Goal: Task Accomplishment & Management: Use online tool/utility

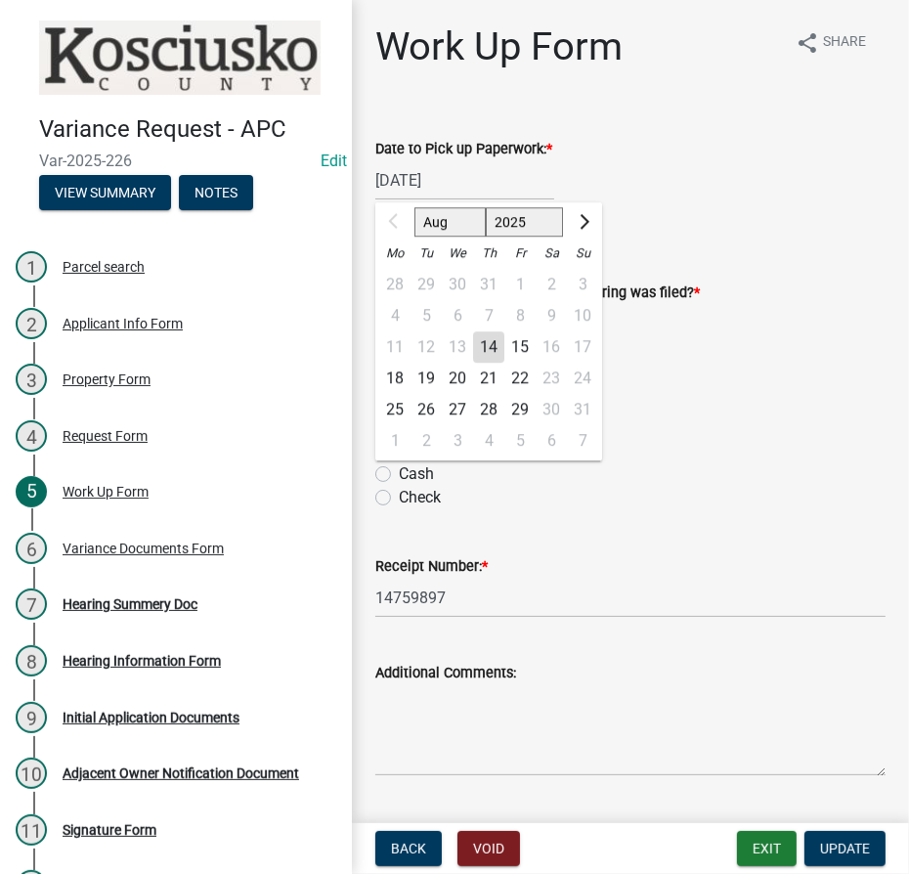
click at [782, 192] on div "08/04/2025 Aug Sep Oct Nov Dec 2025 2026 2027 2028 2029 2030 2031 2032 2033 203…" at bounding box center [630, 180] width 510 height 40
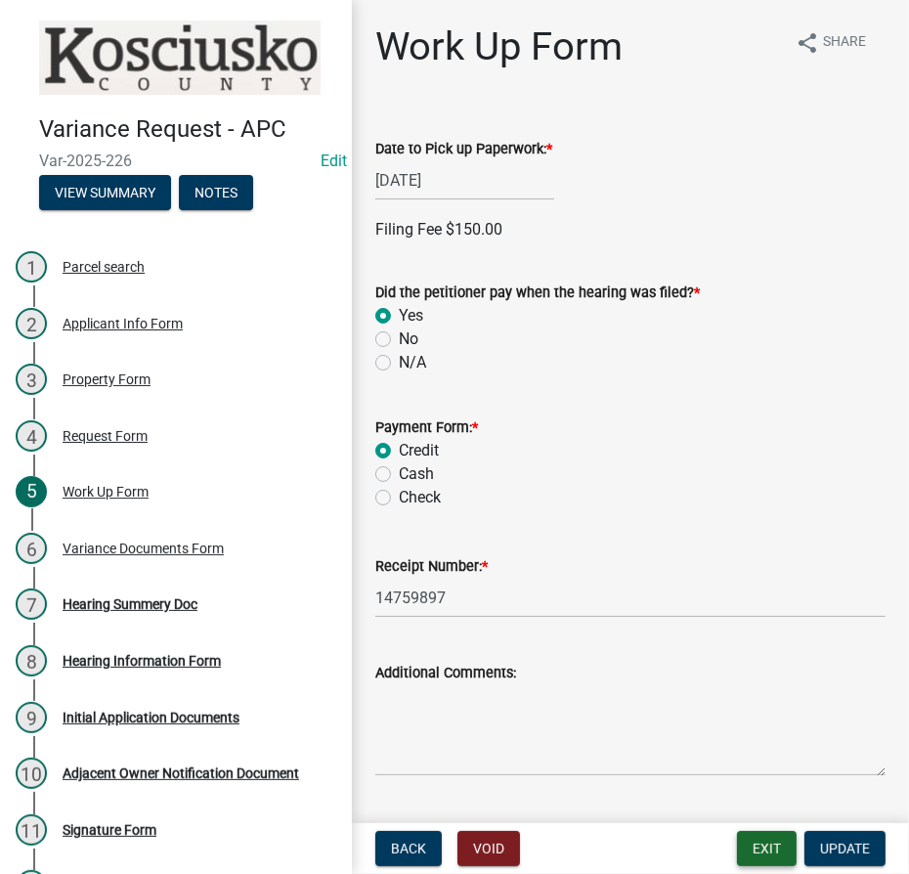
click at [780, 852] on button "Exit" at bounding box center [767, 848] width 60 height 35
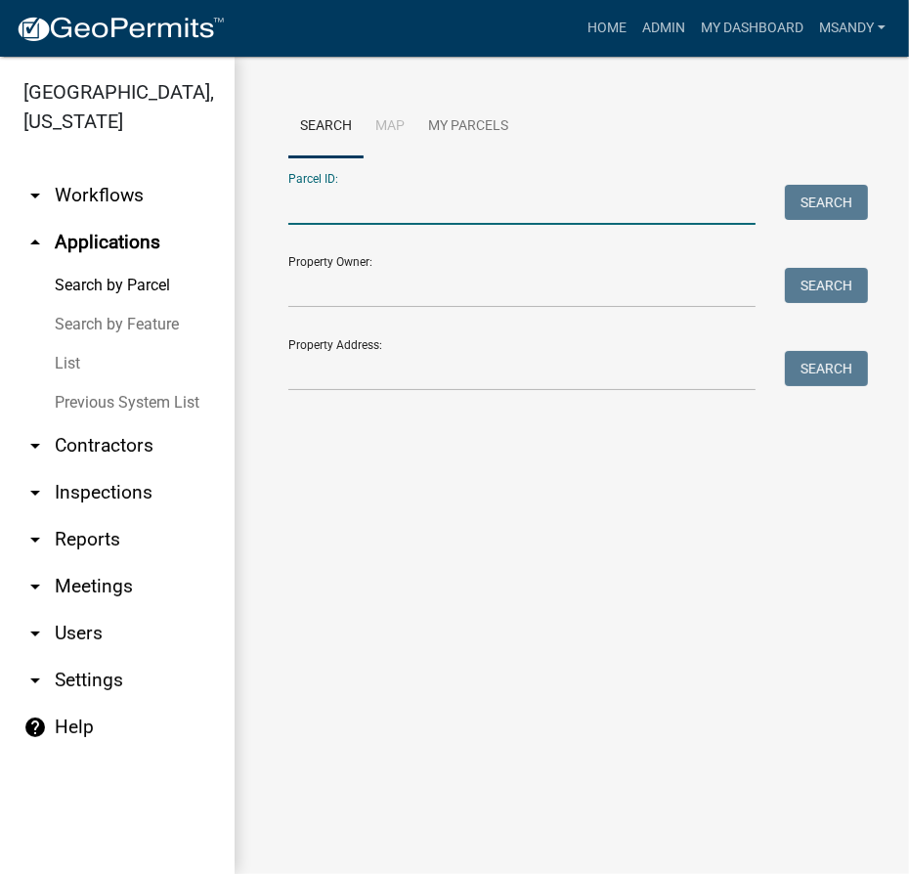
click at [398, 197] on input "Parcel ID:" at bounding box center [521, 205] width 467 height 40
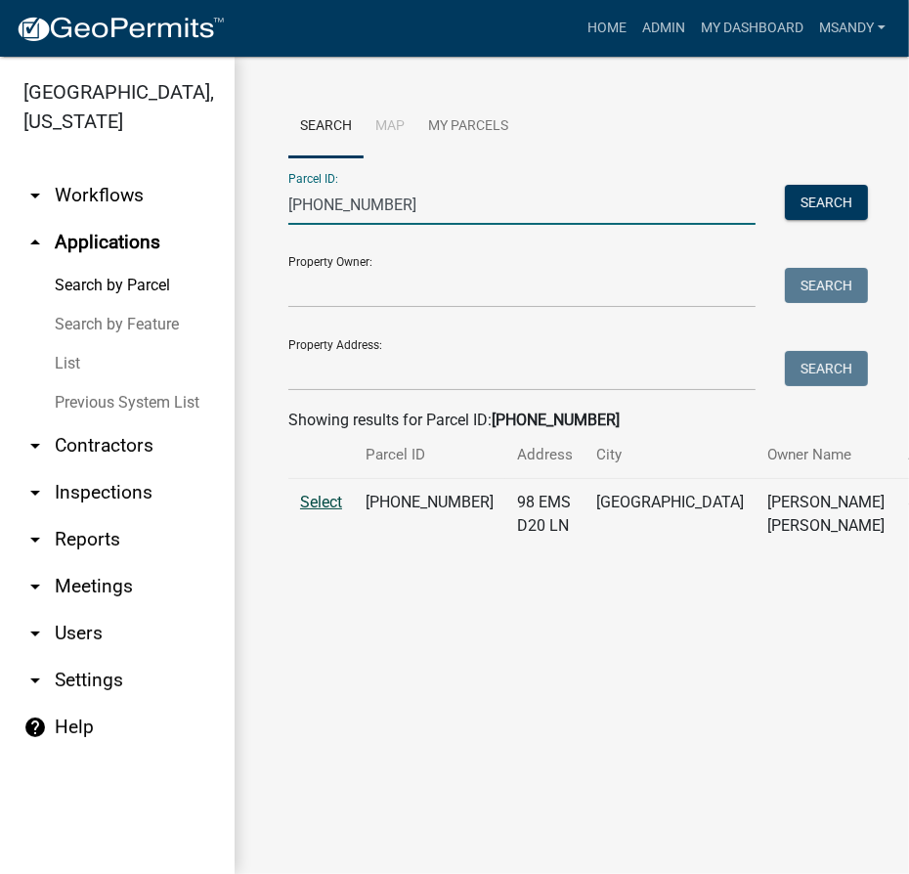
type input "027-099-012"
click at [340, 511] on span "Select" at bounding box center [321, 502] width 42 height 19
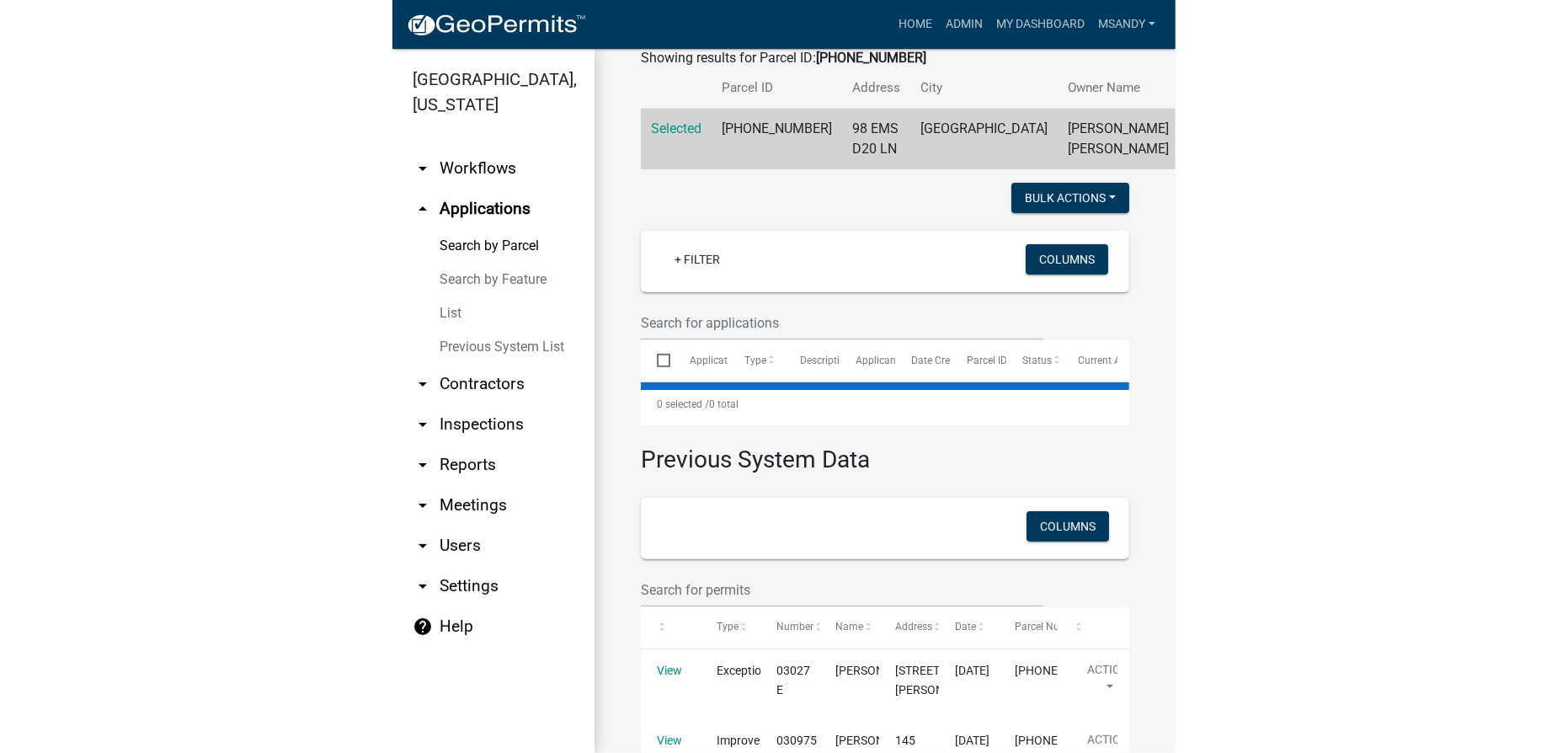
scroll to position [315, 0]
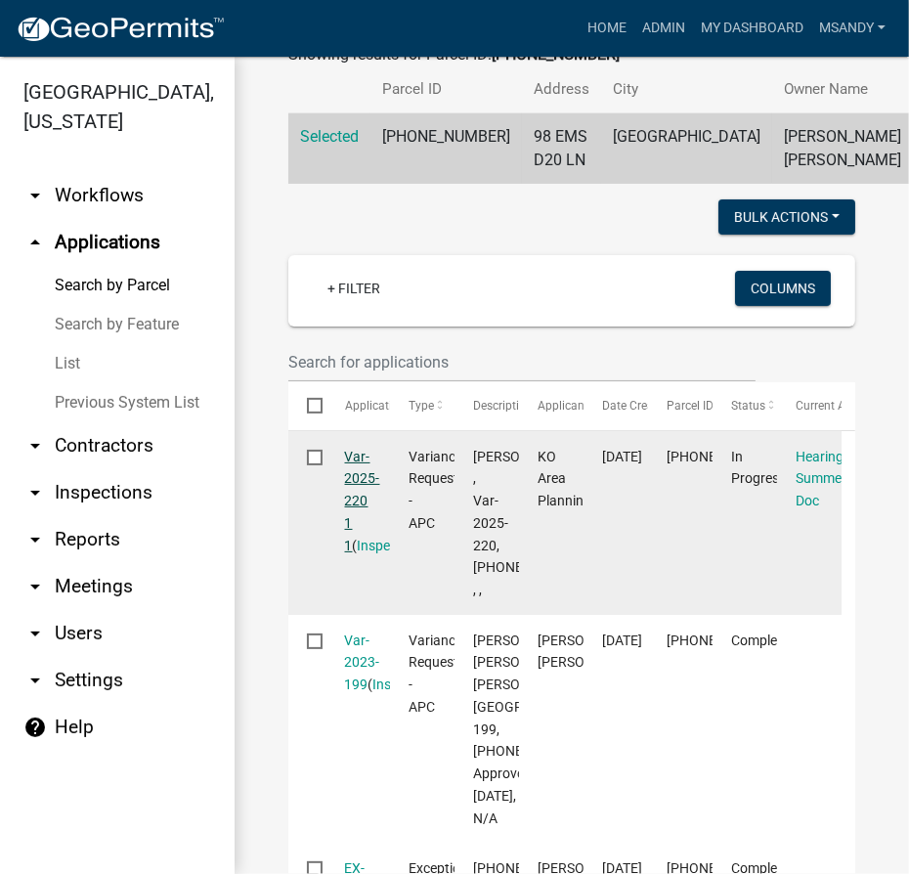
click at [353, 528] on link "Var-2025-220 1 1" at bounding box center [362, 501] width 35 height 105
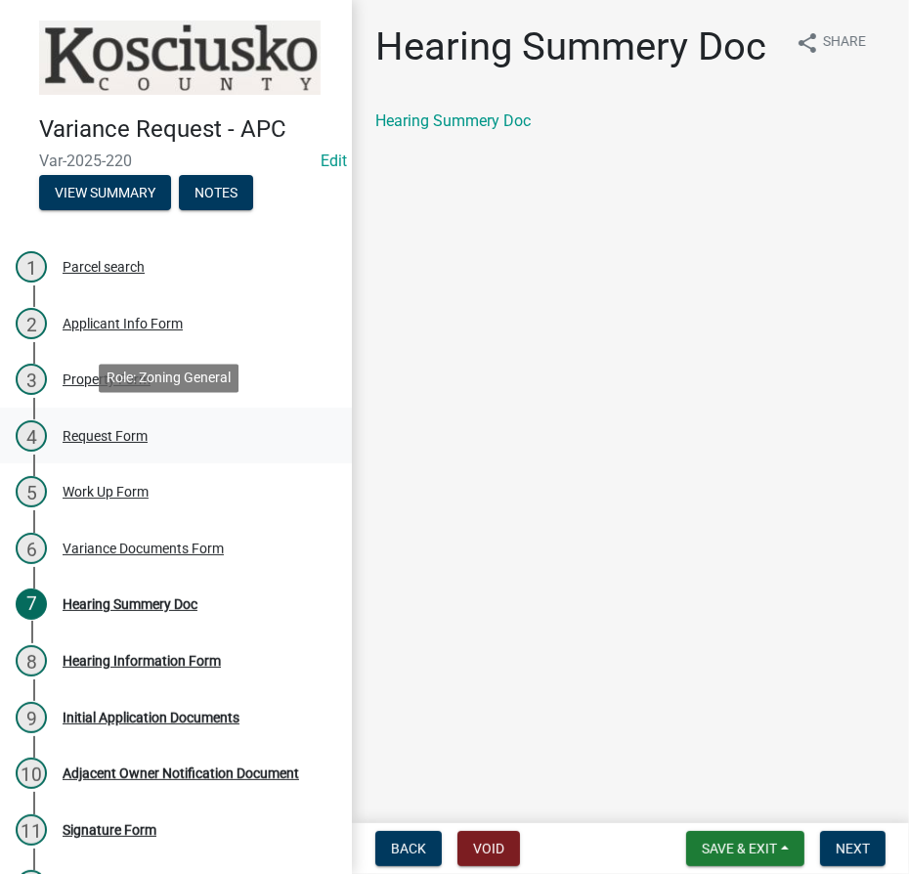
click at [125, 431] on div "Request Form" at bounding box center [105, 436] width 85 height 14
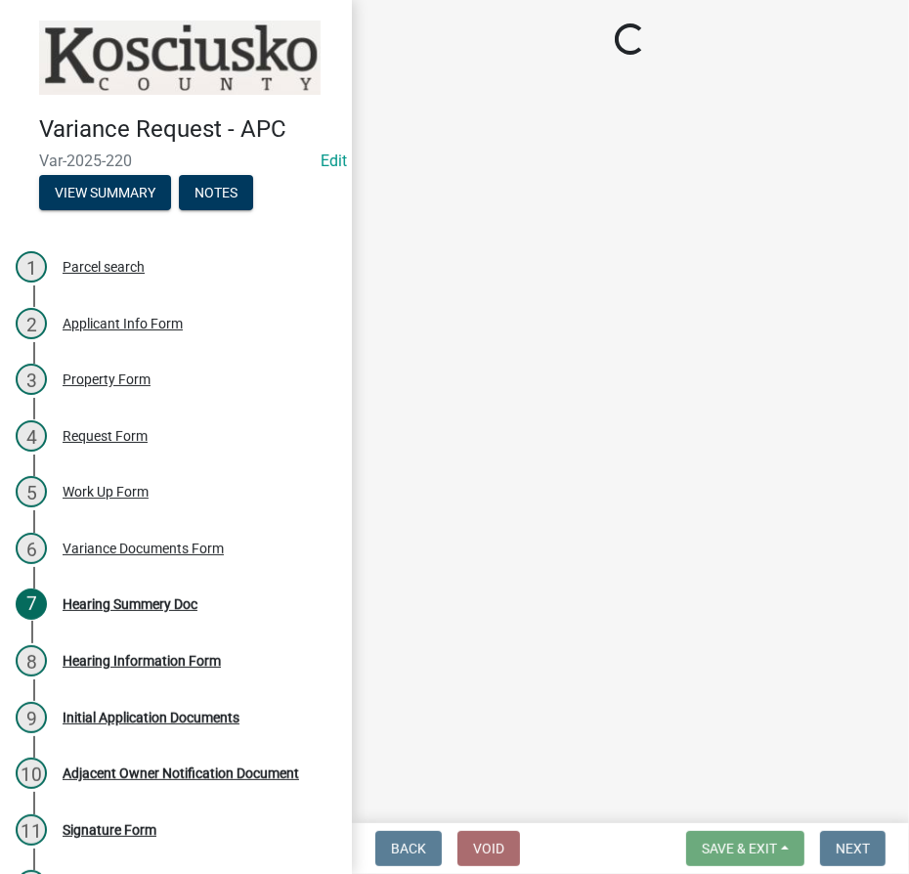
select select "a62af9ad-d71c-4e3f-a67b-27b1fc95fee2"
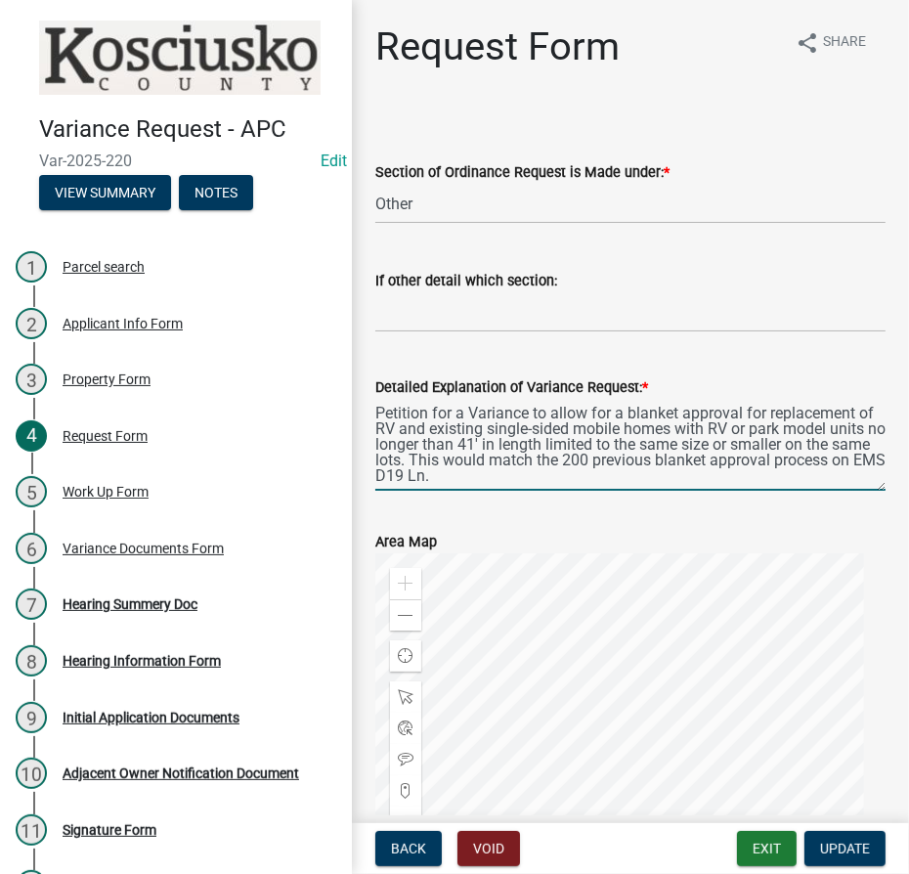
click at [656, 455] on textarea "Petition for a Variance to allow for a blanket approval for replacement of RV a…" at bounding box center [630, 445] width 510 height 92
type textarea "Petition for a Variance to allow for a blanket approval for replacement of RV a…"
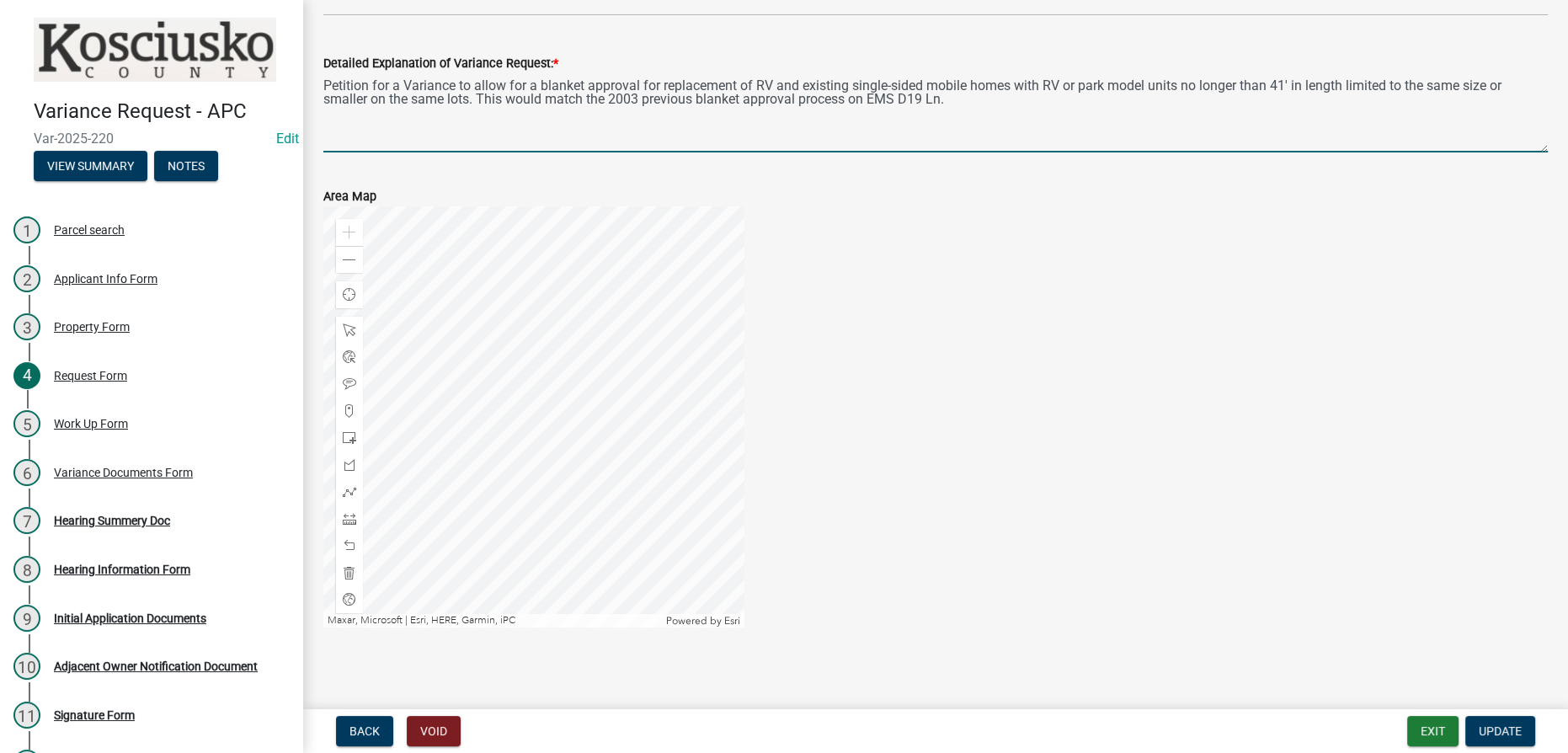
scroll to position [277, 0]
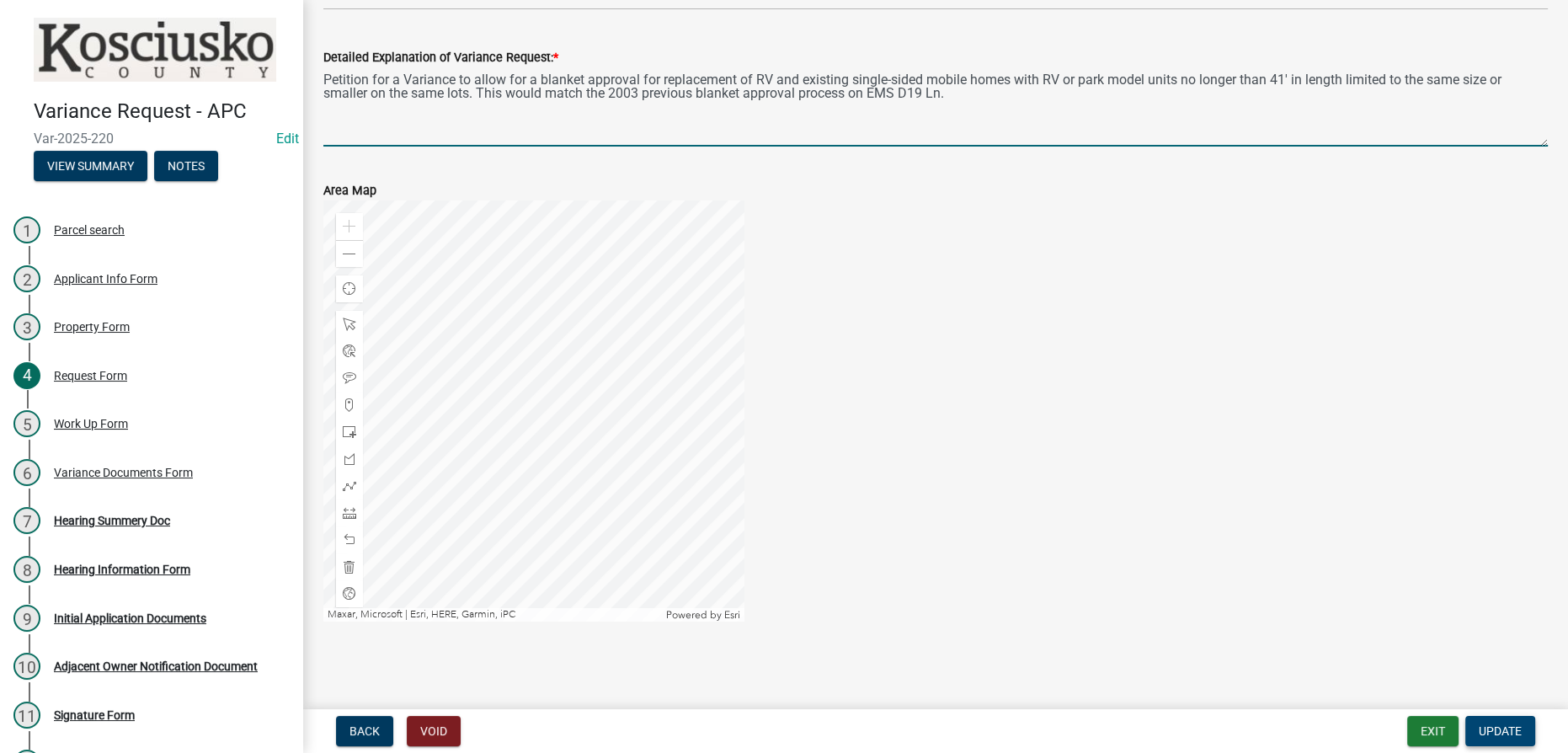
click at [782, 733] on span "Update" at bounding box center [1501, 731] width 43 height 14
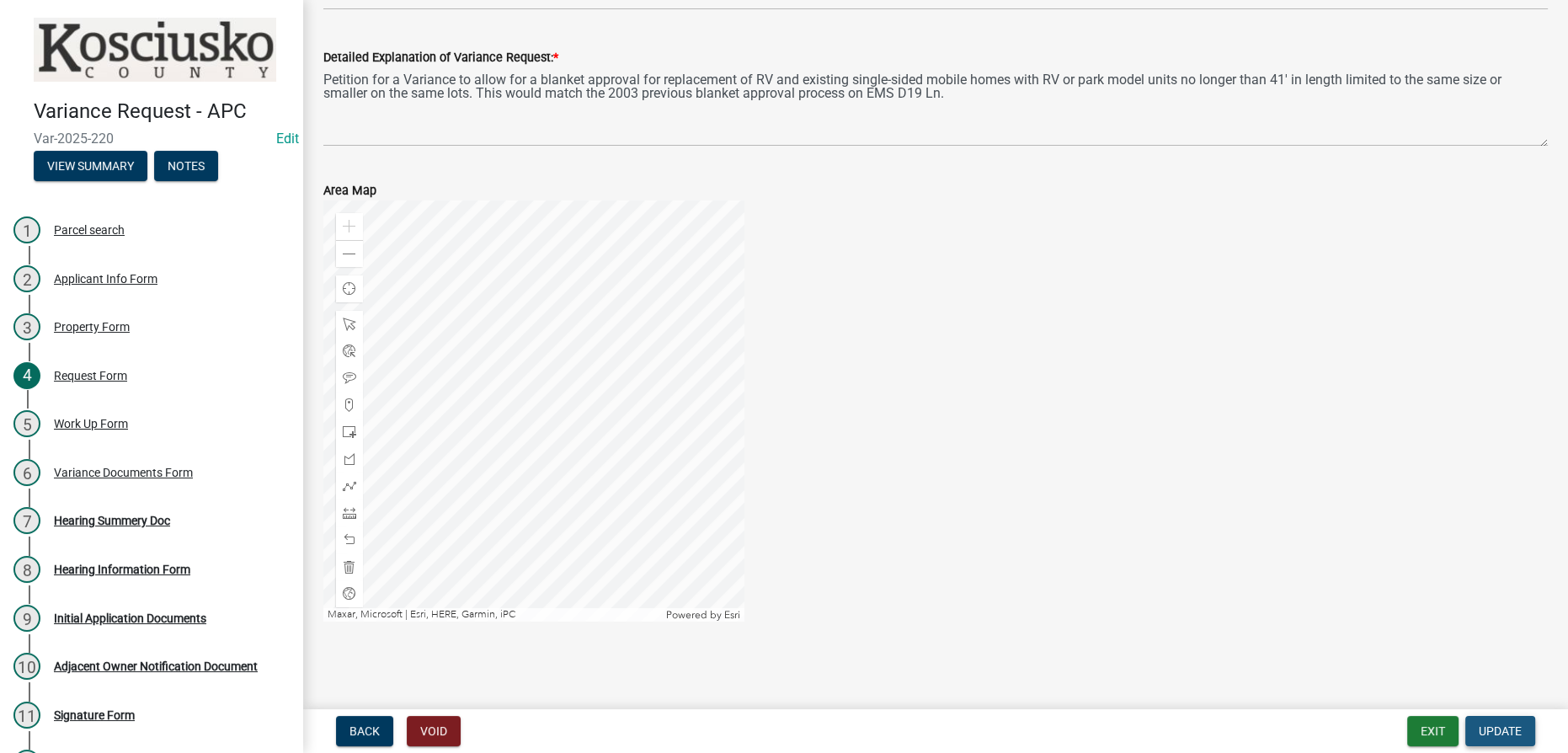
scroll to position [0, 0]
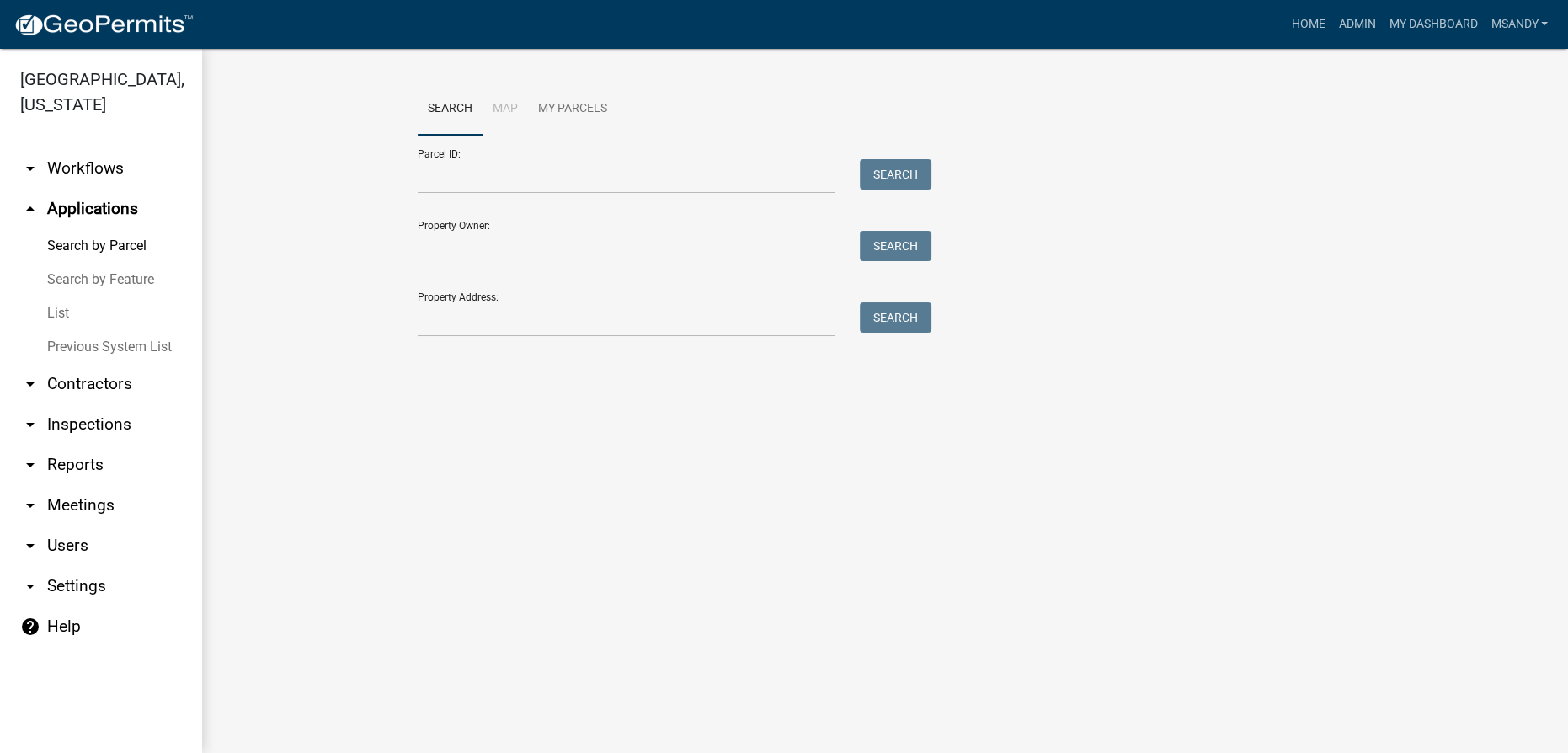
click at [60, 318] on link "List" at bounding box center [101, 313] width 202 height 34
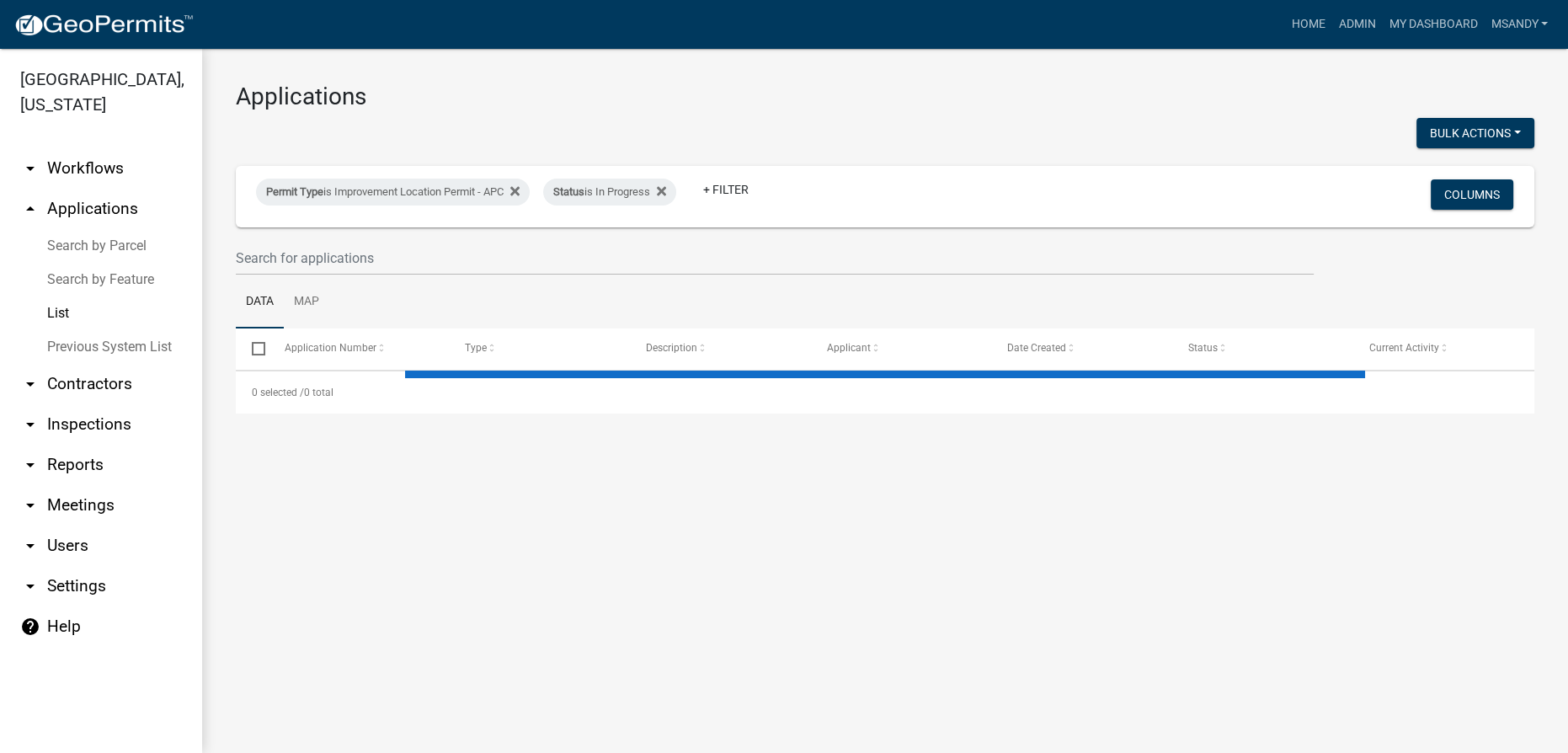
select select "3: 100"
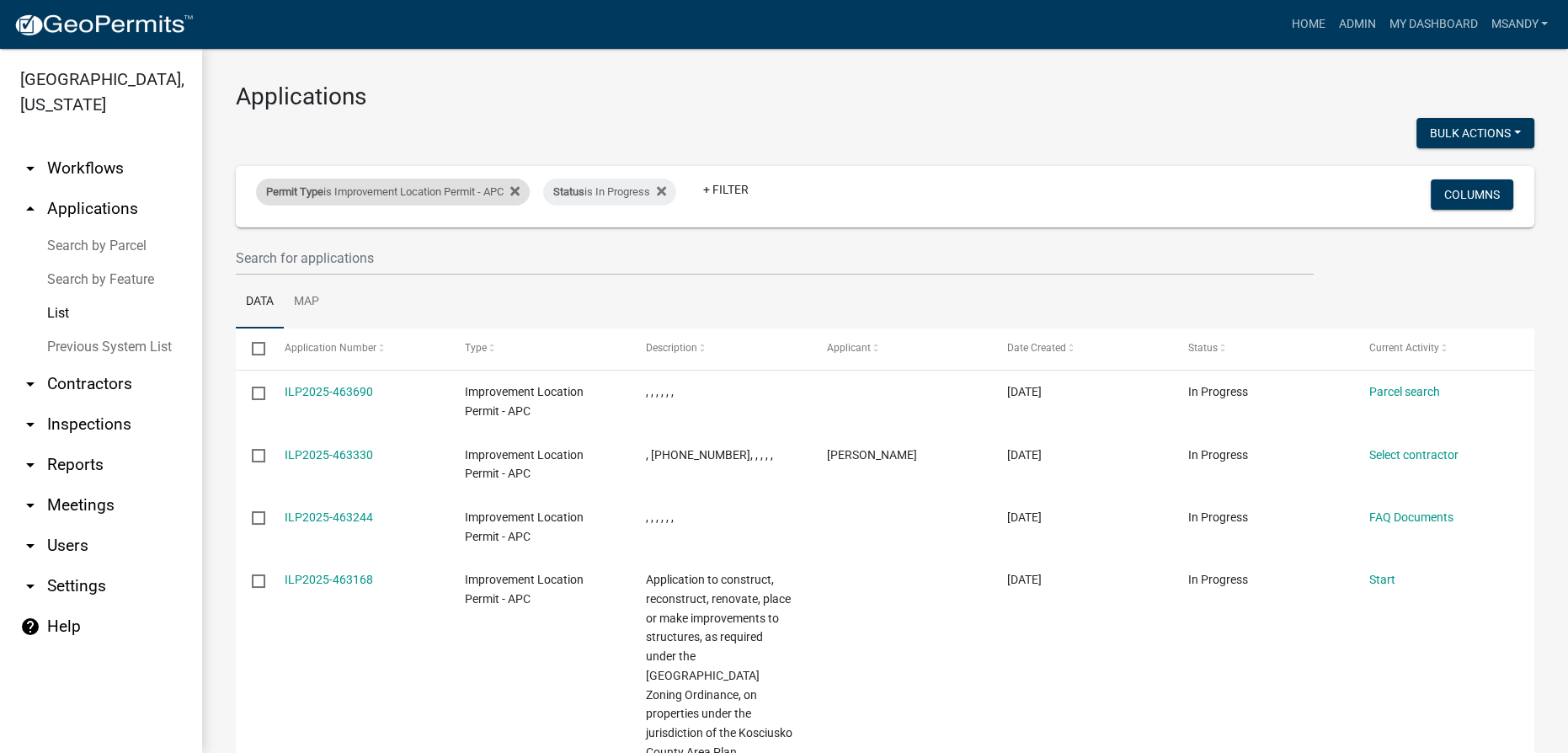
click at [373, 197] on div "Permit Type is Improvement Location Permit - APC" at bounding box center [393, 191] width 274 height 27
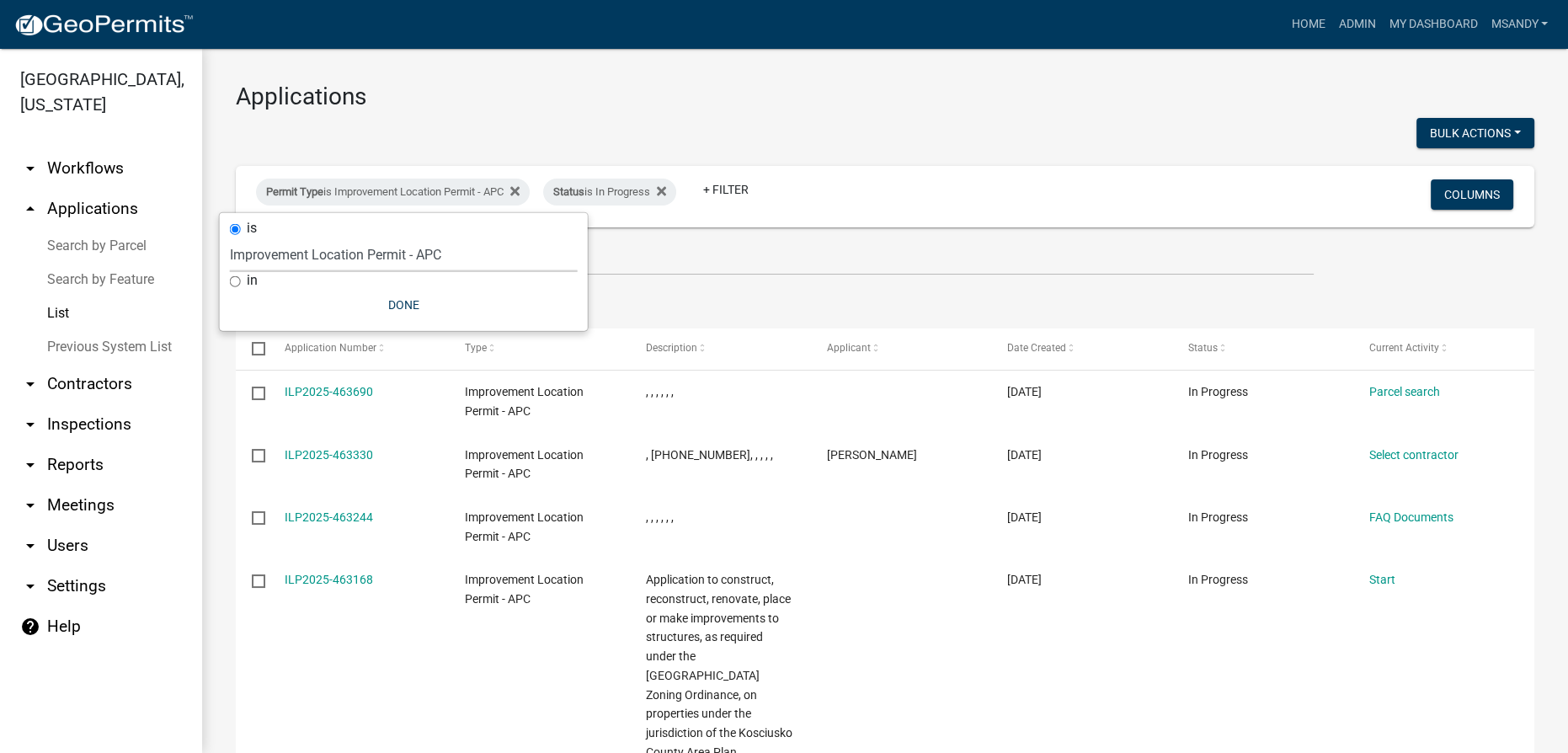
click at [358, 255] on select "Select an option 6 27 2024 Copy Of - Subdivision Plat Application - APC APC Add…" at bounding box center [404, 255] width 348 height 34
click at [230, 238] on select "Select an option 6 27 2024 Copy Of - Subdivision Plat Application - APC APC Add…" at bounding box center [404, 255] width 348 height 34
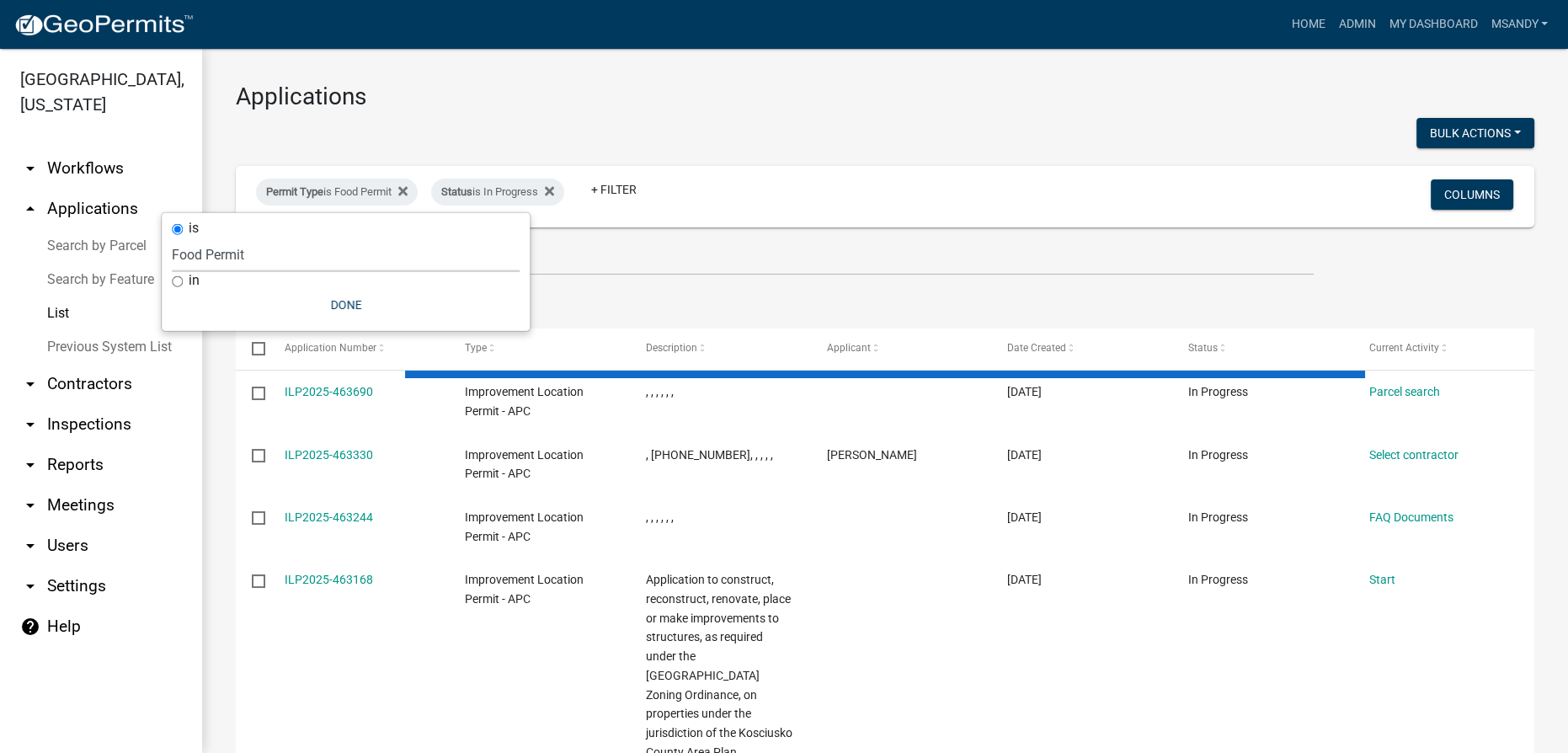
click at [298, 261] on select "Select an option 6 27 2024 Copy Of - Subdivision Plat Application - APC APC Add…" at bounding box center [345, 255] width 348 height 34
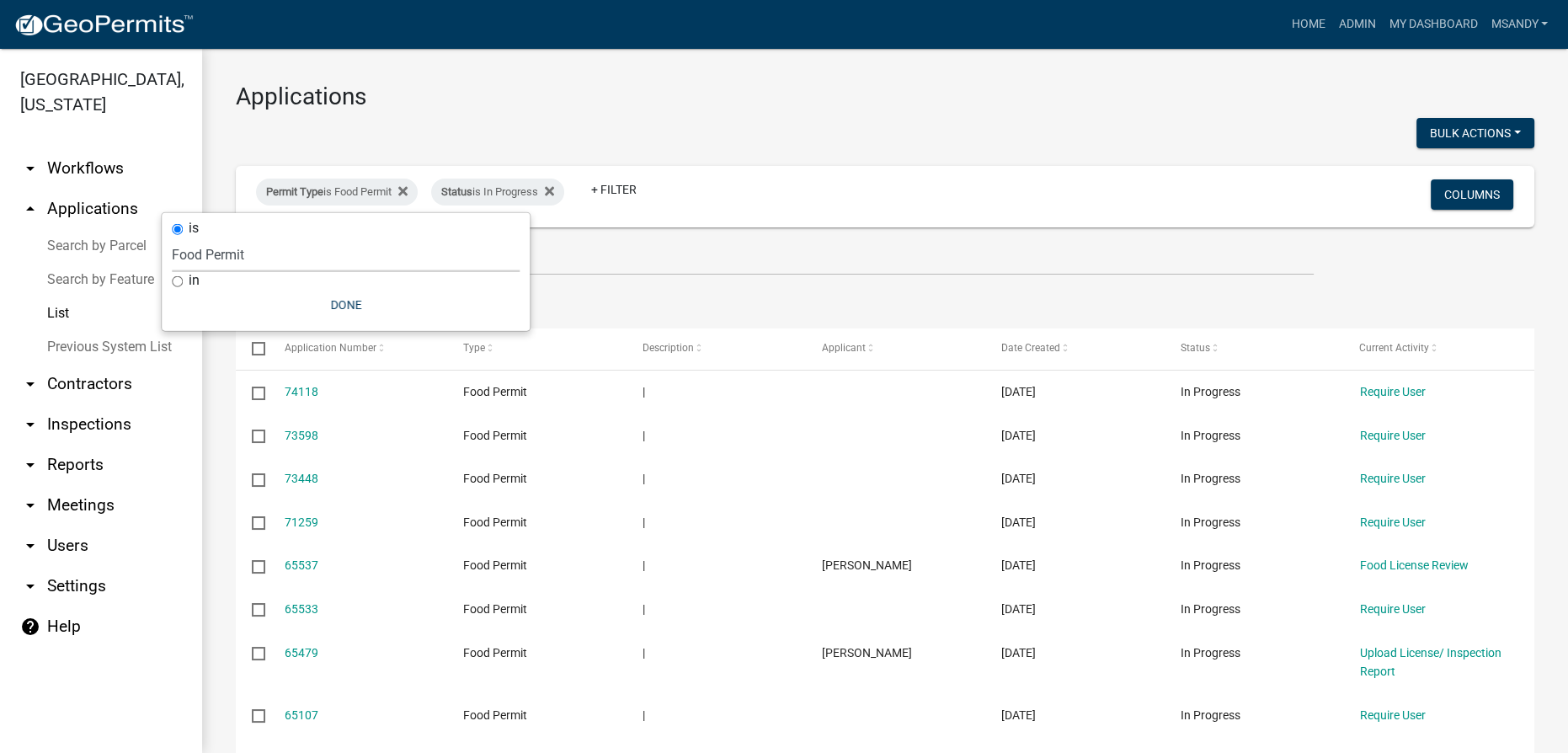
select select "06555e07-7e79-4569-9f73-610b83aead0f"
click at [221, 238] on select "Select an option 6 27 2024 Copy Of - Subdivision Plat Application - APC APC Add…" at bounding box center [345, 255] width 348 height 34
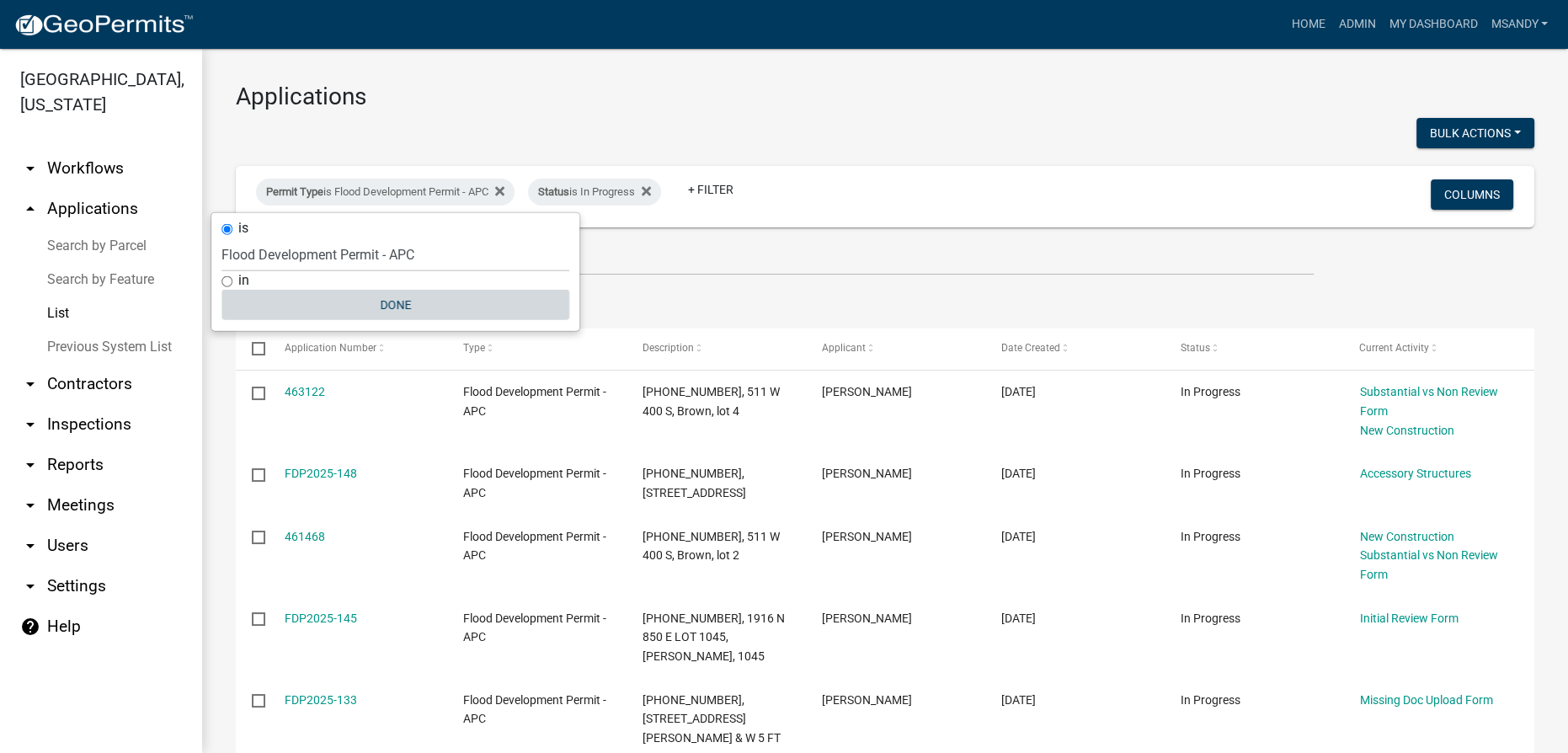
click at [386, 298] on button "Done" at bounding box center [395, 304] width 348 height 30
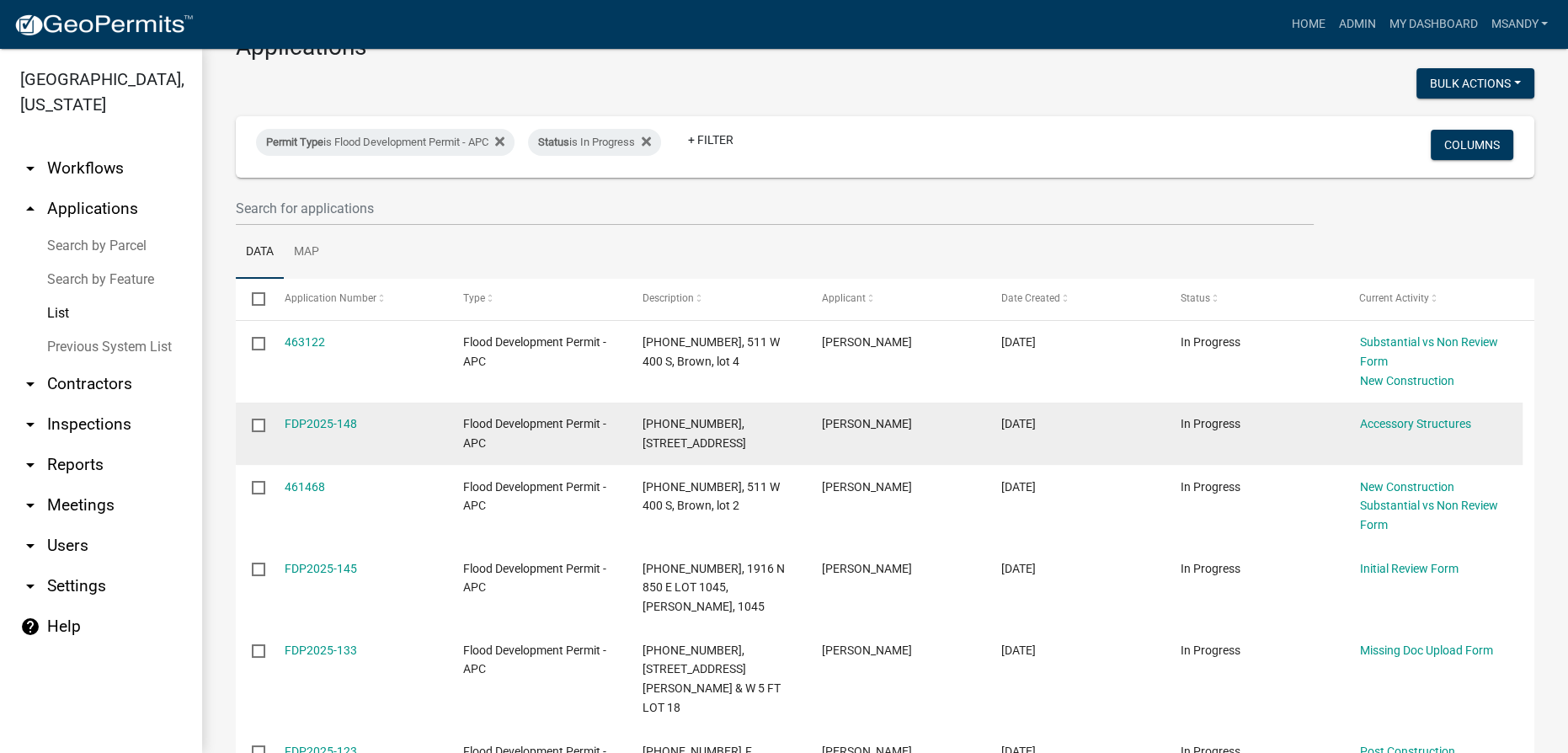
scroll to position [76, 0]
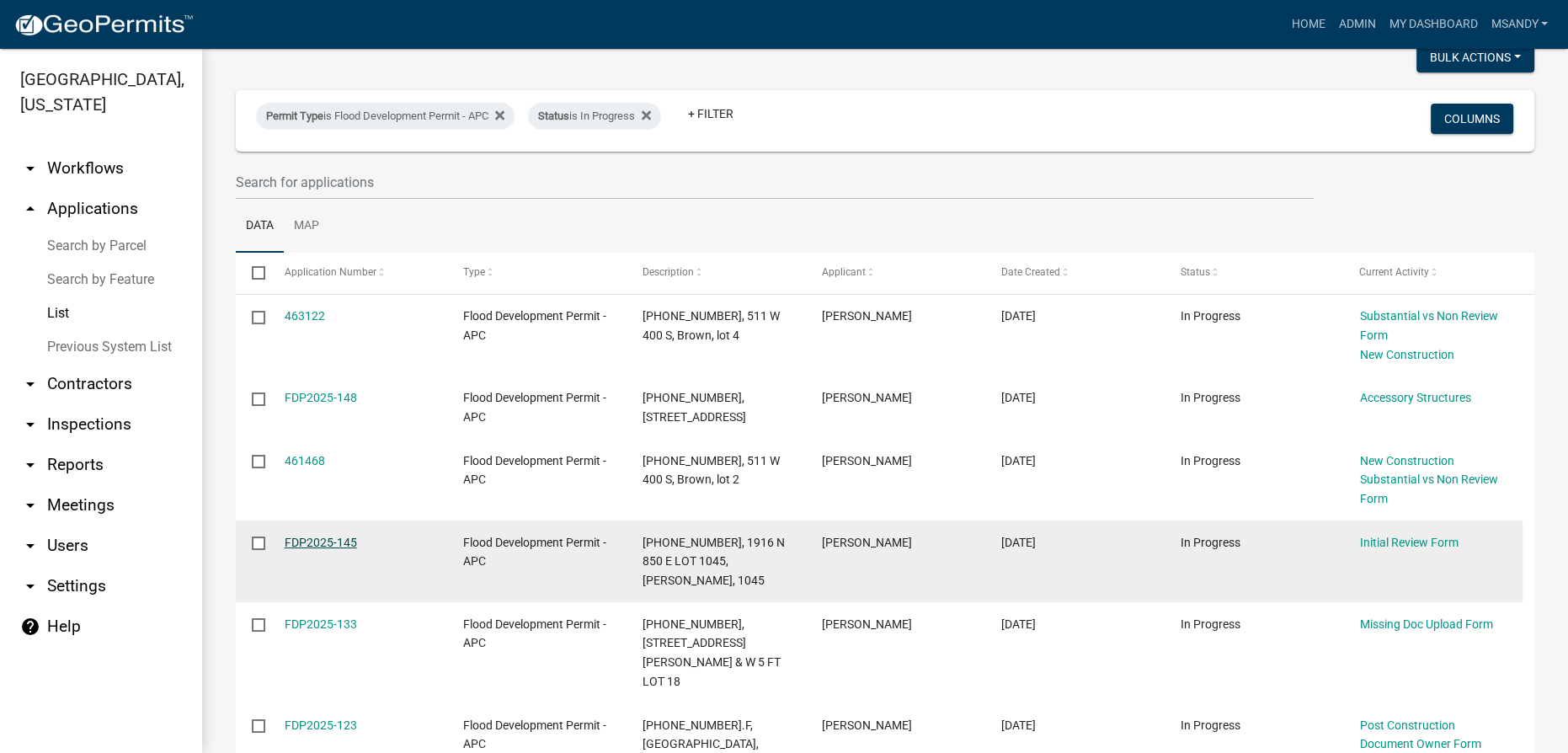
click at [295, 544] on link "FDP2025-145" at bounding box center [320, 543] width 72 height 14
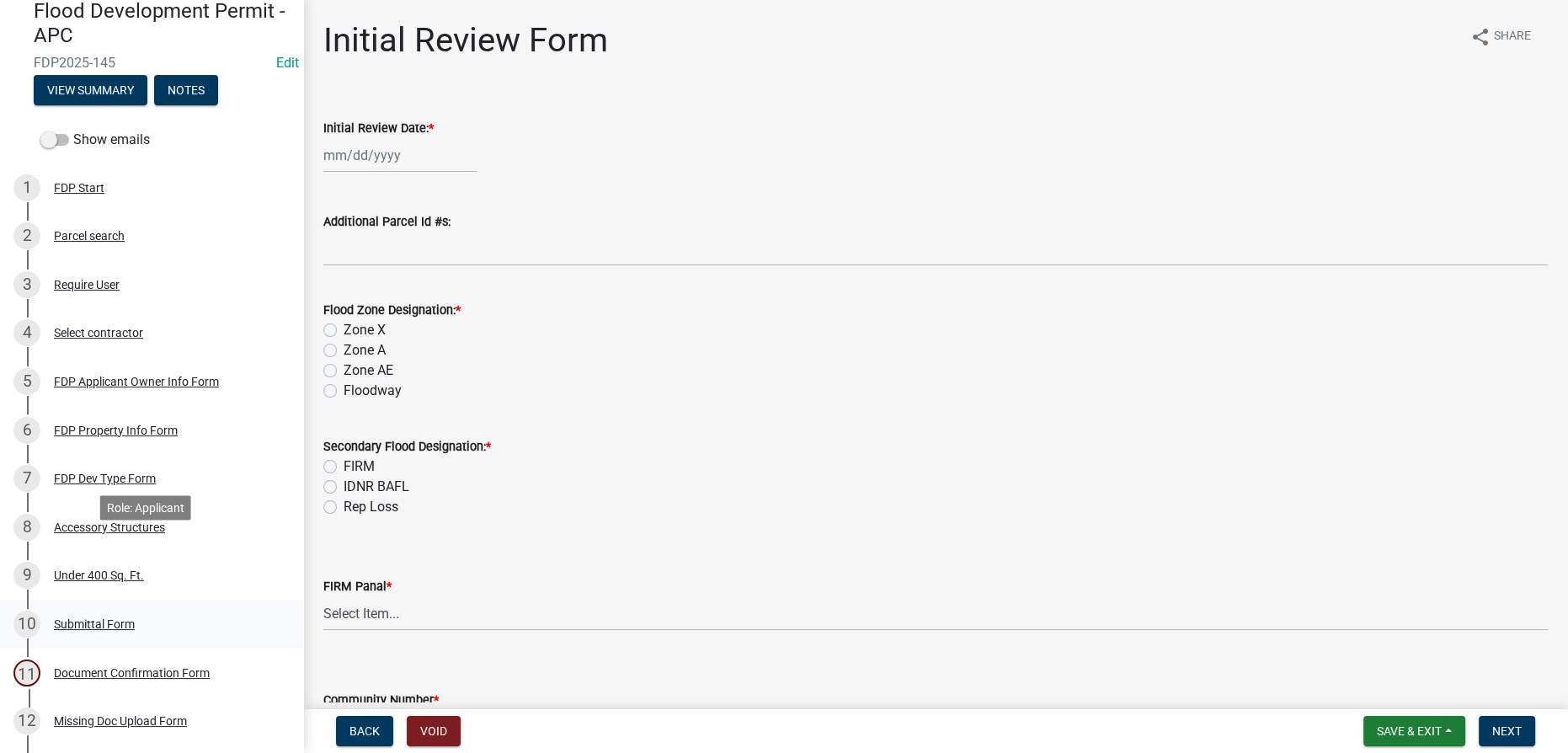
scroll to position [193, 0]
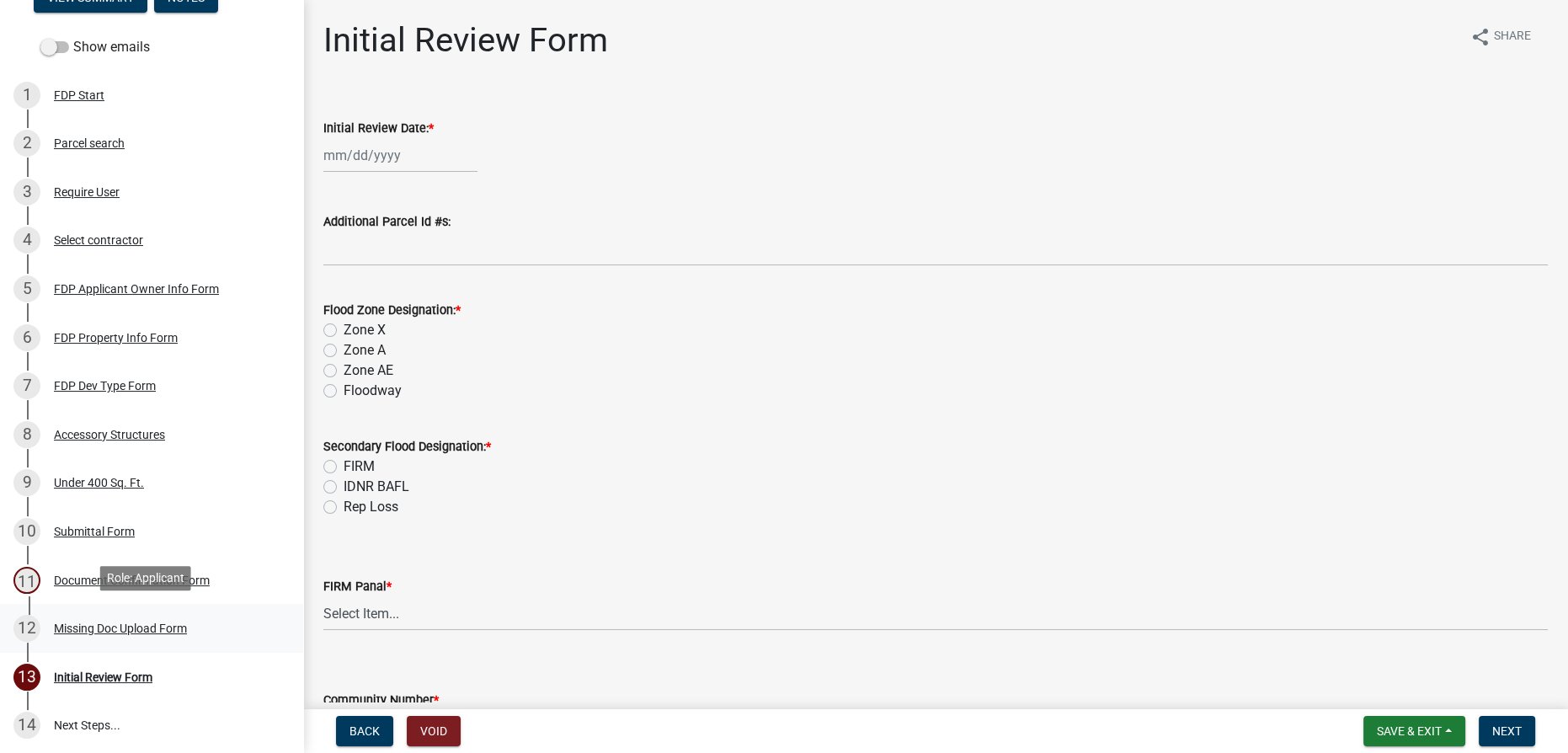
click at [115, 622] on div "Missing Doc Upload Form" at bounding box center [121, 628] width 133 height 12
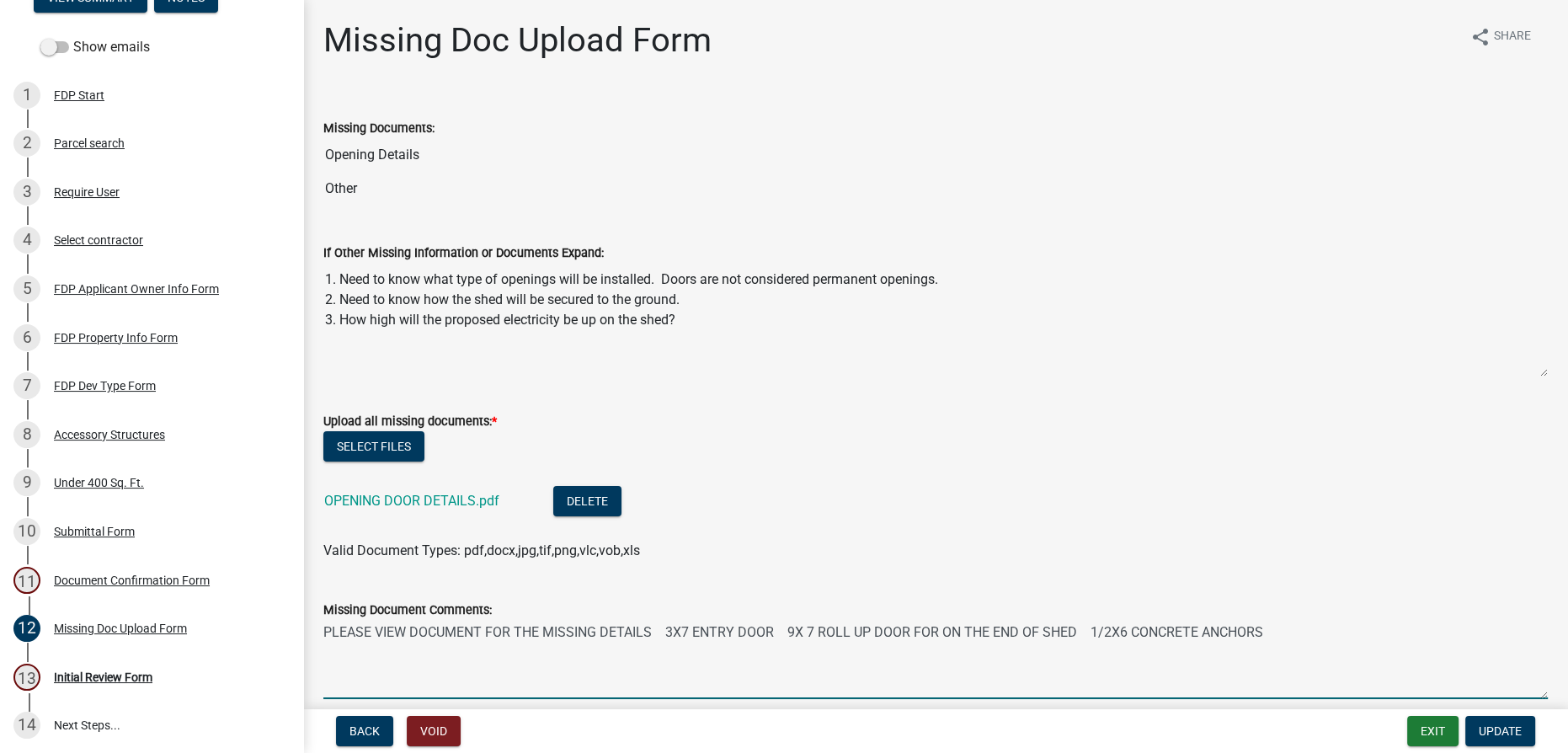
click at [420, 657] on textarea "PLEASE VIEW DOCUMENT FOR THE MISSING DETAILS 3X7 ENTRY DOOR 9X 7 ROLL UP DOOR F…" at bounding box center [935, 660] width 1224 height 79
click at [782, 642] on textarea "PLEASE VIEW DOCUMENT FOR THE MISSING DETAILS 3X7 ENTRY DOOR 9X 7 ROLL UP DOOR F…" at bounding box center [935, 660] width 1224 height 79
type textarea "PLEASE VIEW DOCUMENT FOR THE MISSING DETAILS 3X7 ENTRY DOOR 9X 7 ROLL UP DOOR F…"
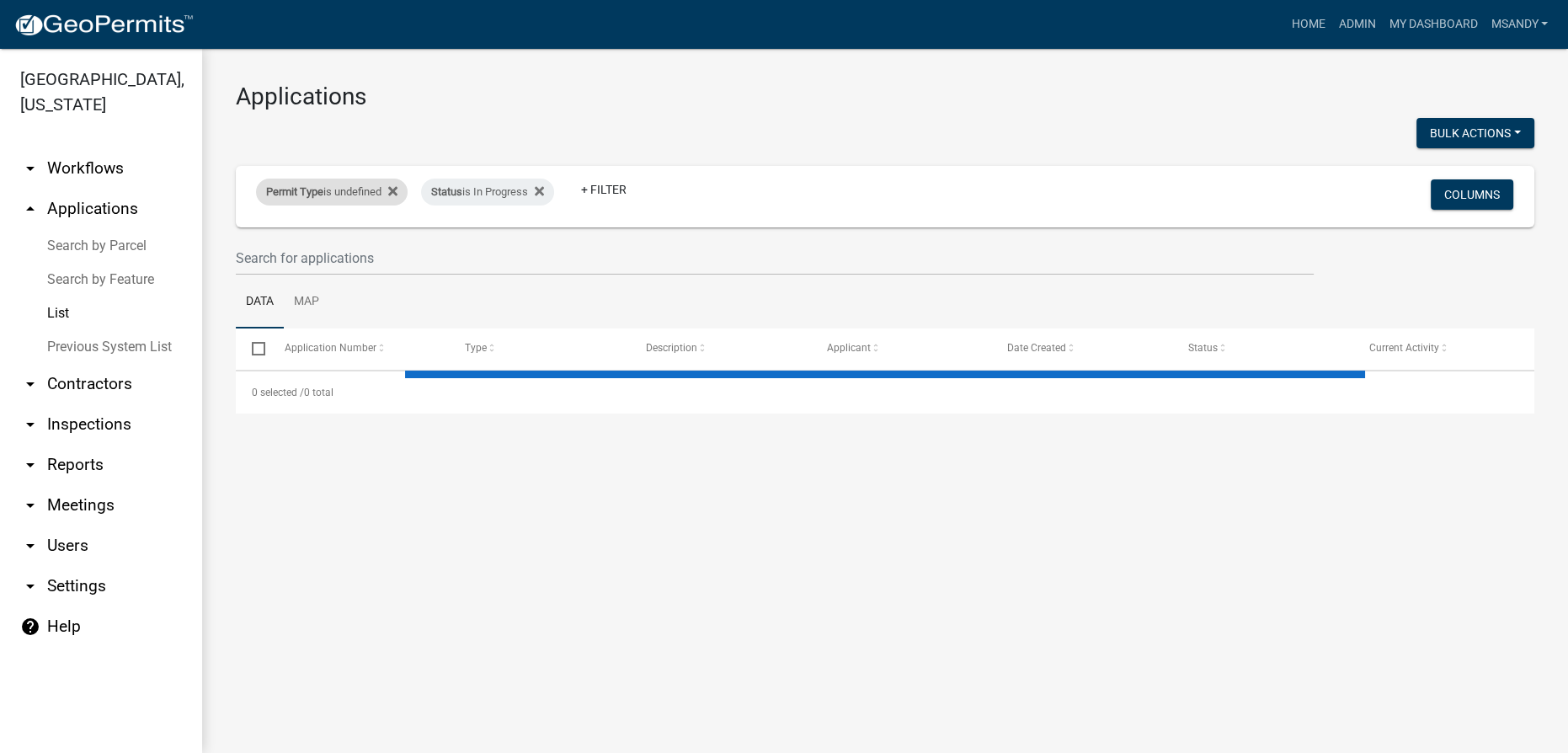
select select "3: 100"
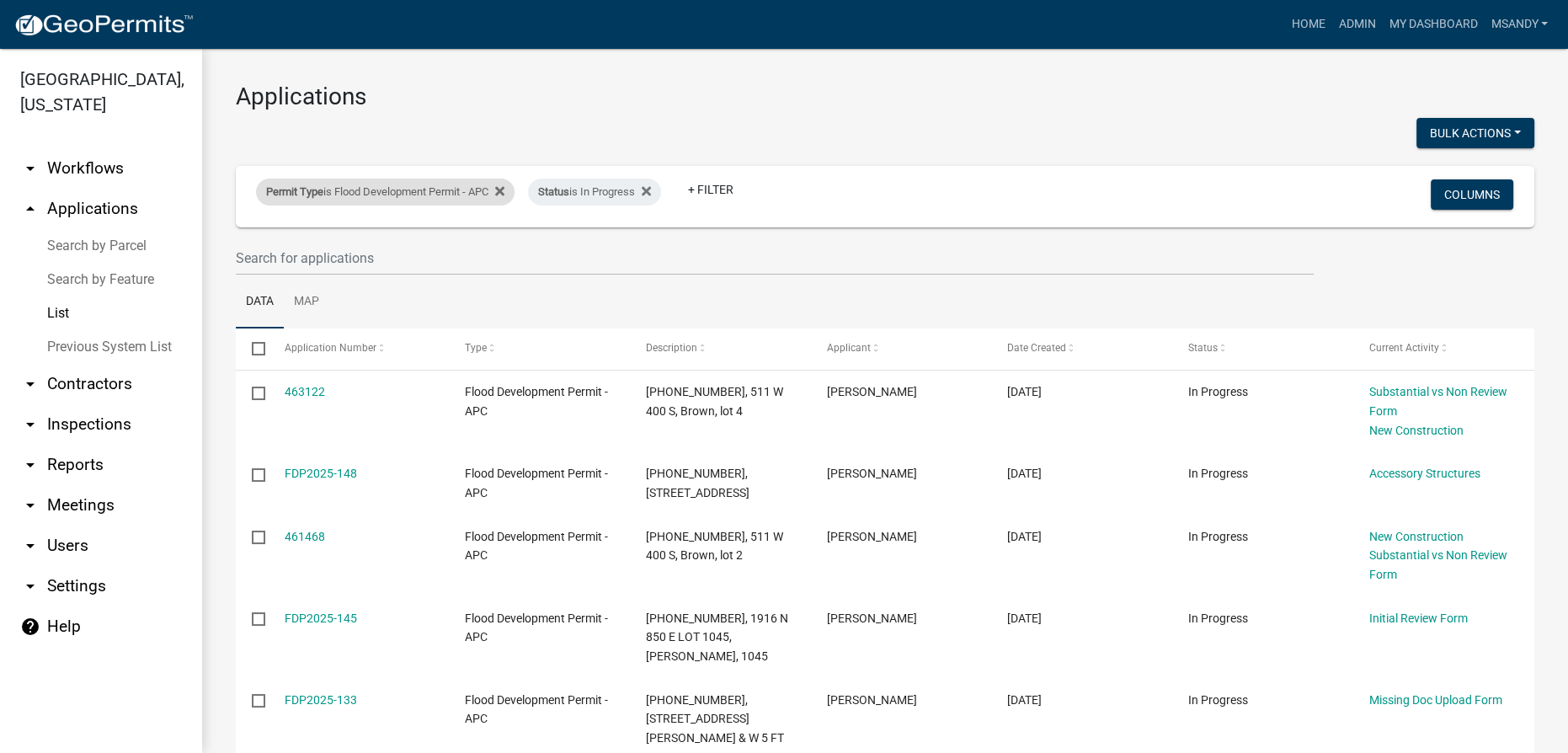
click at [320, 188] on span "Permit Type" at bounding box center [295, 191] width 57 height 13
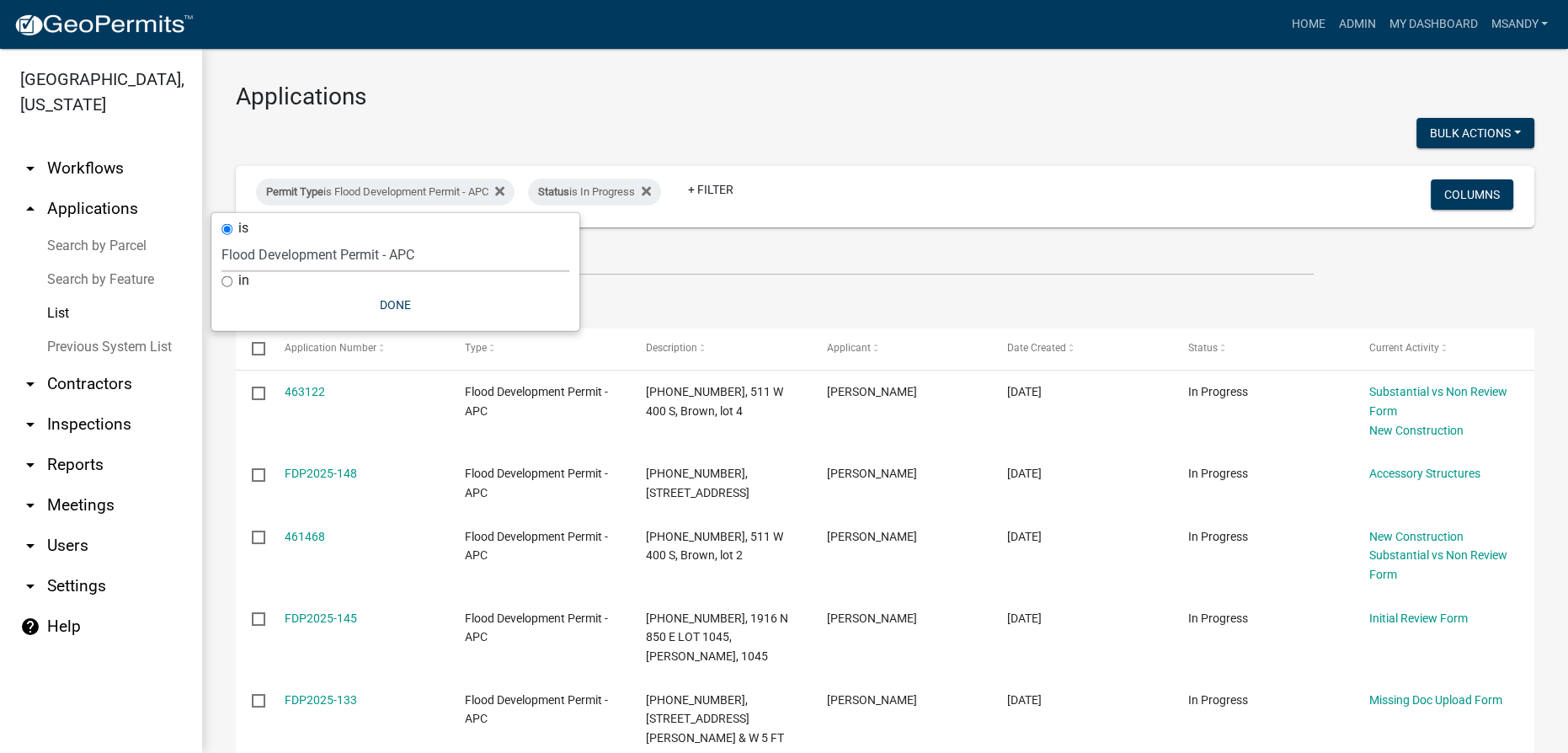
click at [366, 256] on select "Select an option 6 27 2024 Copy Of - Subdivision Plat Application - APC APC Add…" at bounding box center [395, 255] width 348 height 34
select select "fd16075f-20e6-44d6-ab91-240cdacf10df"
click at [221, 238] on select "Select an option 6 27 2024 Copy Of - Subdivision Plat Application - APC APC Add…" at bounding box center [395, 255] width 348 height 34
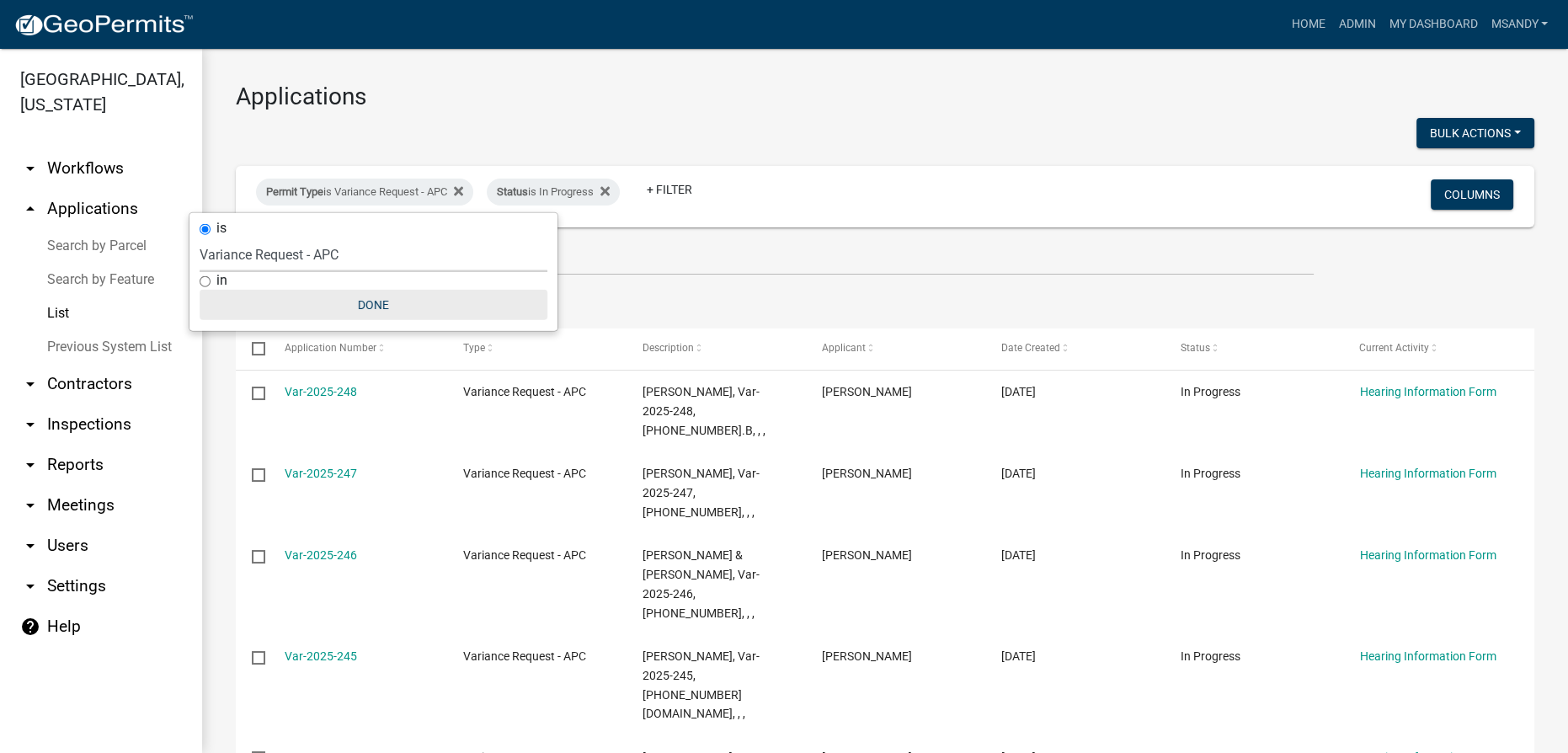
click at [382, 301] on button "Done" at bounding box center [374, 304] width 348 height 30
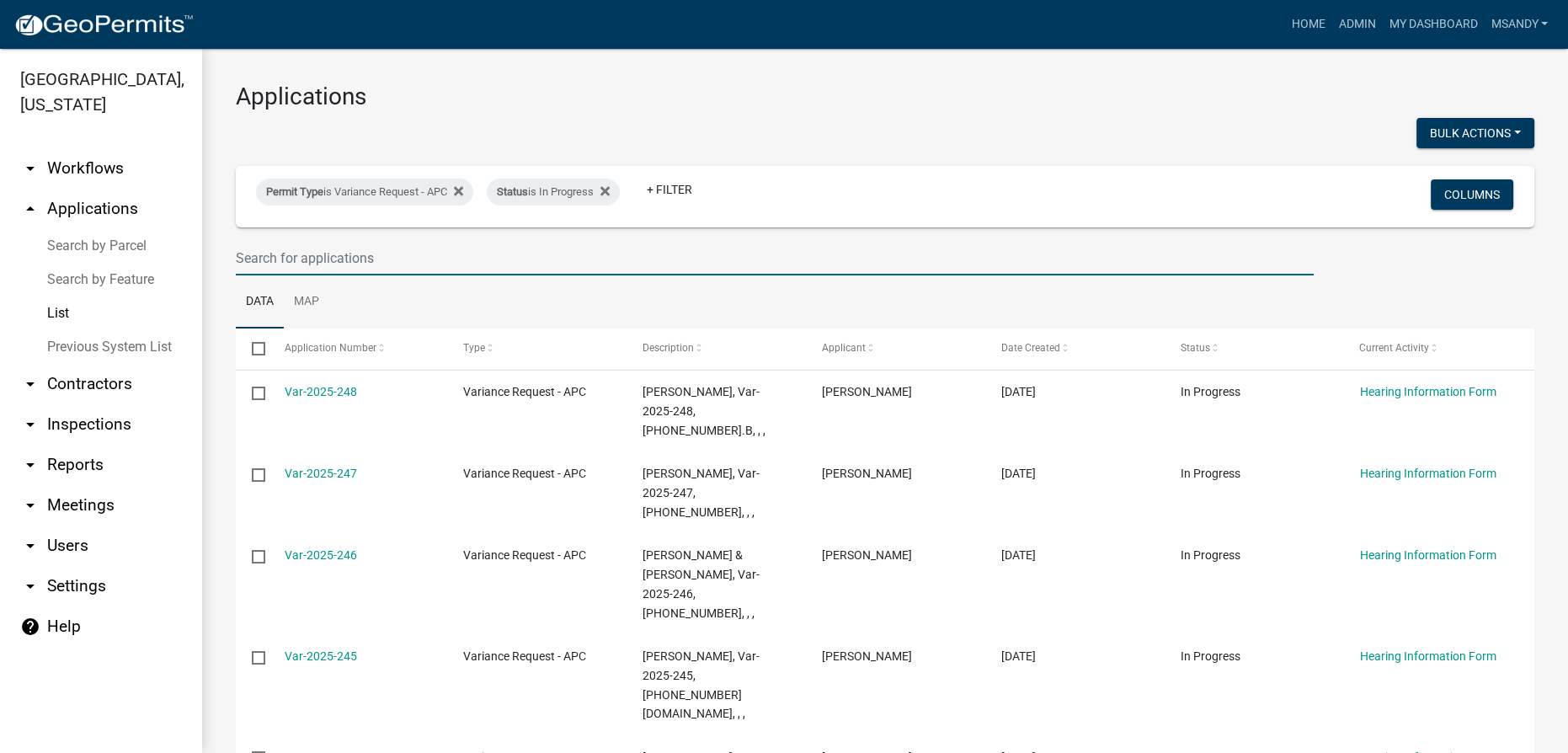
click at [605, 262] on input "text" at bounding box center [775, 258] width 1078 height 34
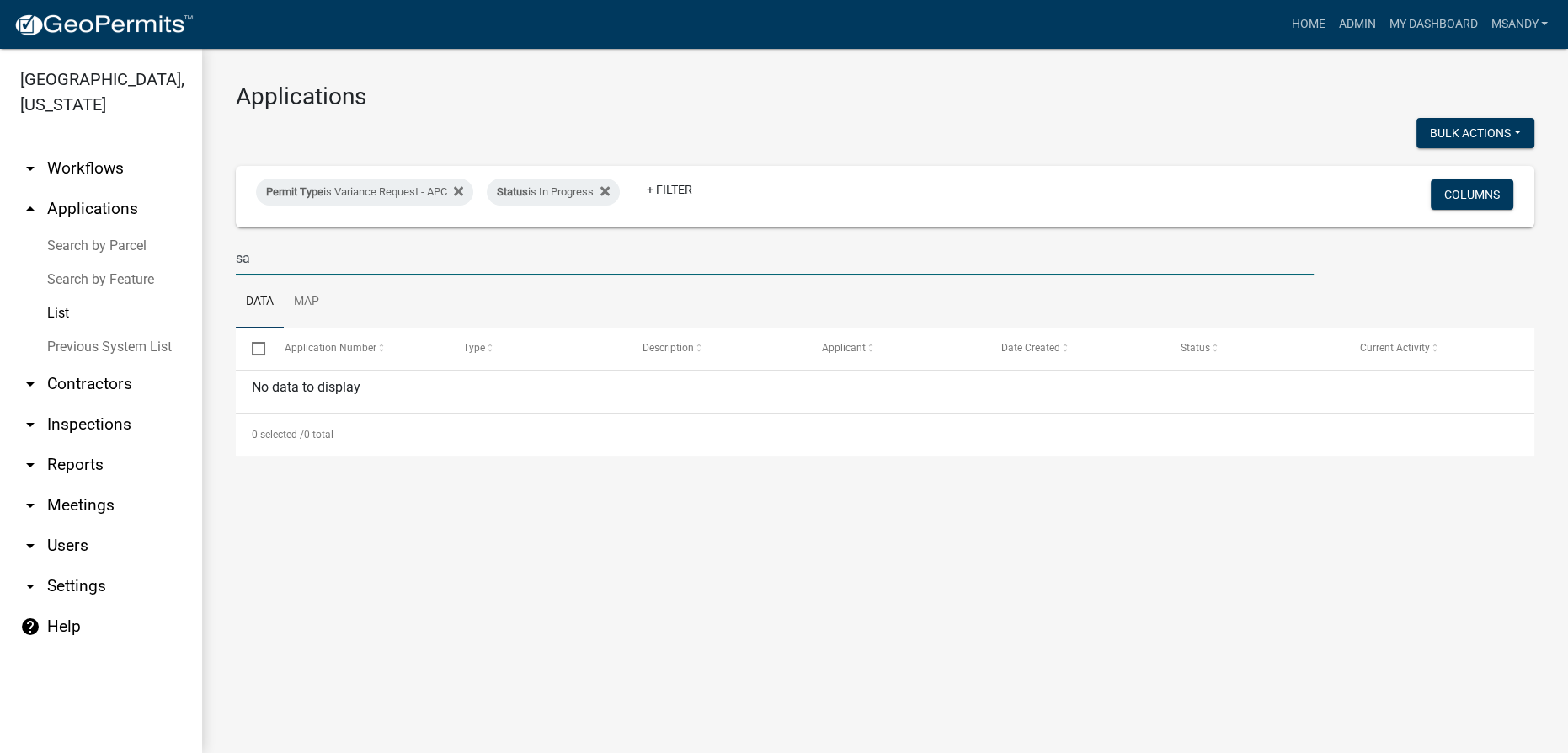
type input "s"
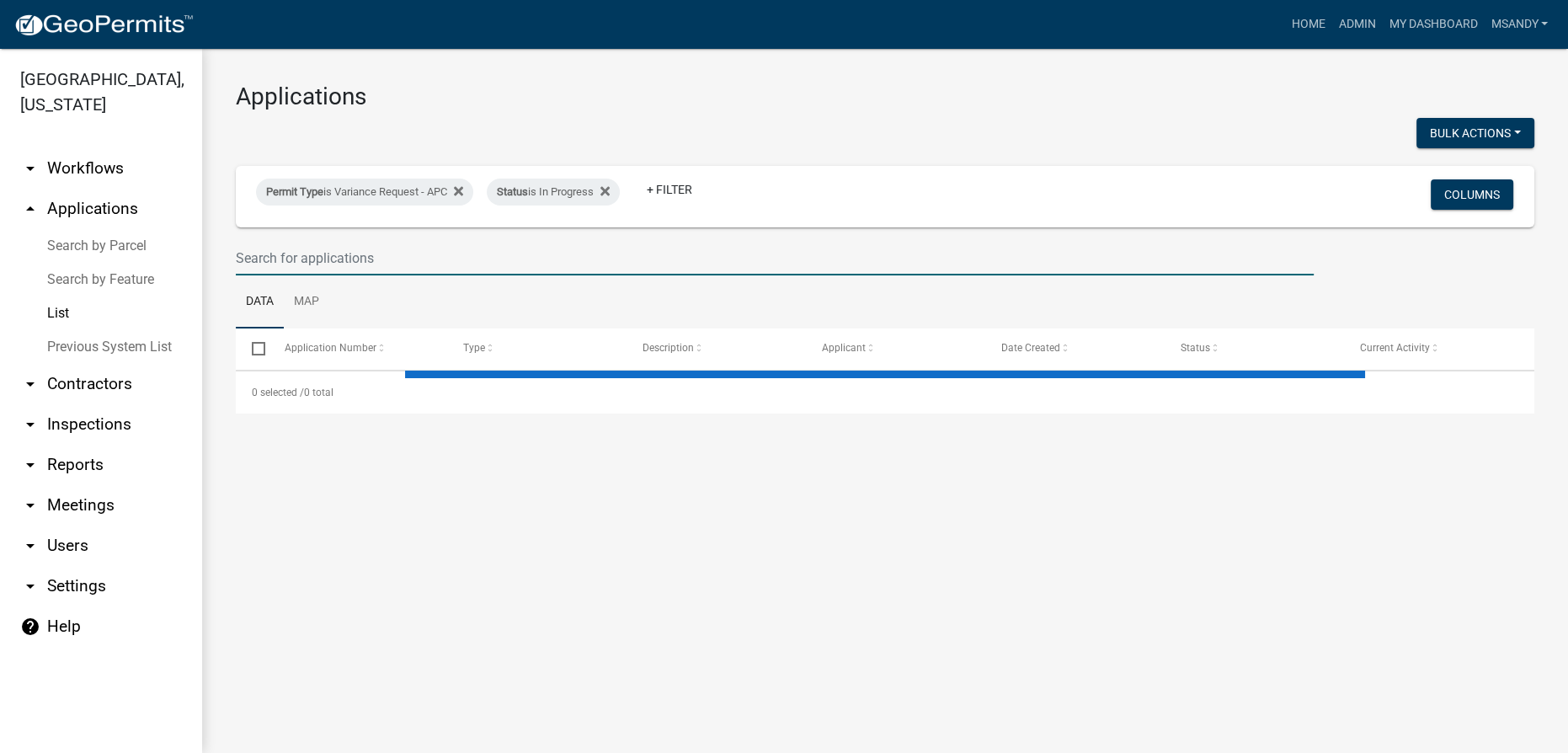
select select "3: 100"
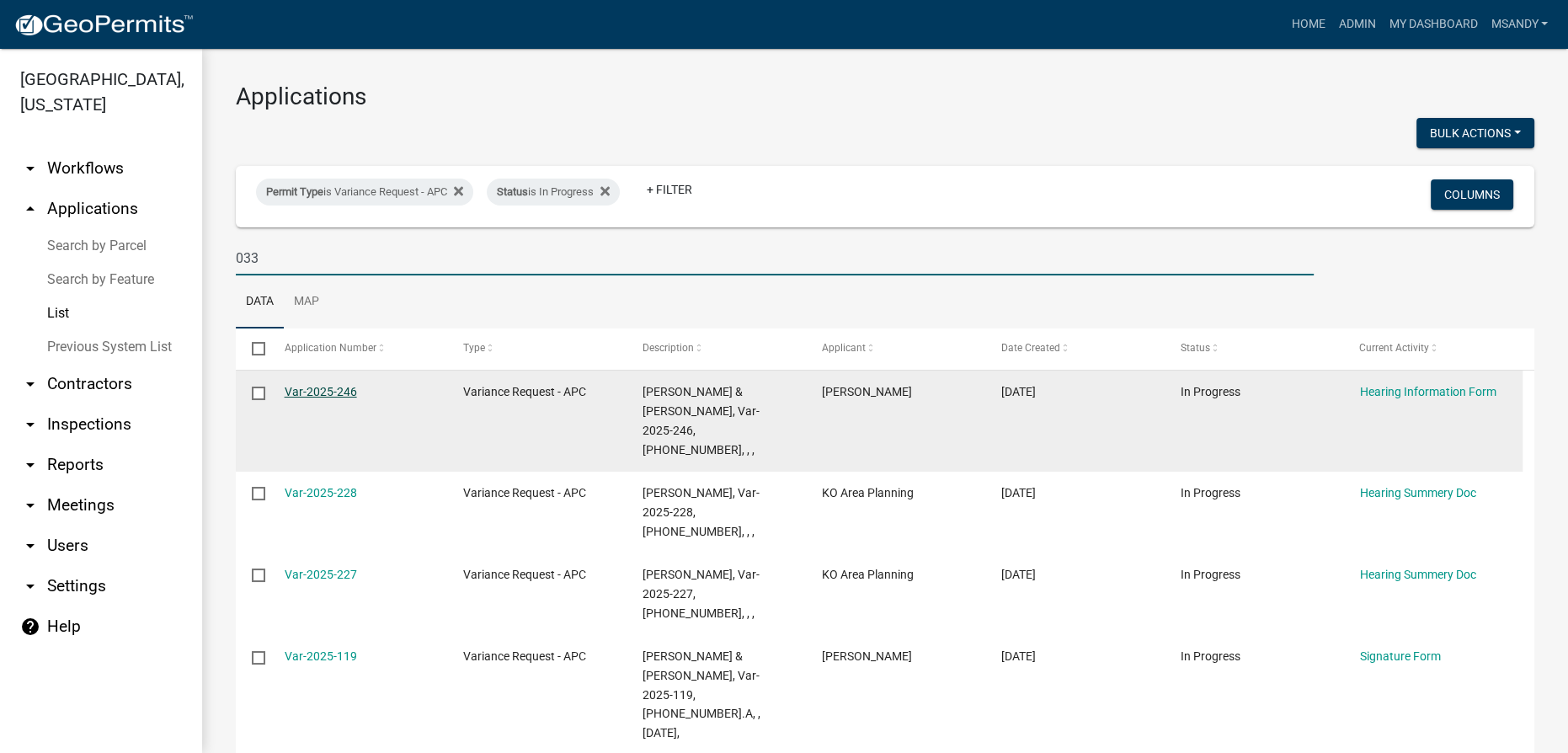
type input "033"
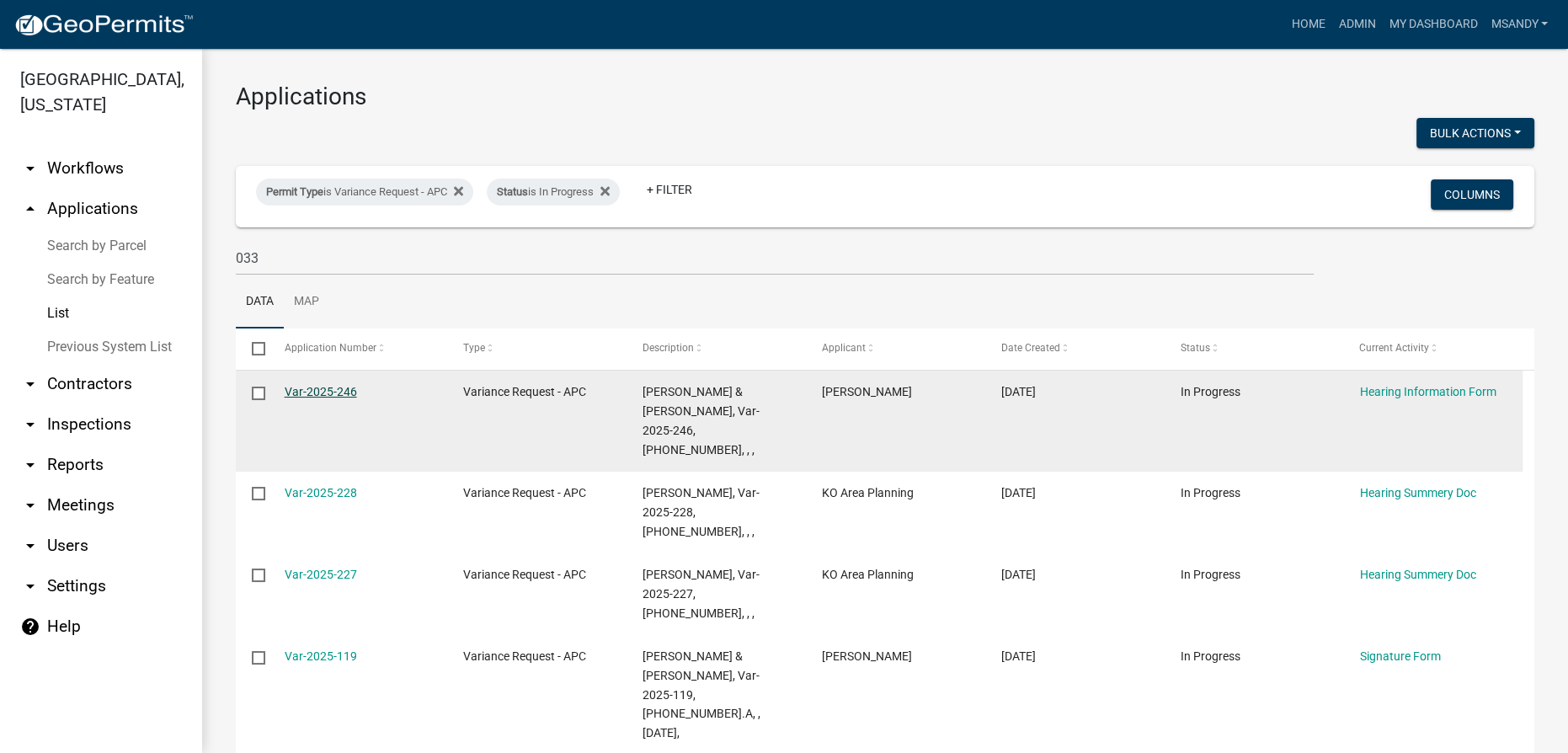
click at [332, 391] on link "Var-2025-246" at bounding box center [320, 392] width 72 height 14
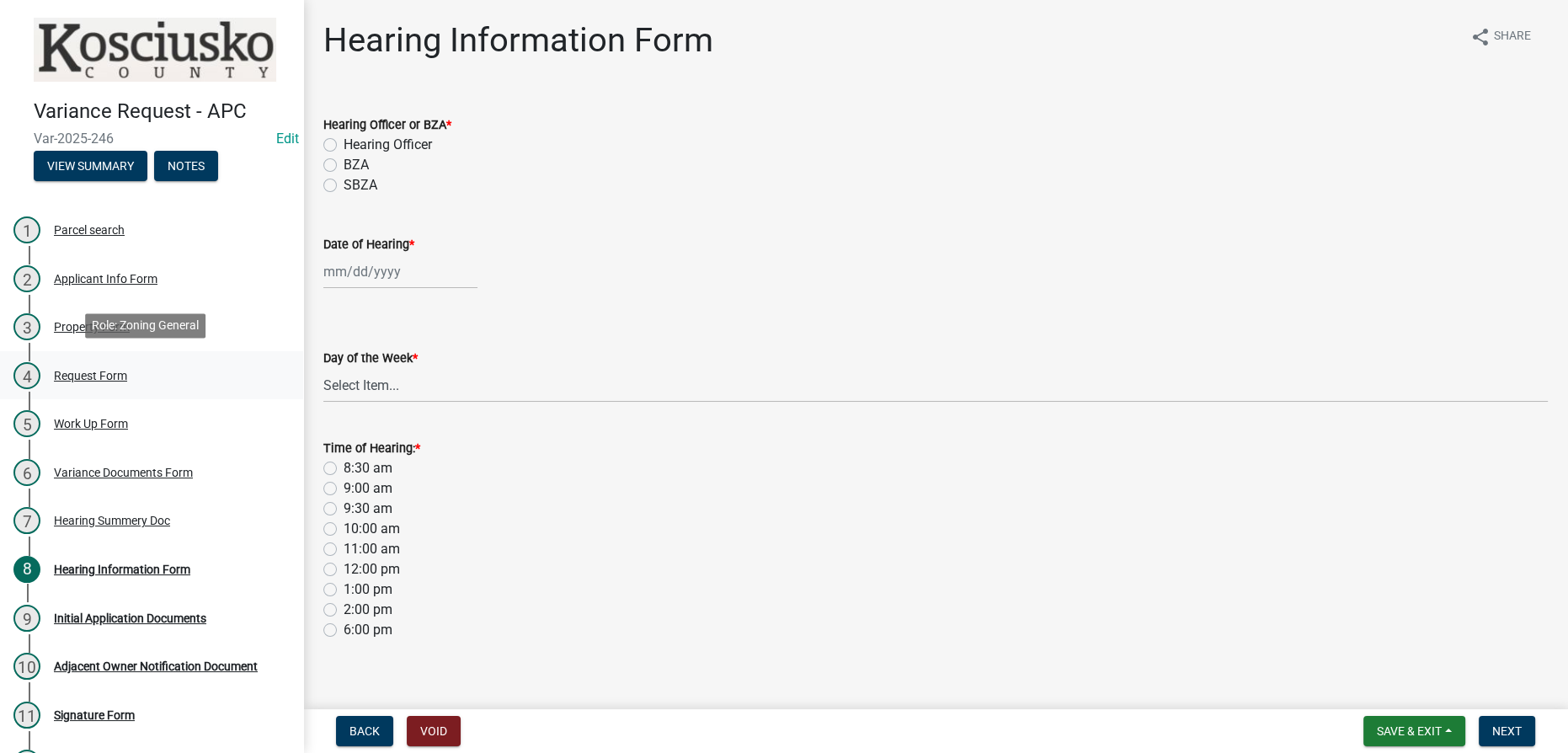
click at [97, 370] on div "Request Form" at bounding box center [90, 376] width 73 height 12
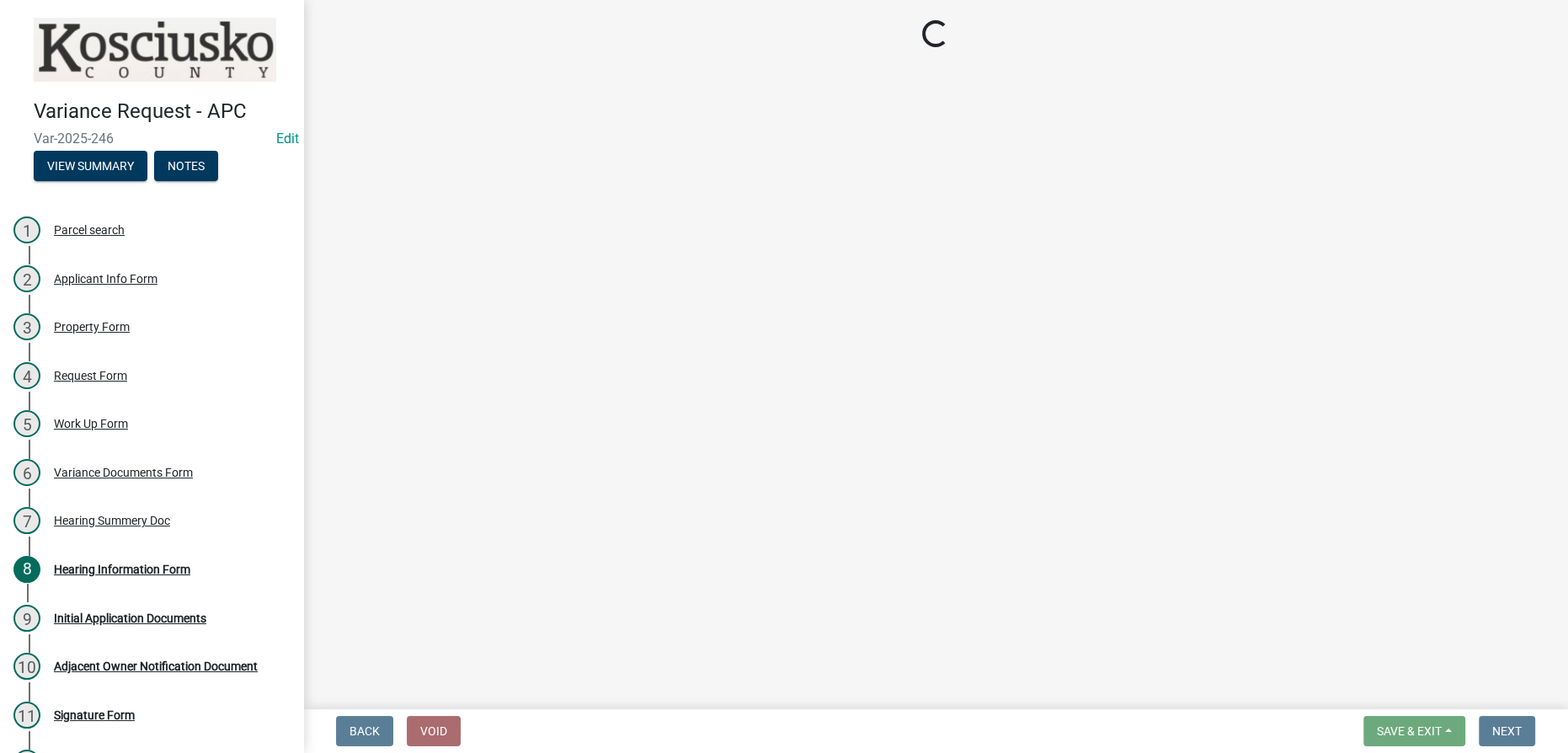
select select "77eb12f8-2a64-4a31-bfec-9b00716b2165"
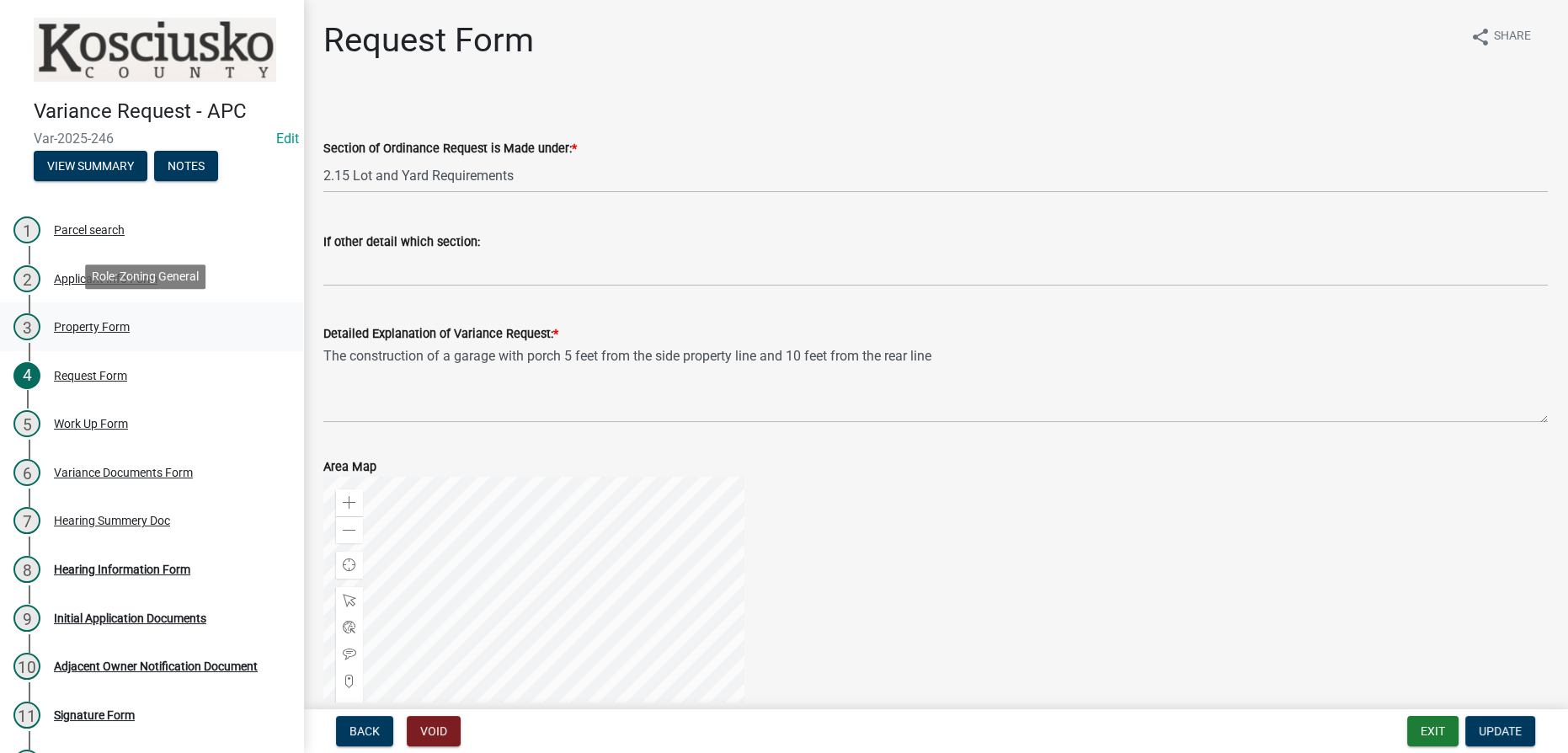
click at [109, 325] on div "Property Form" at bounding box center [92, 327] width 76 height 12
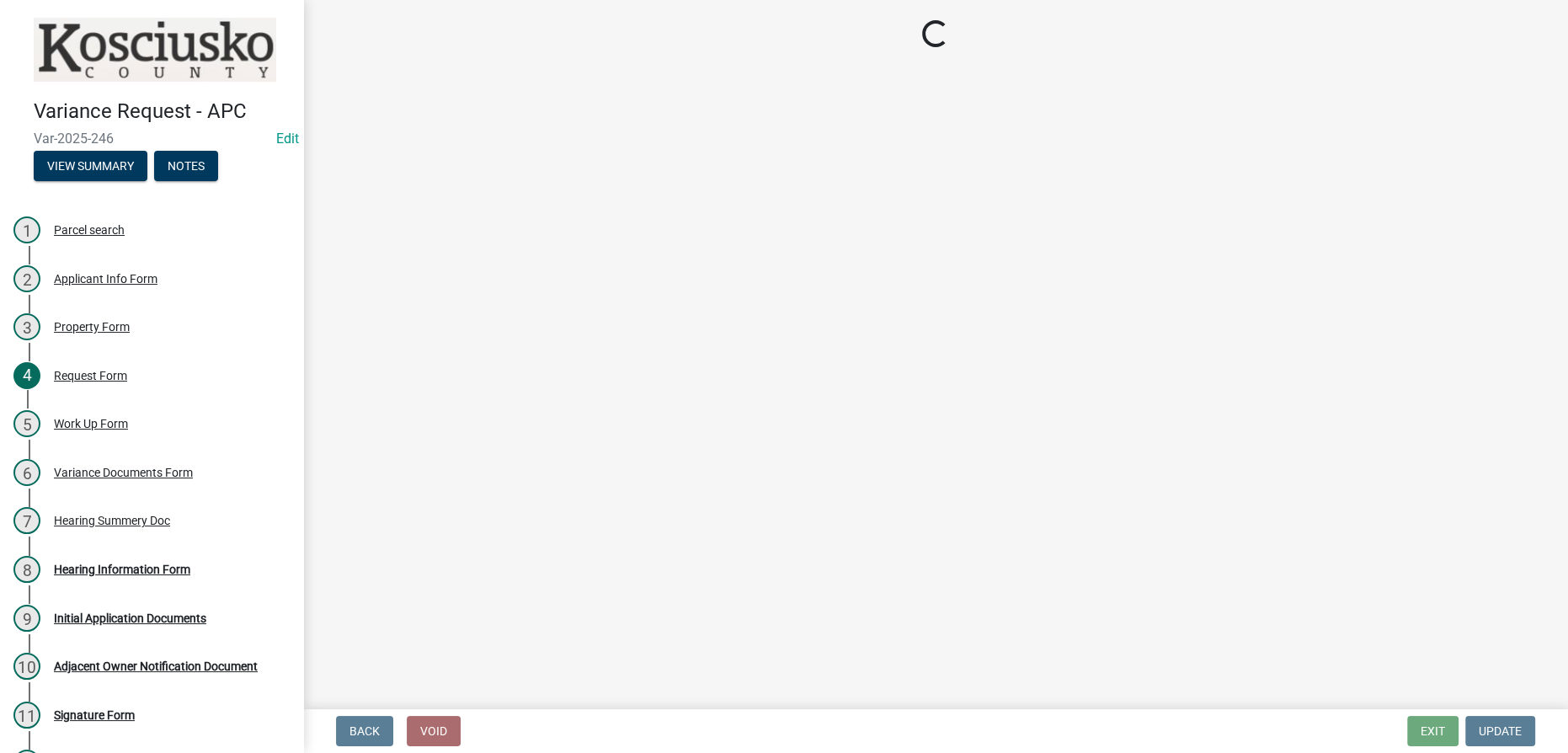
select select "1146270b-2111-4e23-bf7f-74ce85cf7041"
select select "dd23c302-fd8e-4dc5-81ce-e8ac1d060e01"
select select "12355200-60c1-438c-bbad-938150612a70"
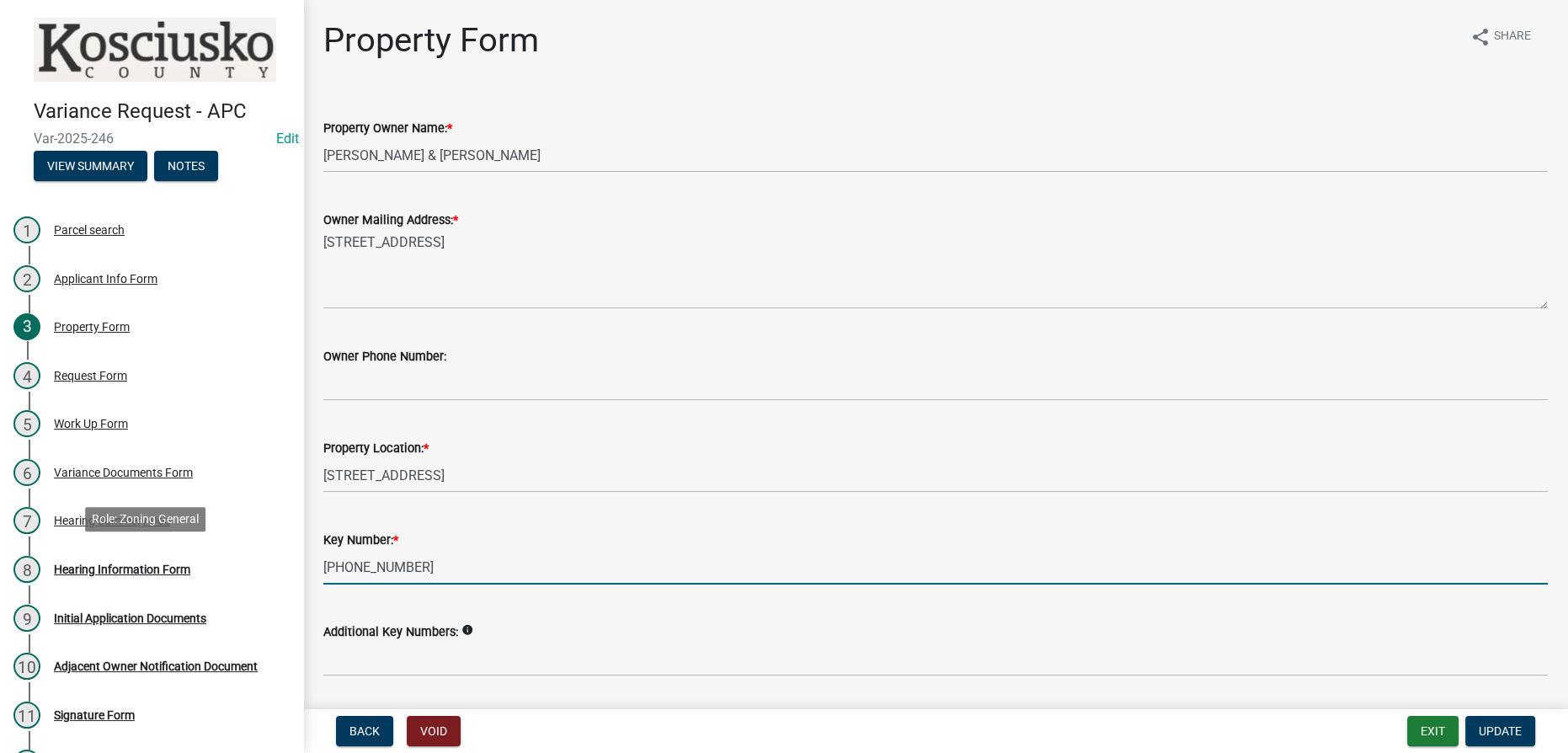
drag, startPoint x: 416, startPoint y: 572, endPoint x: 430, endPoint y: 568, distance: 14.6
click at [271, 568] on div "Variance Request - APC Var-2025-246 Edit View Summary Notes 1 Parcel search 2 A…" at bounding box center [784, 376] width 1568 height 753
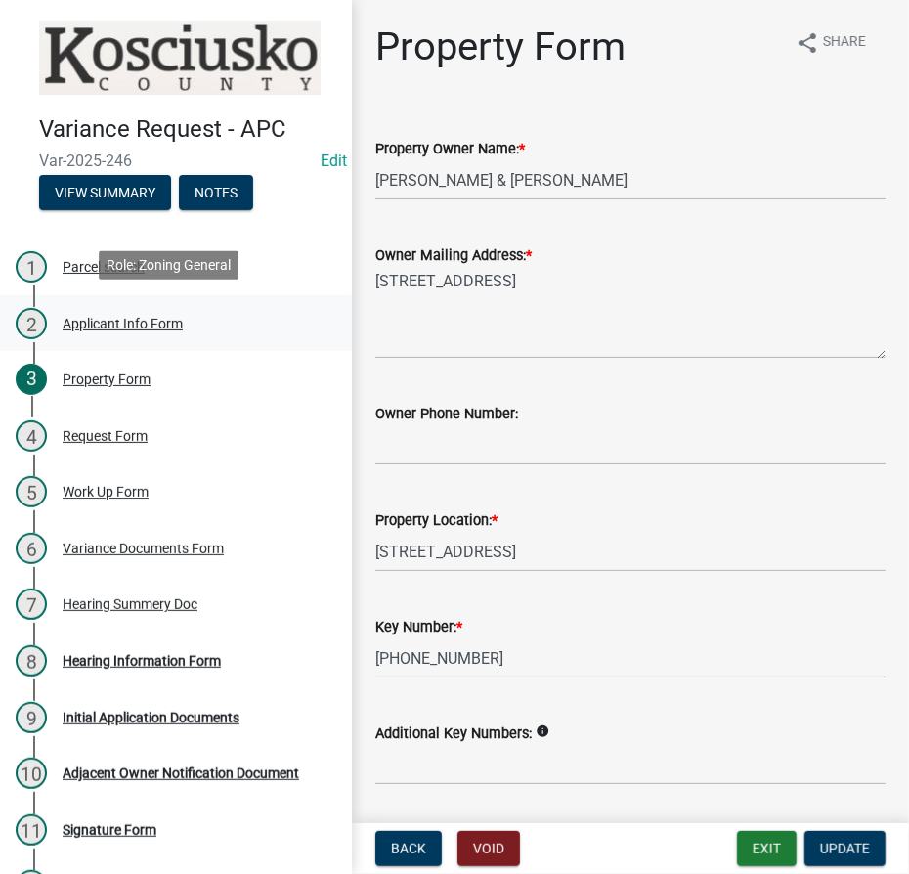
click at [127, 323] on div "Applicant Info Form" at bounding box center [123, 324] width 120 height 14
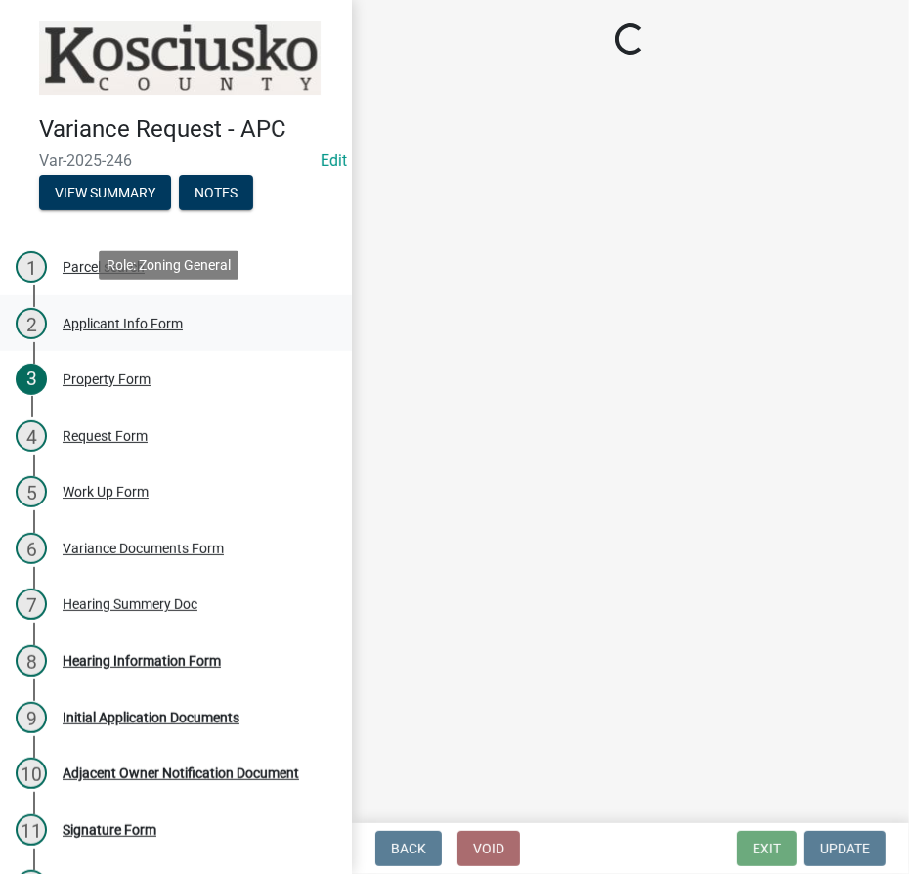
select select "d95389f4-ab5a-4603-9826-29cf73316391"
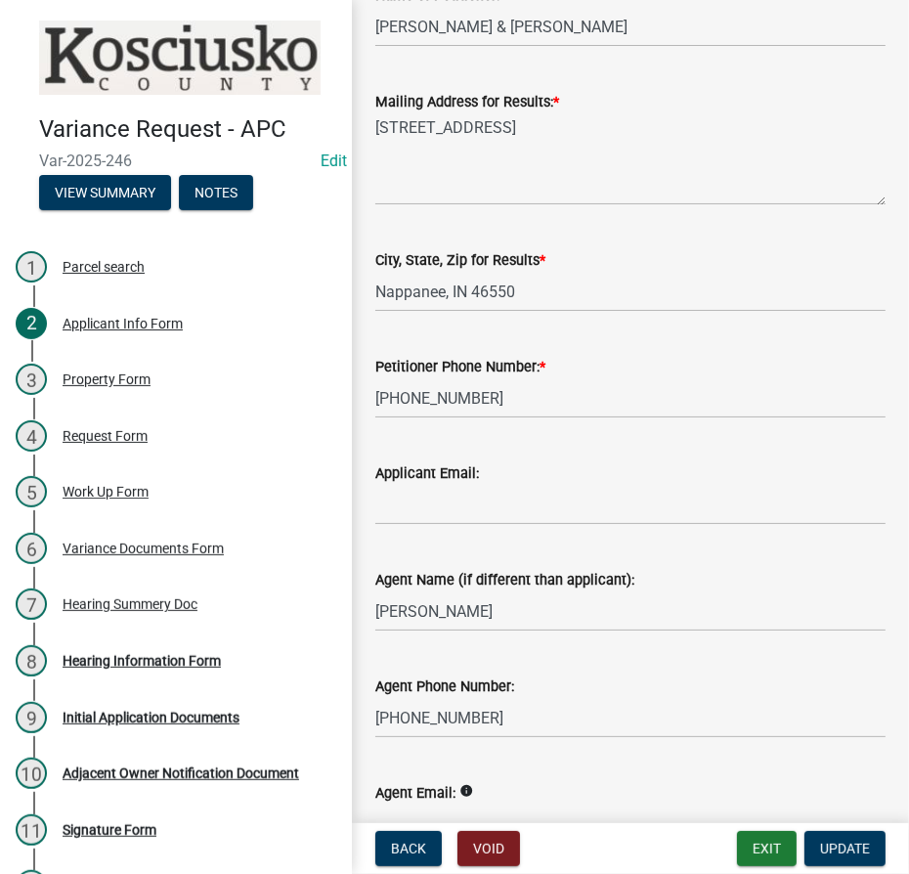
scroll to position [244, 0]
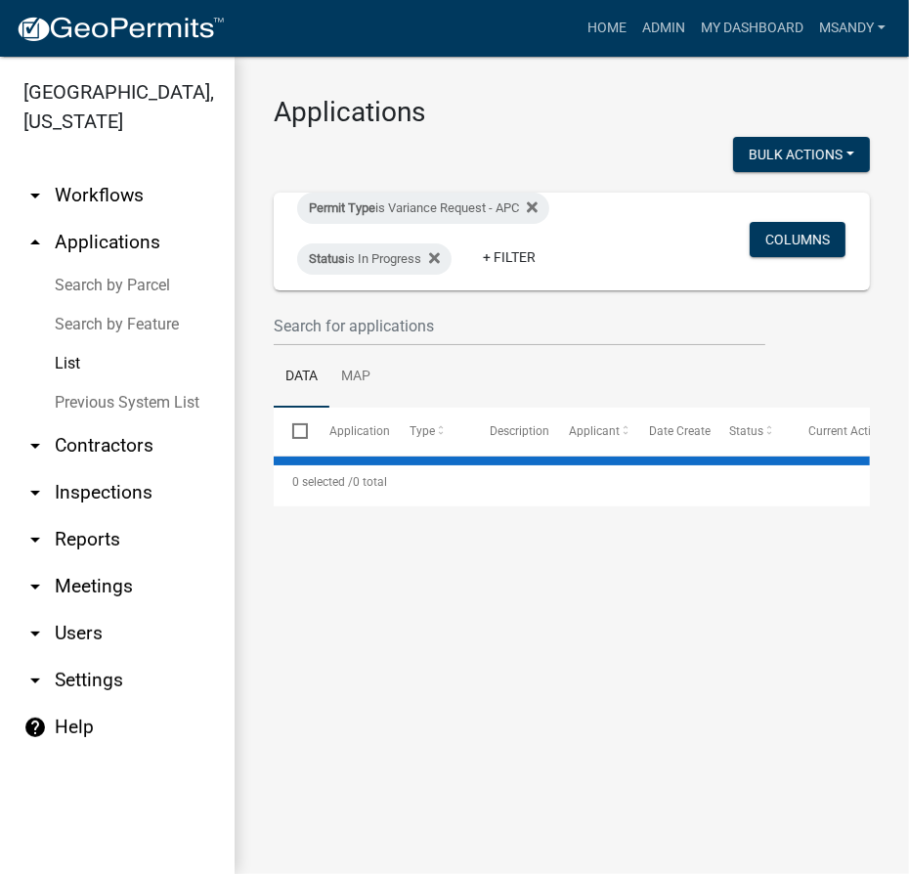
select select "3: 100"
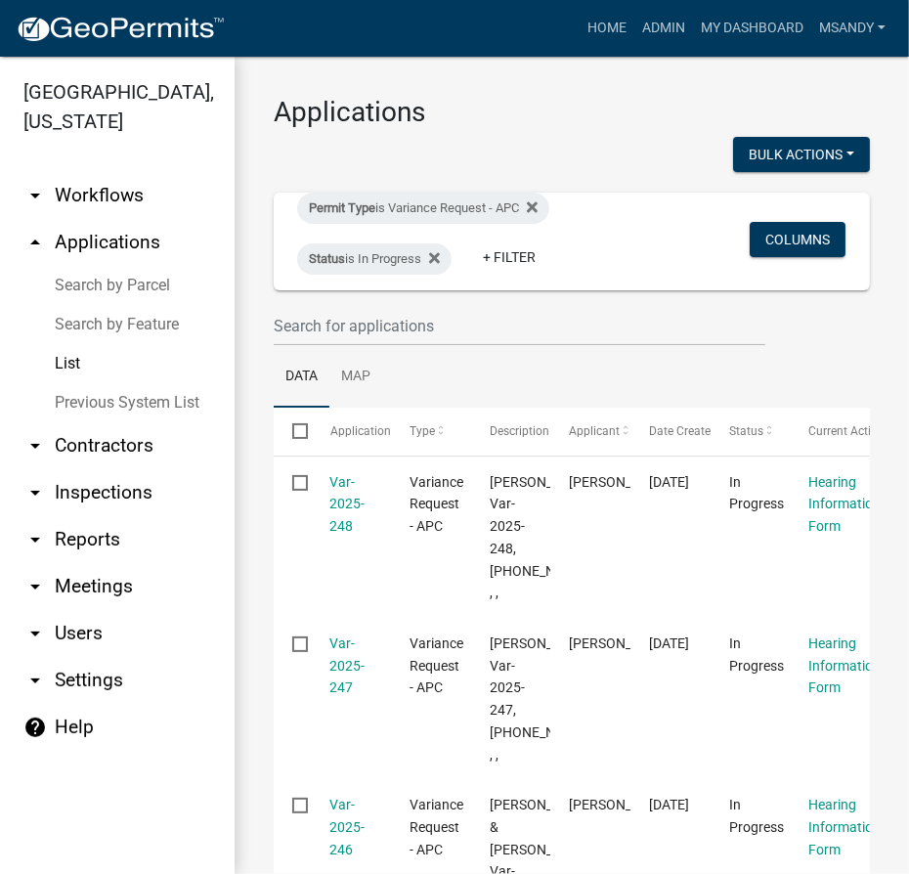
click at [92, 289] on link "Search by Parcel" at bounding box center [117, 285] width 235 height 39
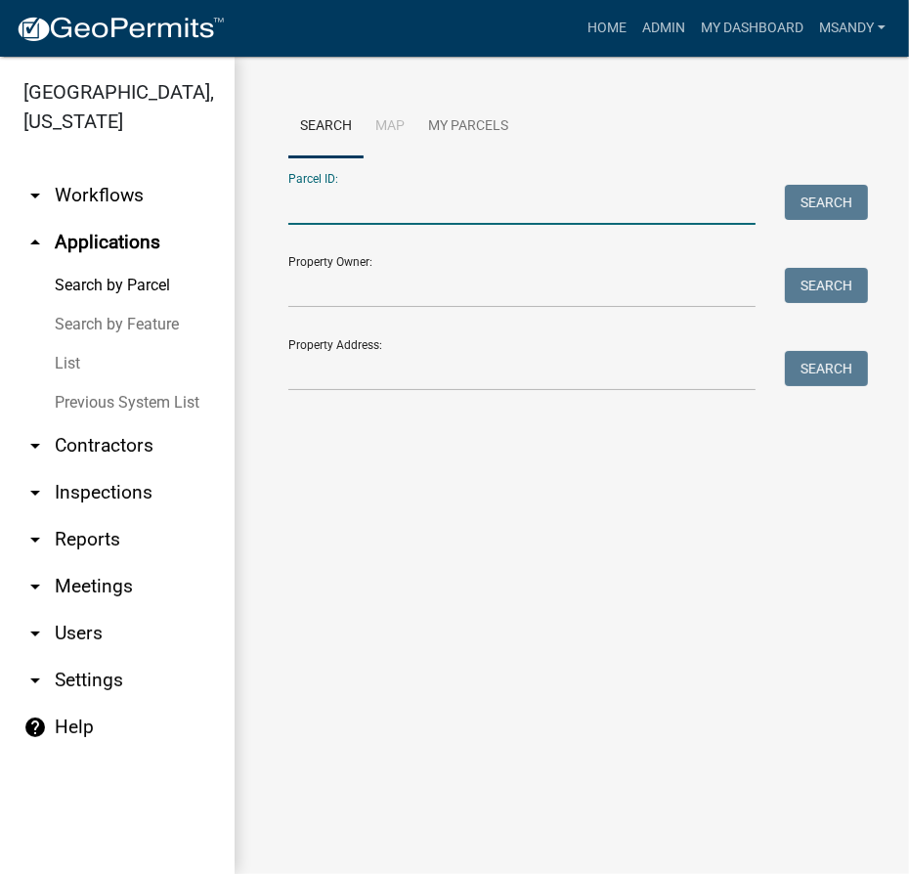
drag, startPoint x: 427, startPoint y: 218, endPoint x: 423, endPoint y: 207, distance: 11.4
click at [427, 218] on input "Parcel ID:" at bounding box center [521, 205] width 467 height 40
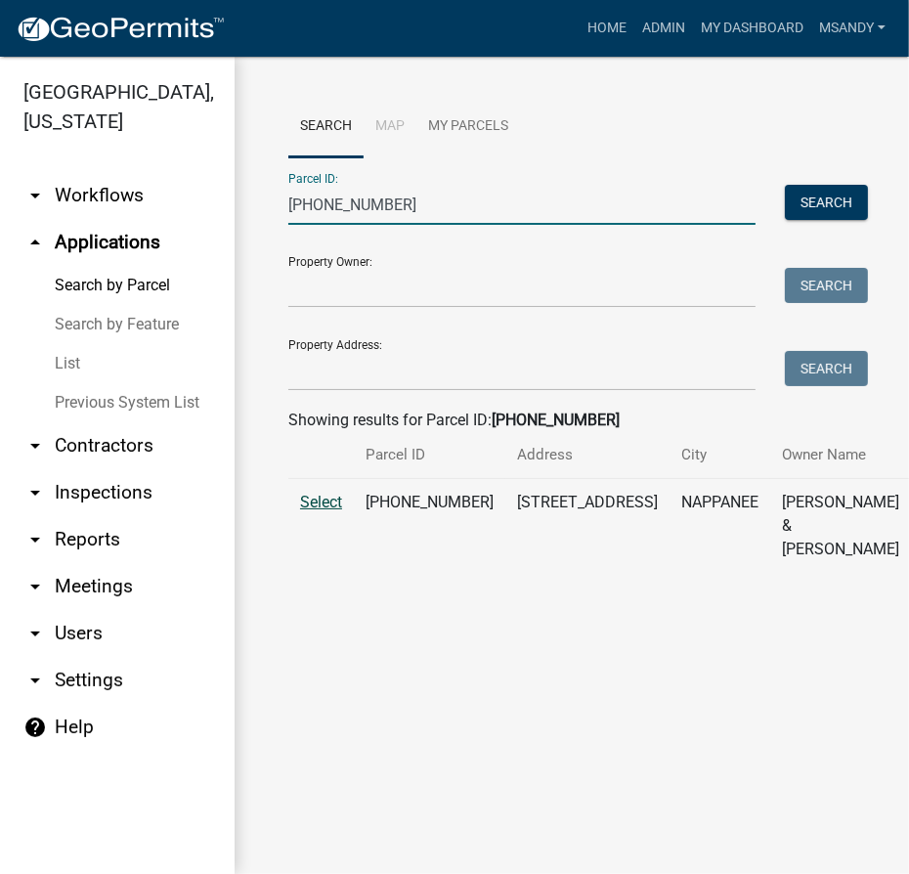
type input "033-013-086"
click at [320, 511] on span "Select" at bounding box center [321, 502] width 42 height 19
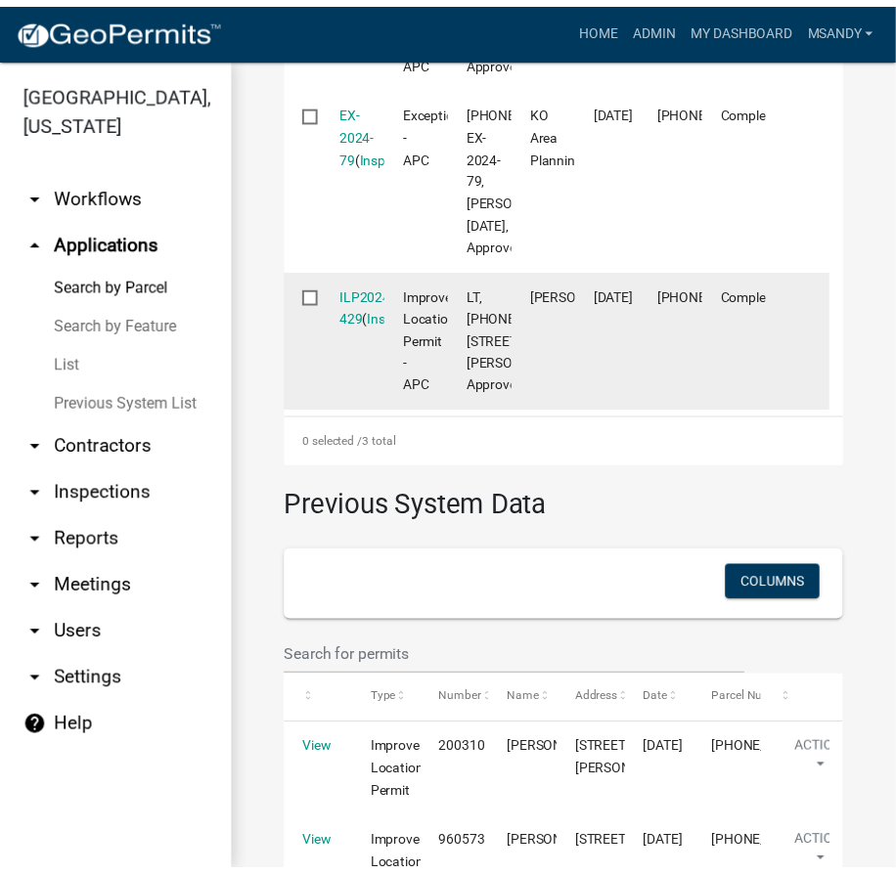
scroll to position [1155, 0]
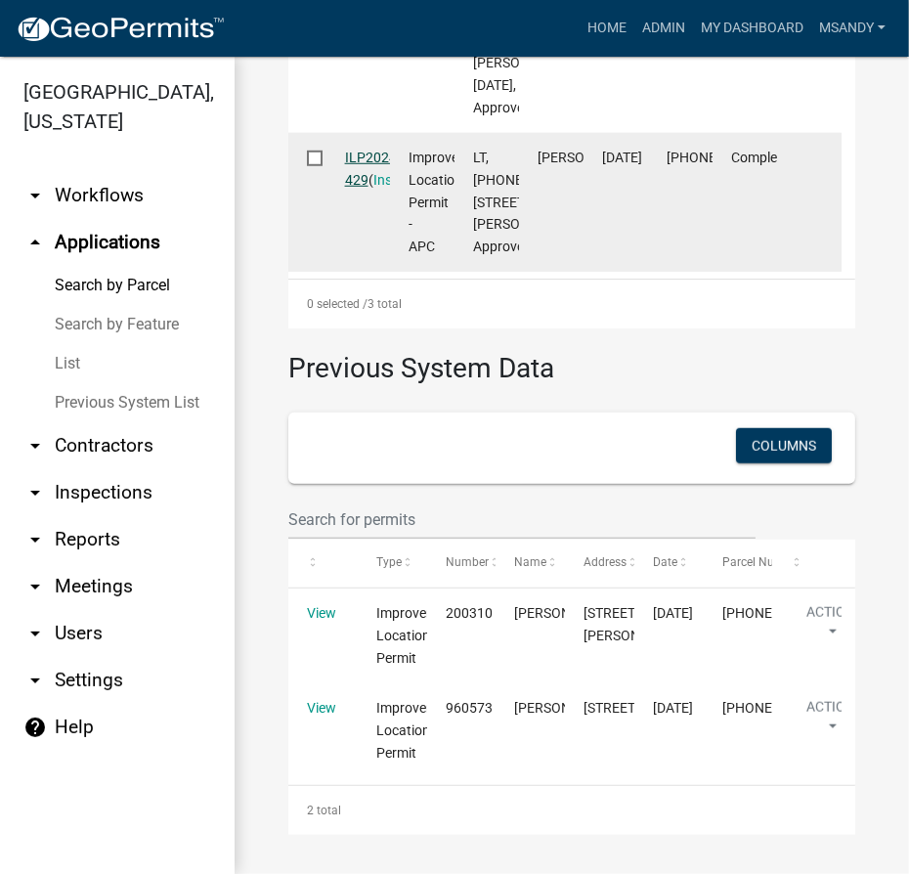
click at [367, 188] on link "ILP2024-429" at bounding box center [373, 169] width 56 height 38
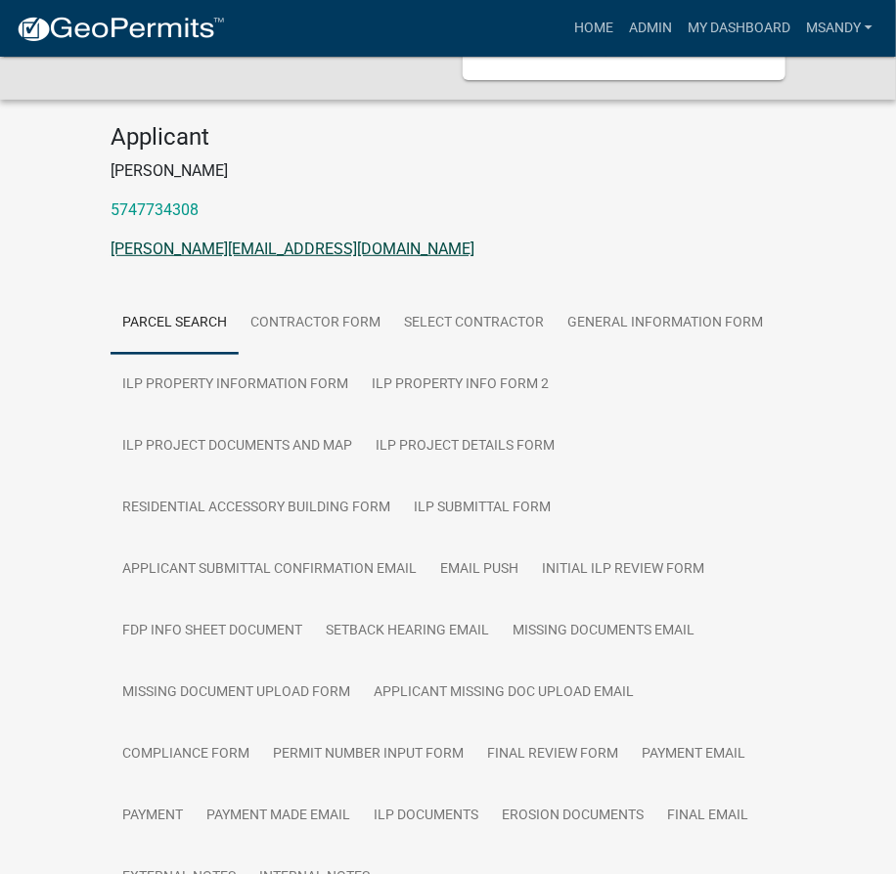
scroll to position [444, 0]
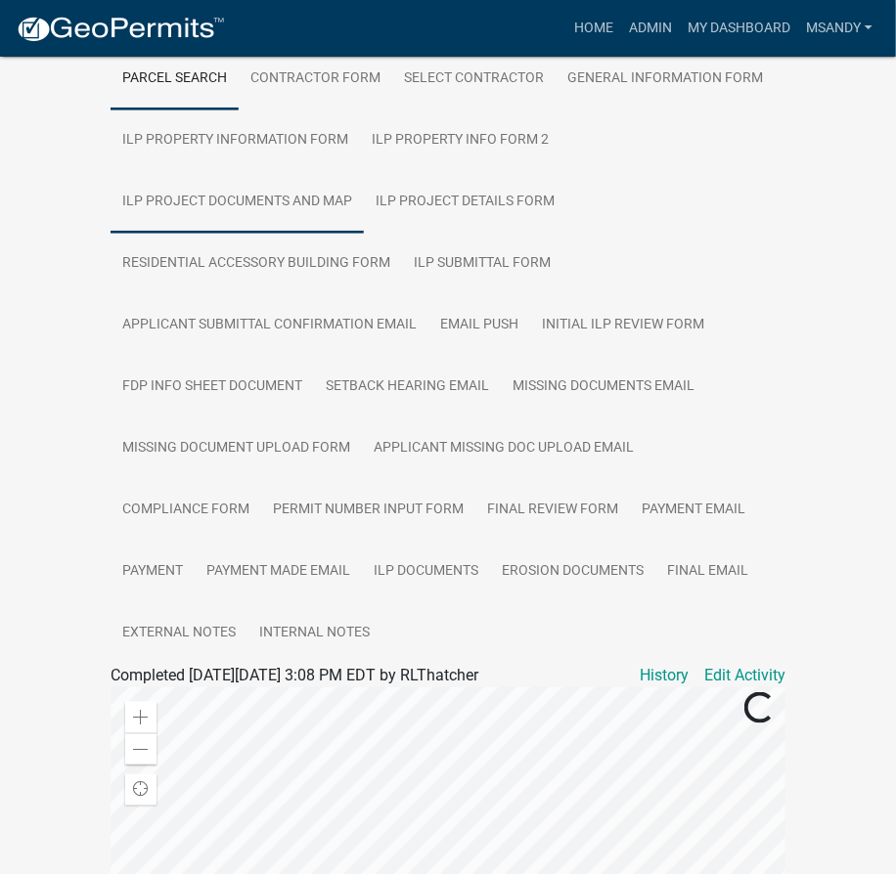
click at [260, 201] on link "ILP Project Documents and Map" at bounding box center [236, 202] width 253 height 63
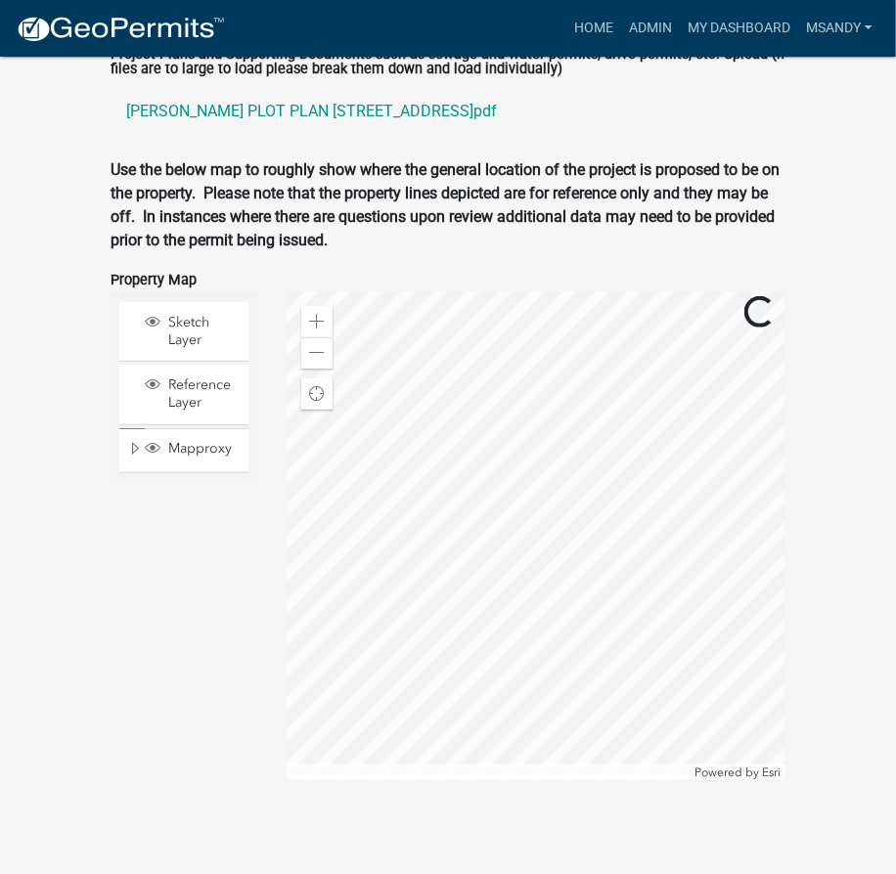
scroll to position [2505, 0]
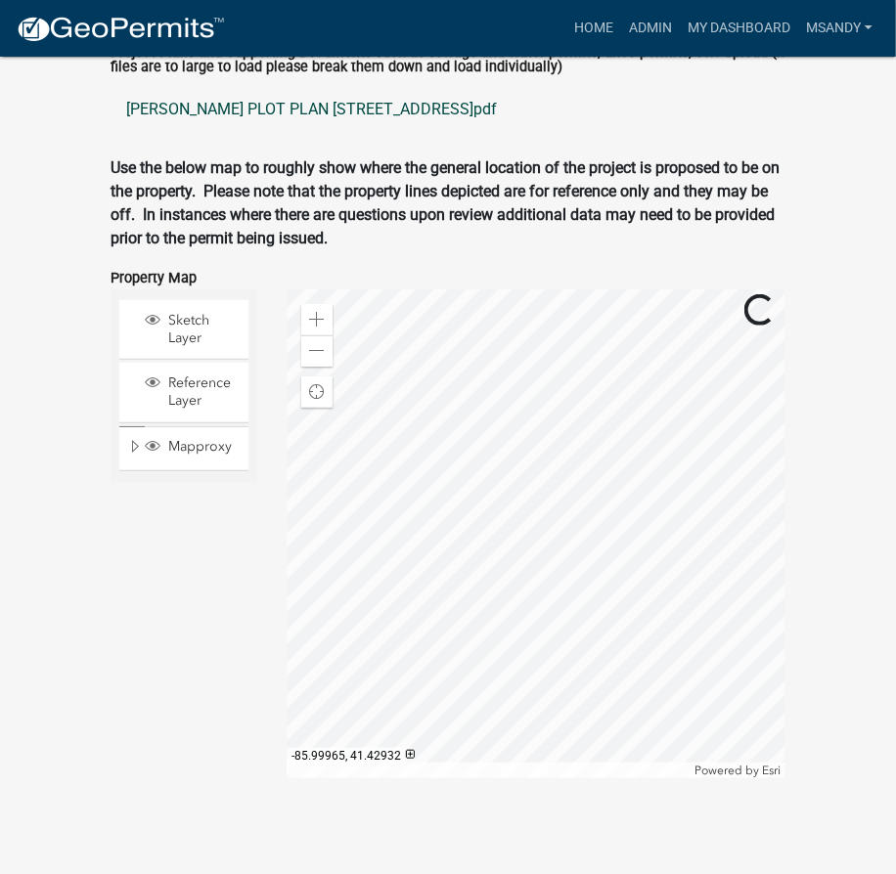
click at [211, 107] on link "Beachy PLOT PLAN 13675 Ashbury CT.pdf" at bounding box center [447, 109] width 675 height 47
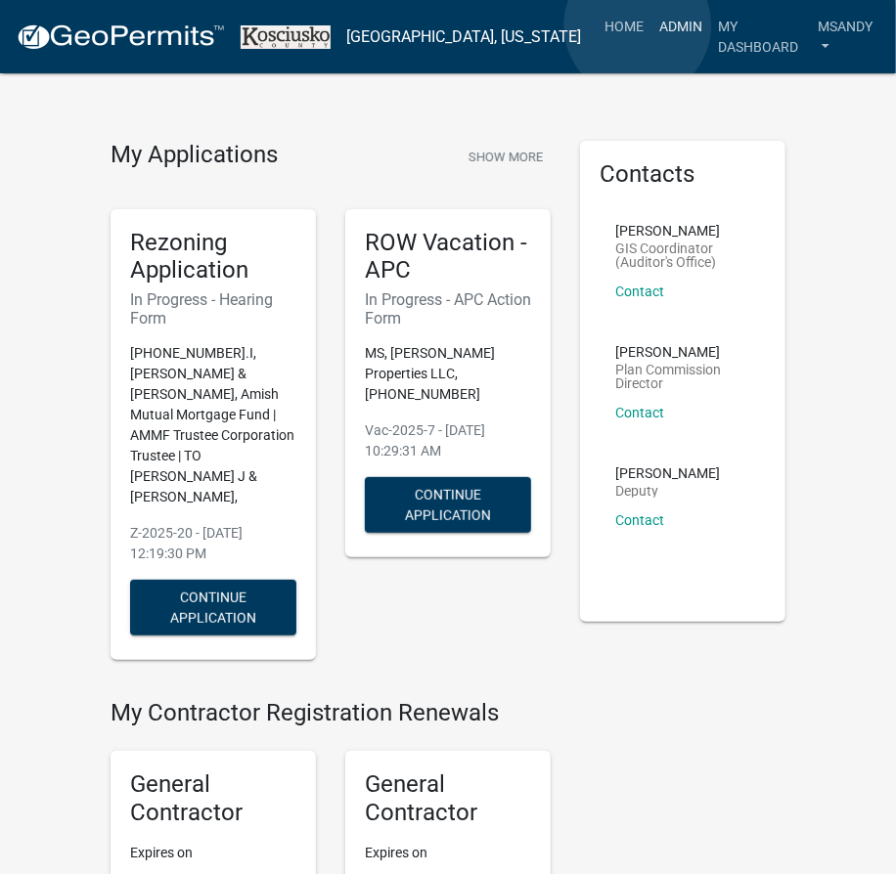
click at [651, 25] on link "Admin" at bounding box center [680, 26] width 59 height 37
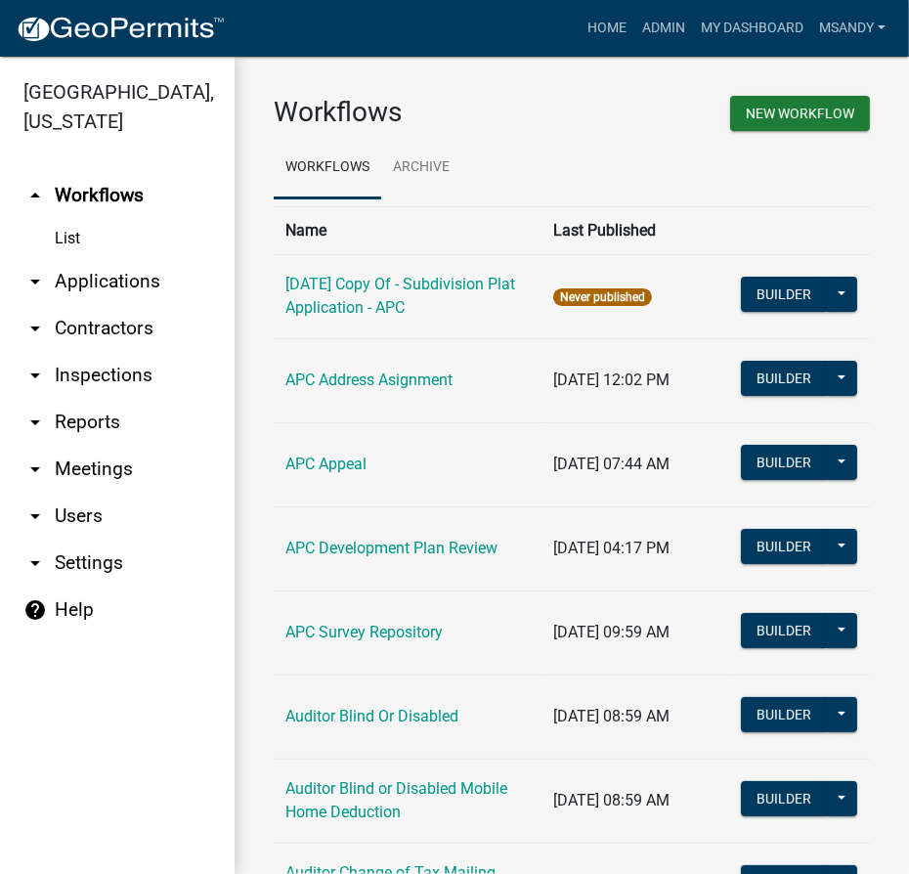
click at [104, 281] on link "arrow_drop_down Applications" at bounding box center [117, 281] width 235 height 47
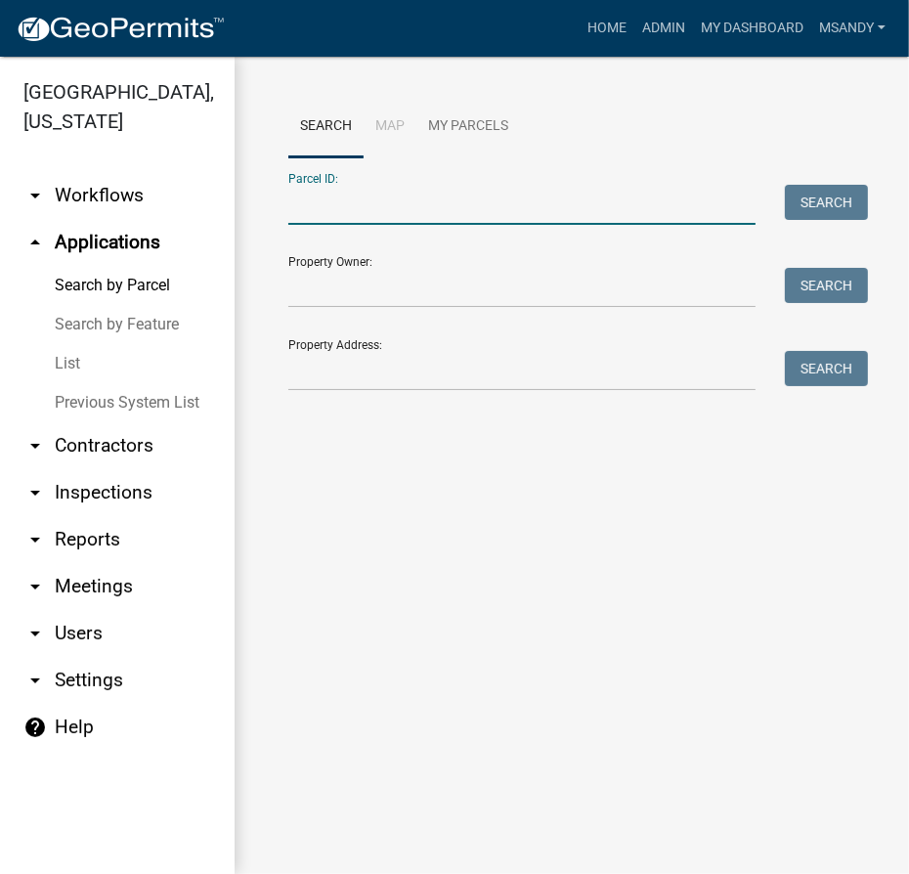
click at [412, 207] on input "Parcel ID:" at bounding box center [521, 205] width 467 height 40
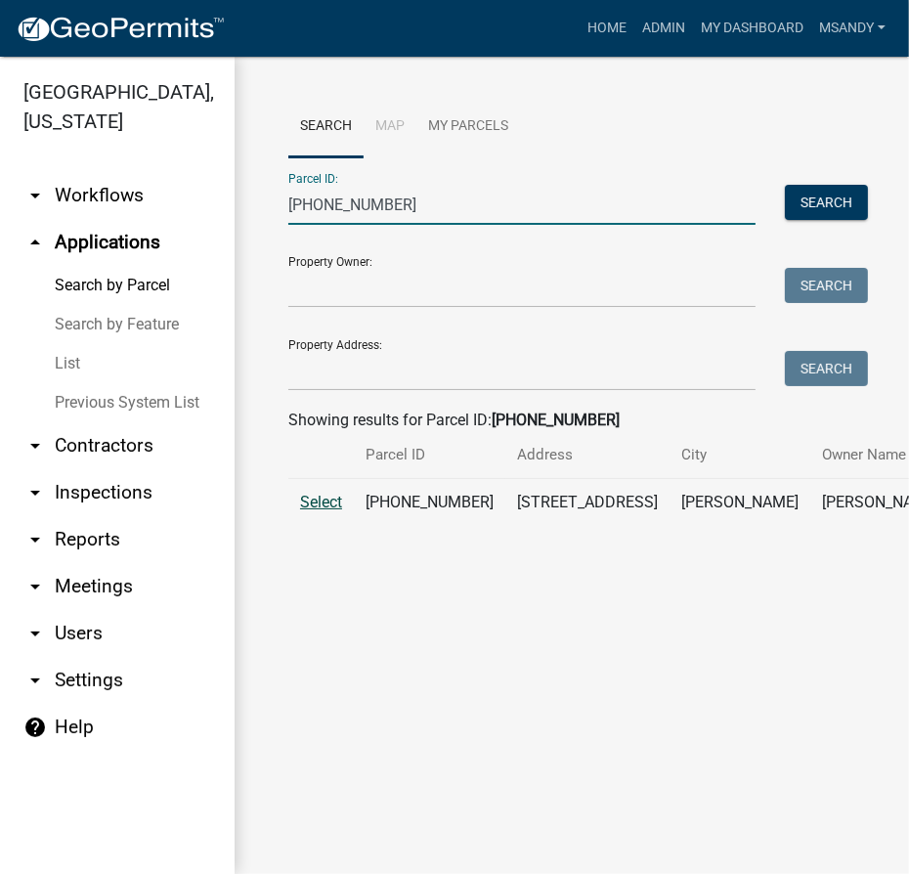
type input "[PHONE_NUMBER]"
click at [313, 511] on span "Select" at bounding box center [321, 502] width 42 height 19
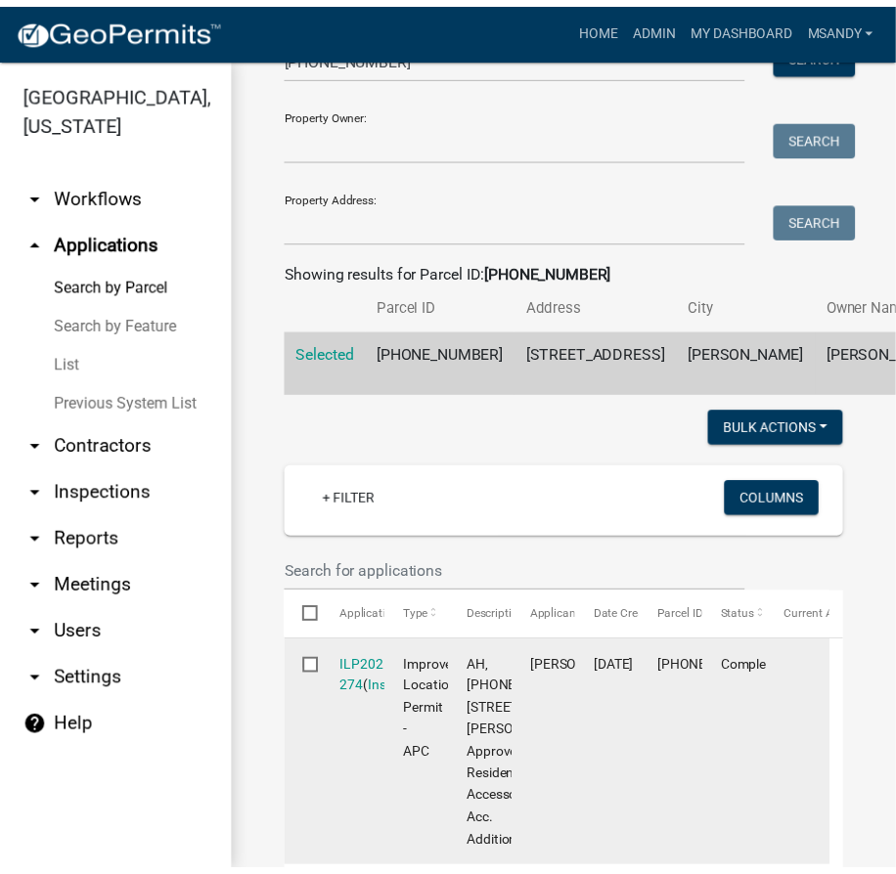
scroll to position [355, 0]
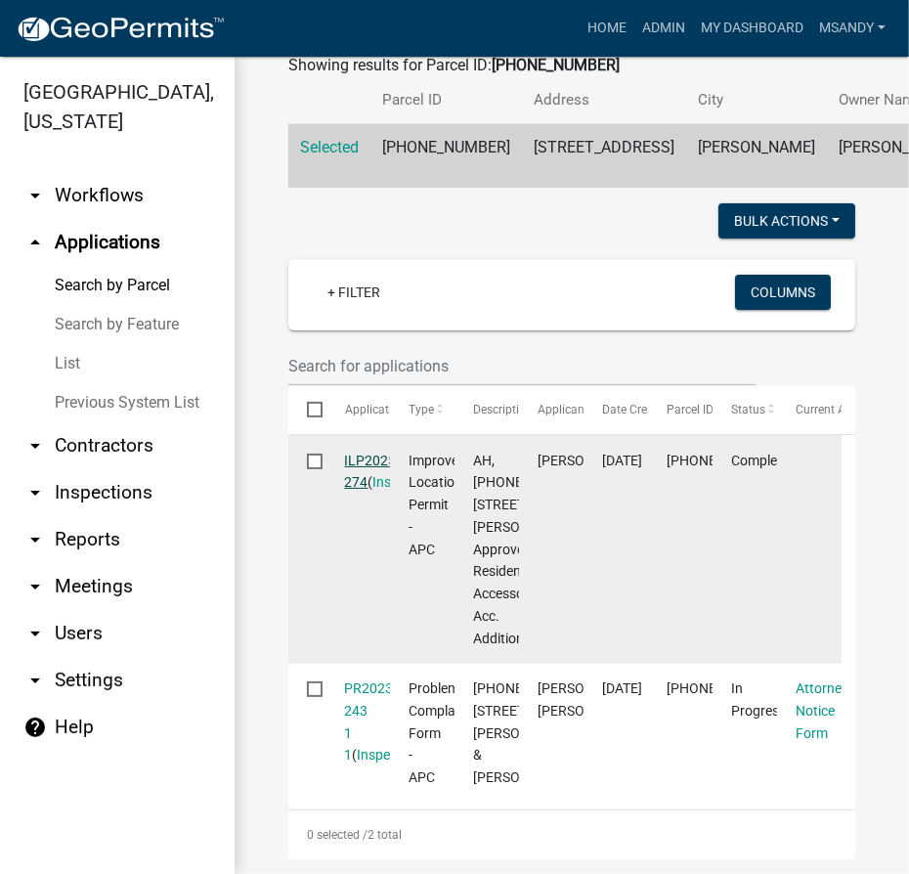
click at [377, 491] on link "ILP2025-274" at bounding box center [373, 472] width 56 height 38
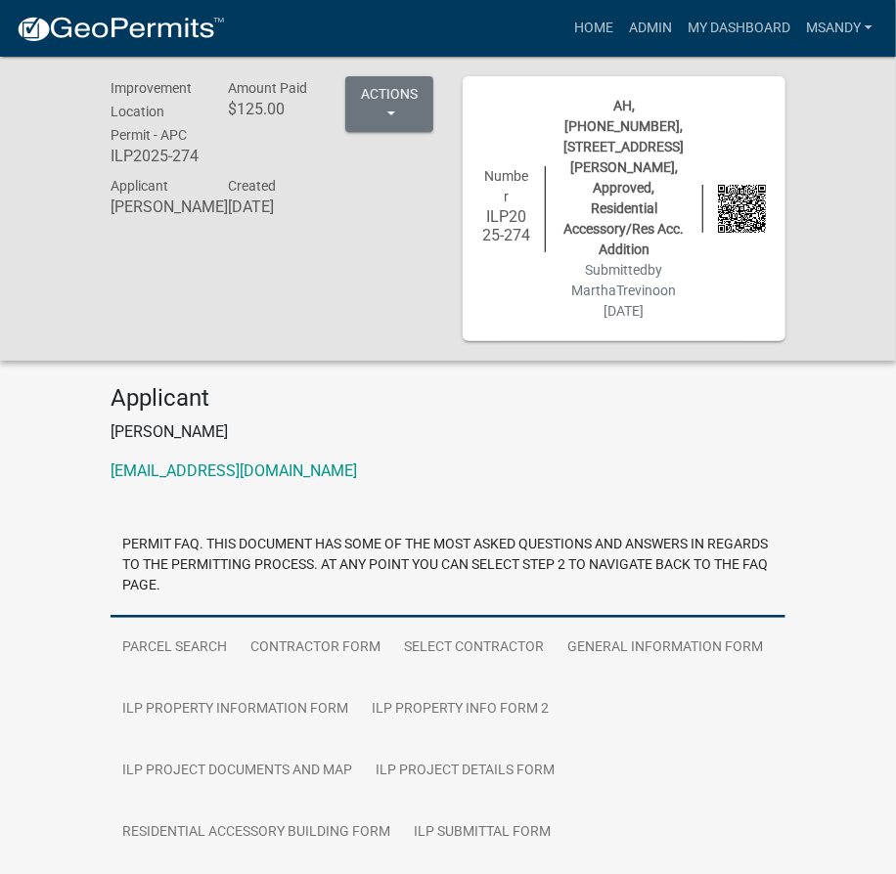
scroll to position [177, 0]
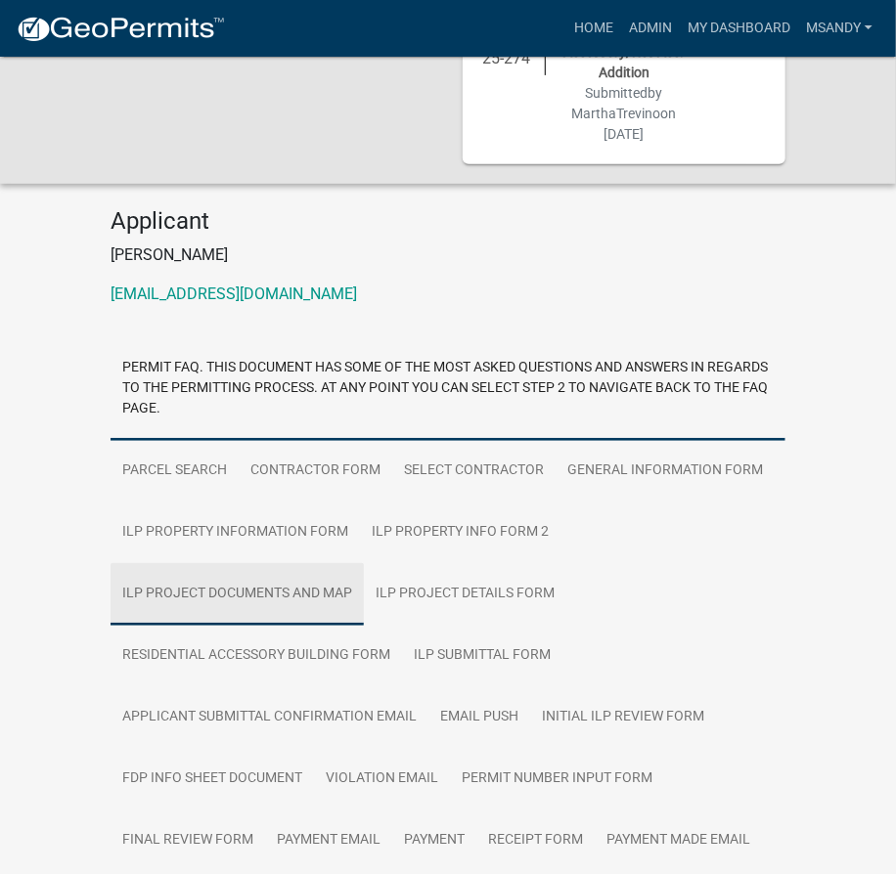
click at [272, 593] on link "ILP Project Documents and Map" at bounding box center [236, 594] width 253 height 63
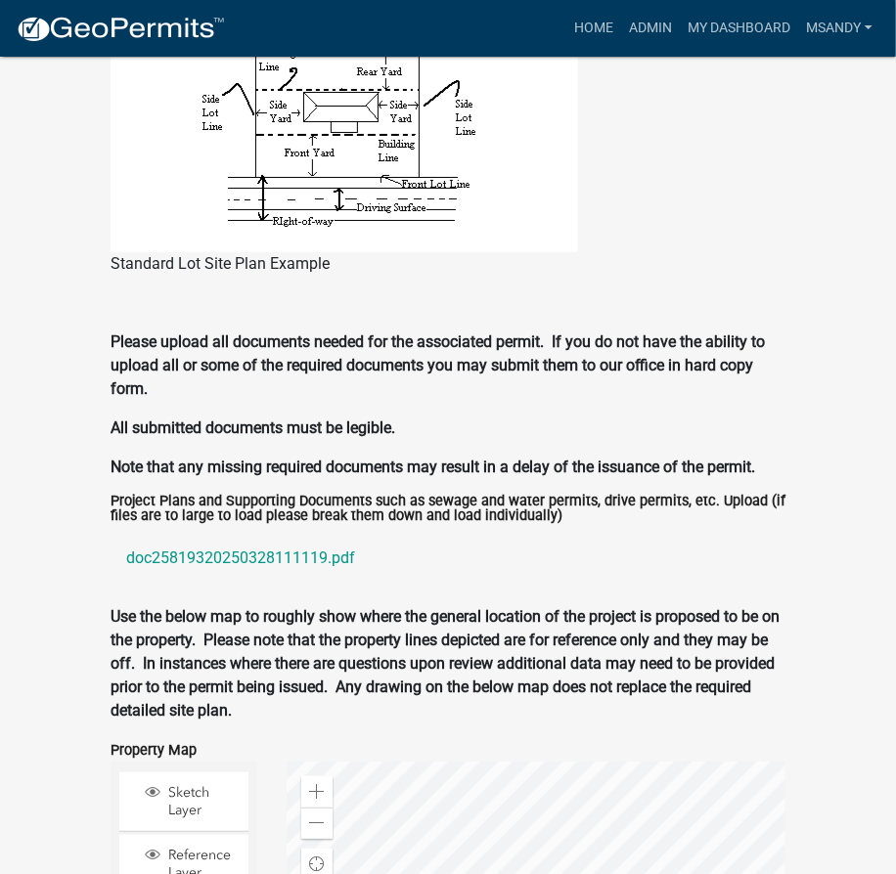
scroll to position [2755, 0]
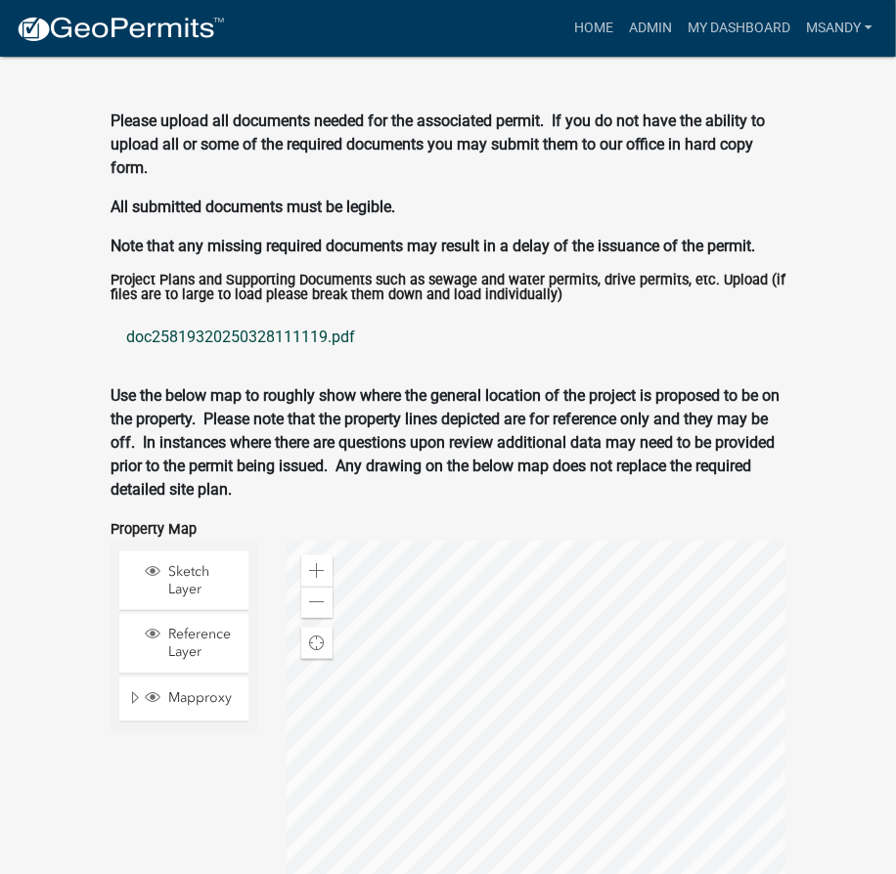
click at [255, 330] on link "doc25819320250328111119.pdf" at bounding box center [447, 337] width 675 height 47
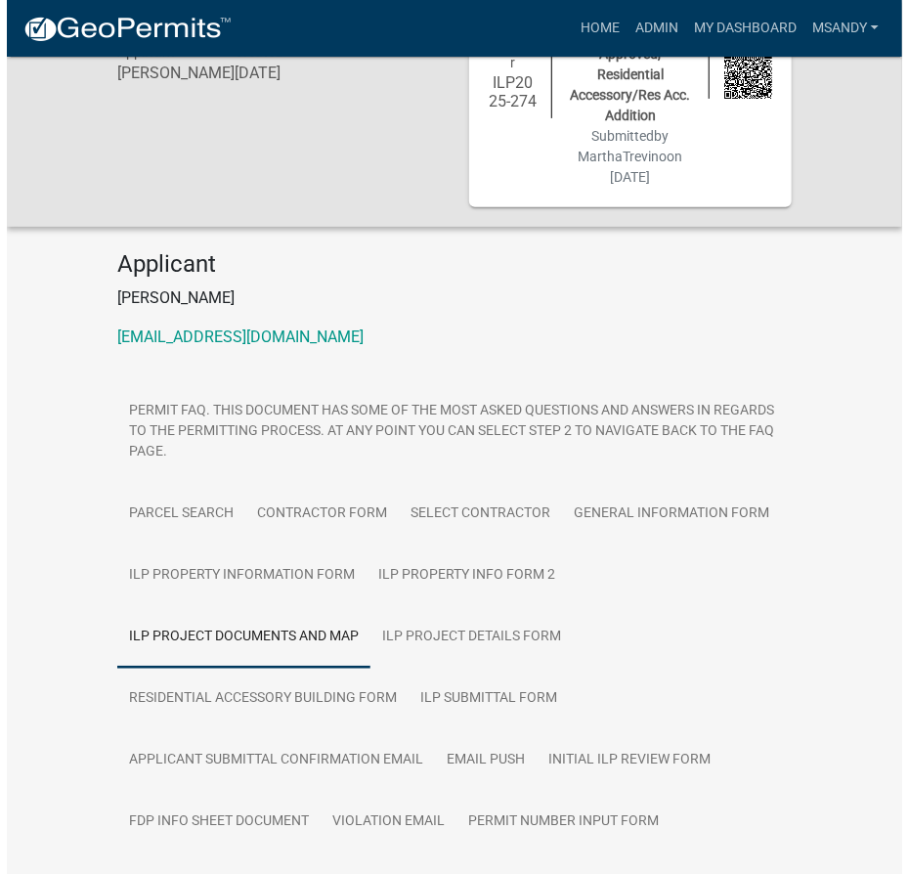
scroll to position [0, 0]
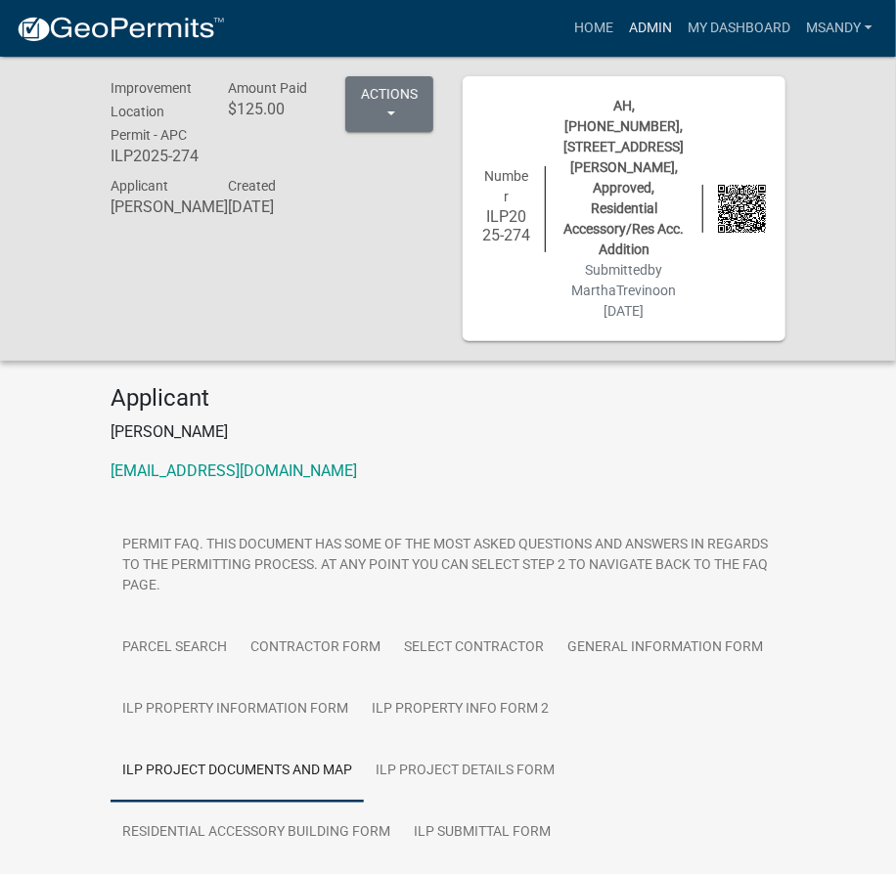
click at [639, 19] on link "Admin" at bounding box center [650, 28] width 59 height 37
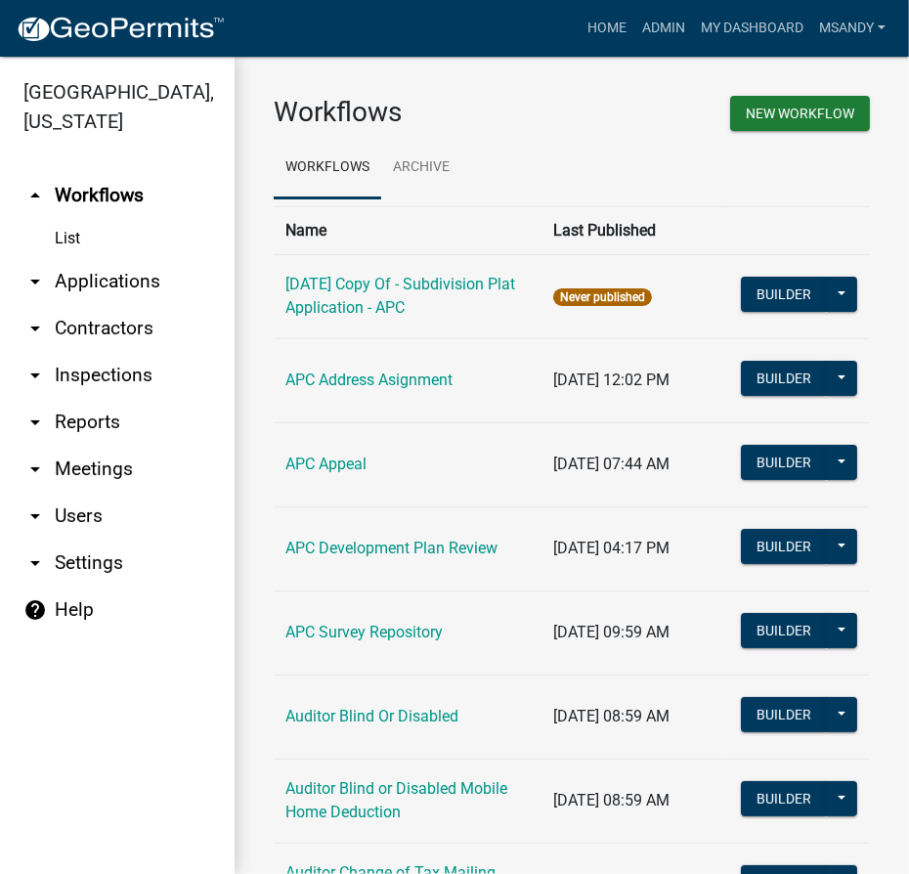
click at [98, 283] on link "arrow_drop_down Applications" at bounding box center [117, 281] width 235 height 47
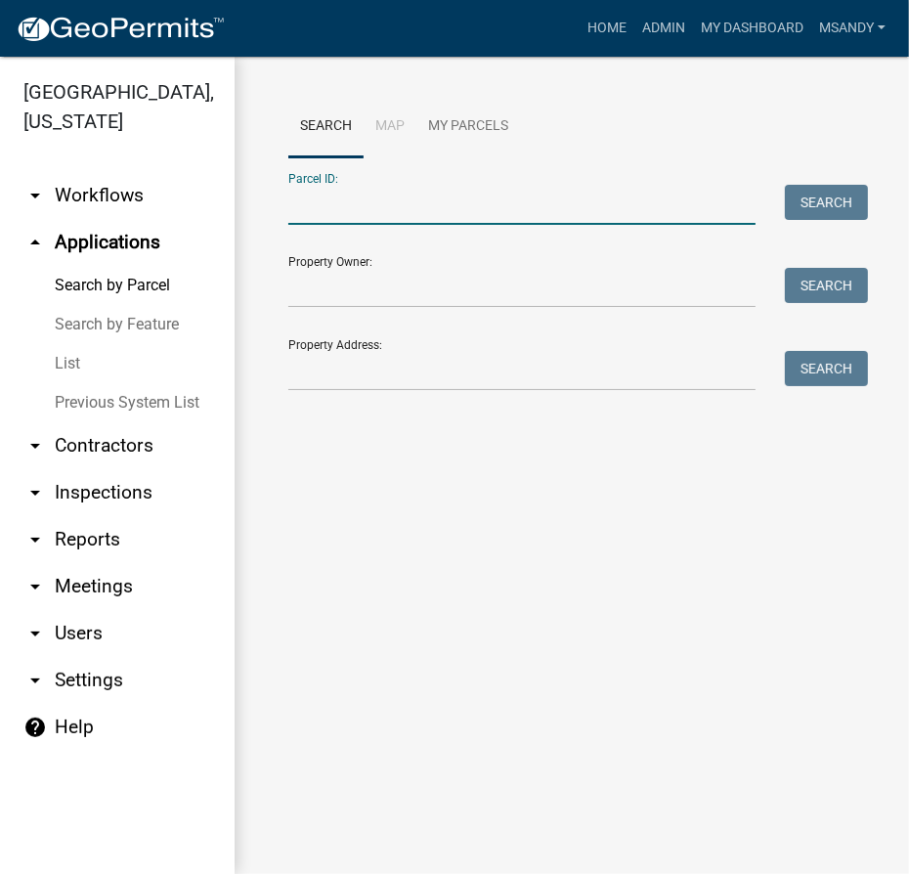
drag, startPoint x: 393, startPoint y: 207, endPoint x: 463, endPoint y: 156, distance: 86.8
click at [393, 206] on input "Parcel ID:" at bounding box center [521, 205] width 467 height 40
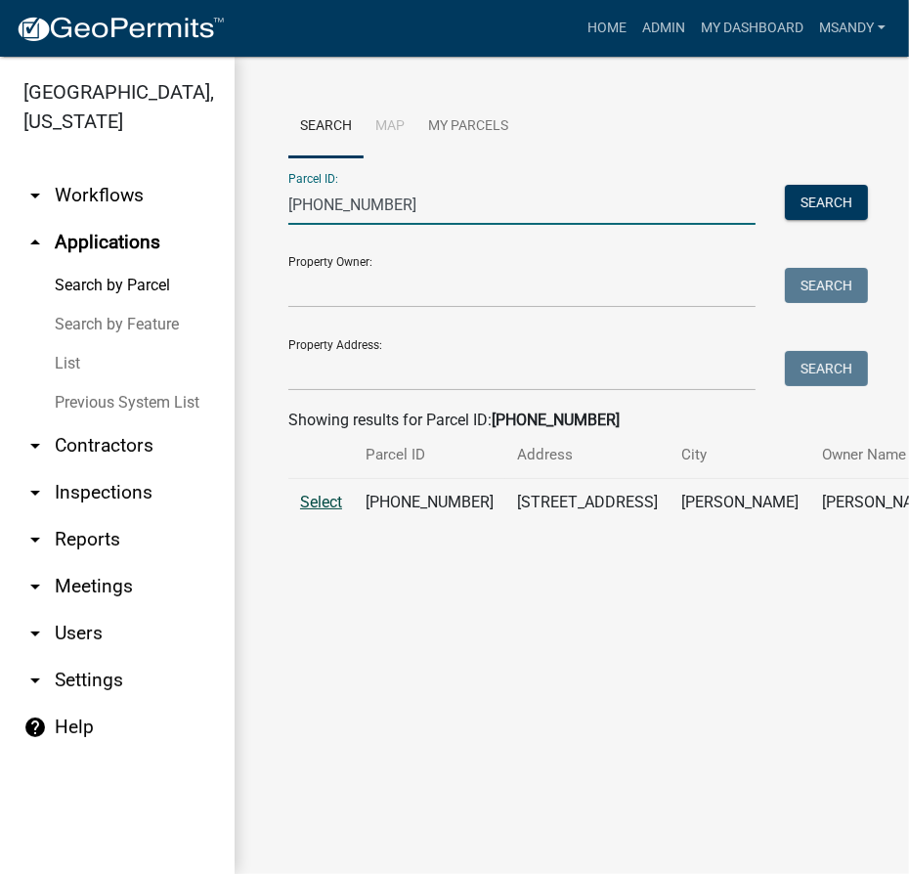
type input "[PHONE_NUMBER]"
click at [313, 511] on span "Select" at bounding box center [321, 502] width 42 height 19
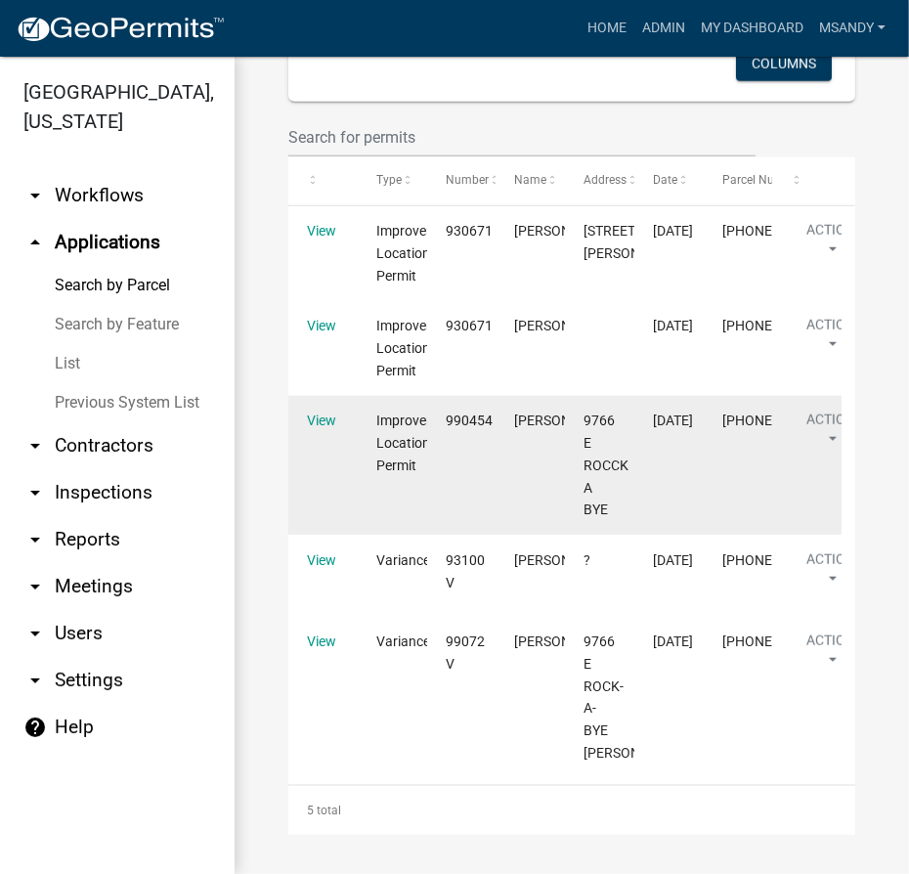
scroll to position [1754, 0]
click at [326, 413] on link "View" at bounding box center [321, 421] width 29 height 16
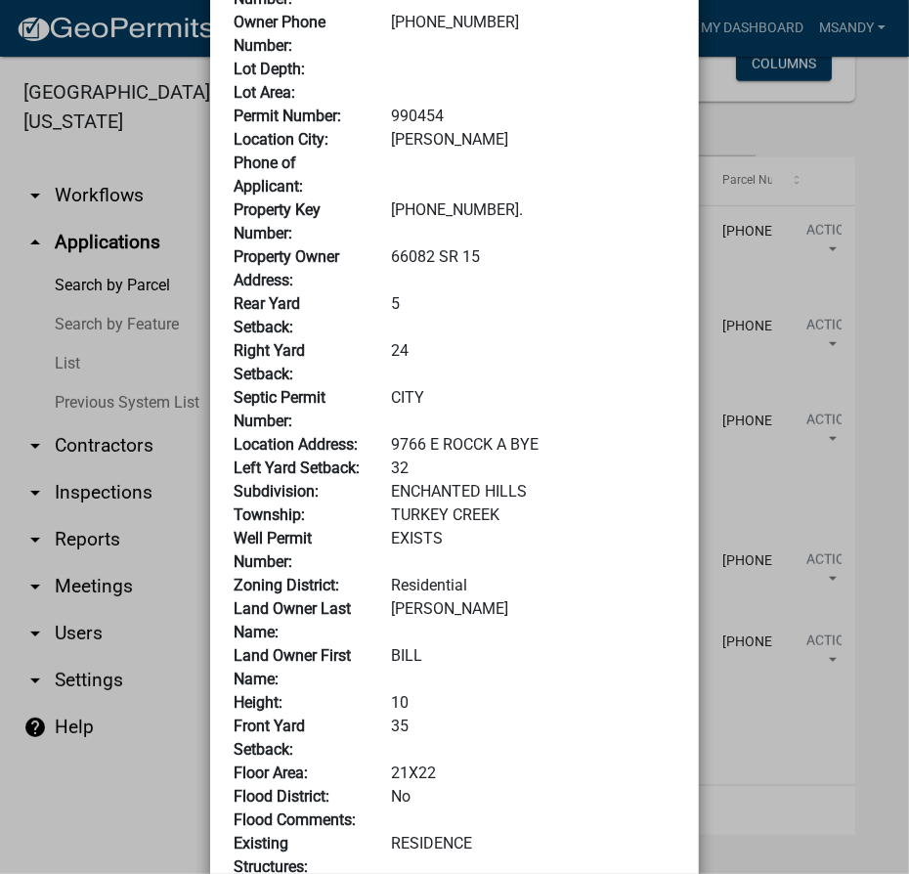
scroll to position [0, 0]
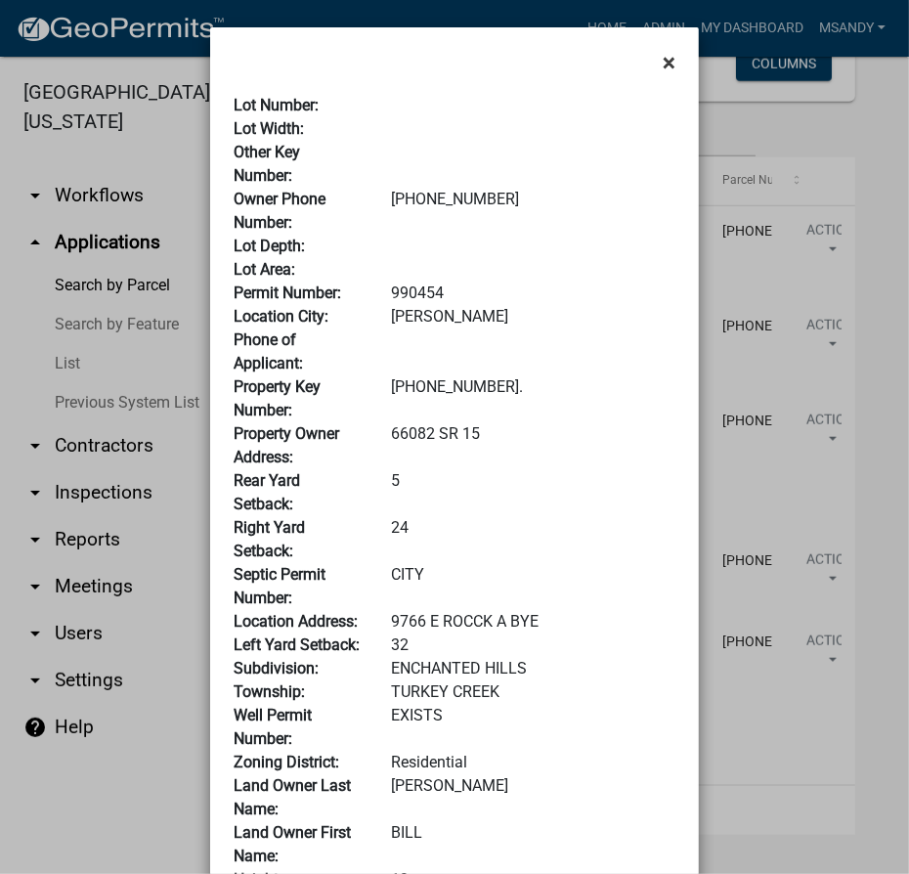
click at [663, 65] on span "×" at bounding box center [669, 62] width 13 height 27
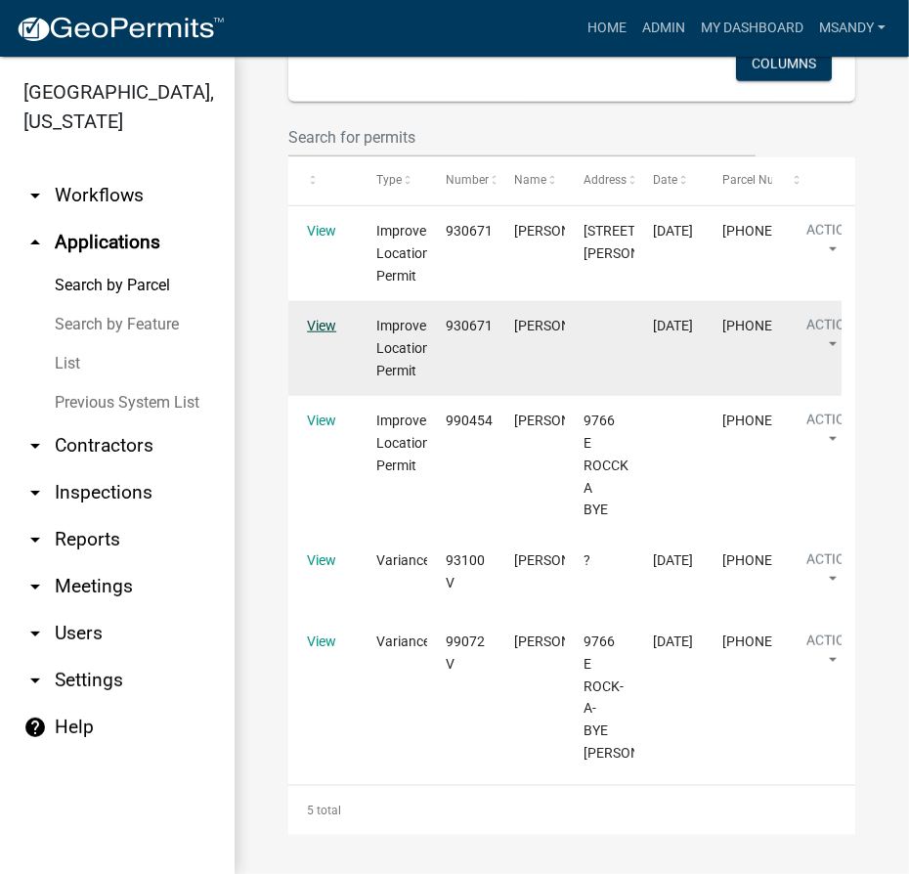
click at [321, 318] on link "View" at bounding box center [321, 326] width 29 height 16
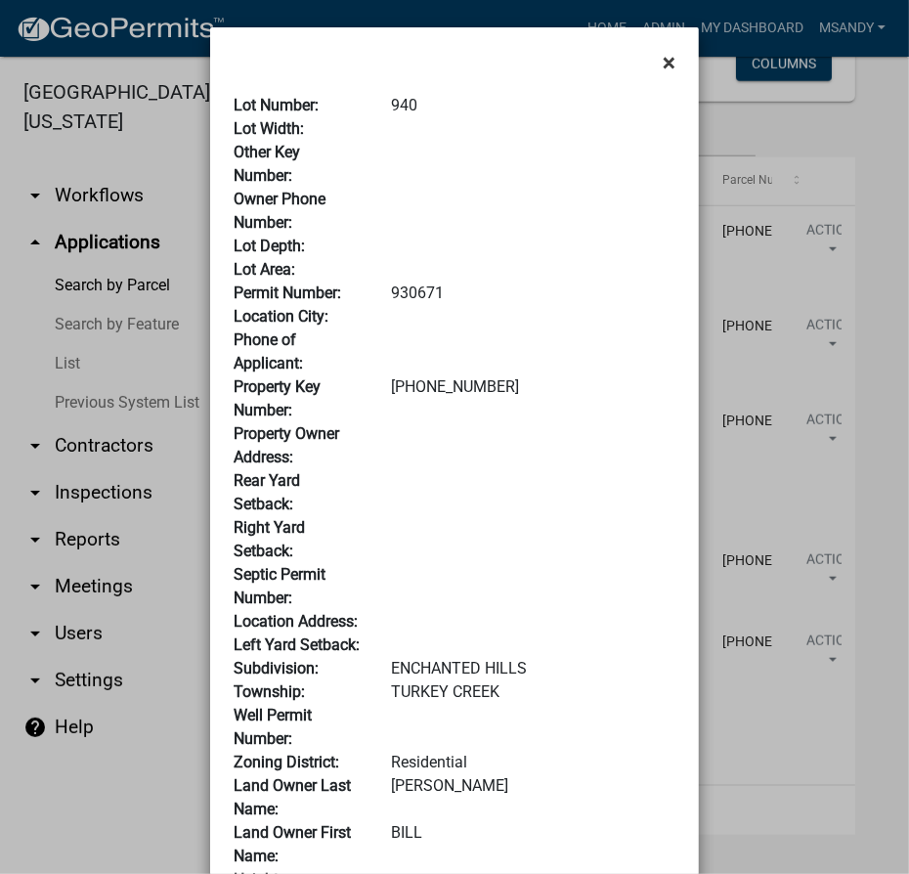
click at [663, 65] on span "×" at bounding box center [669, 62] width 13 height 27
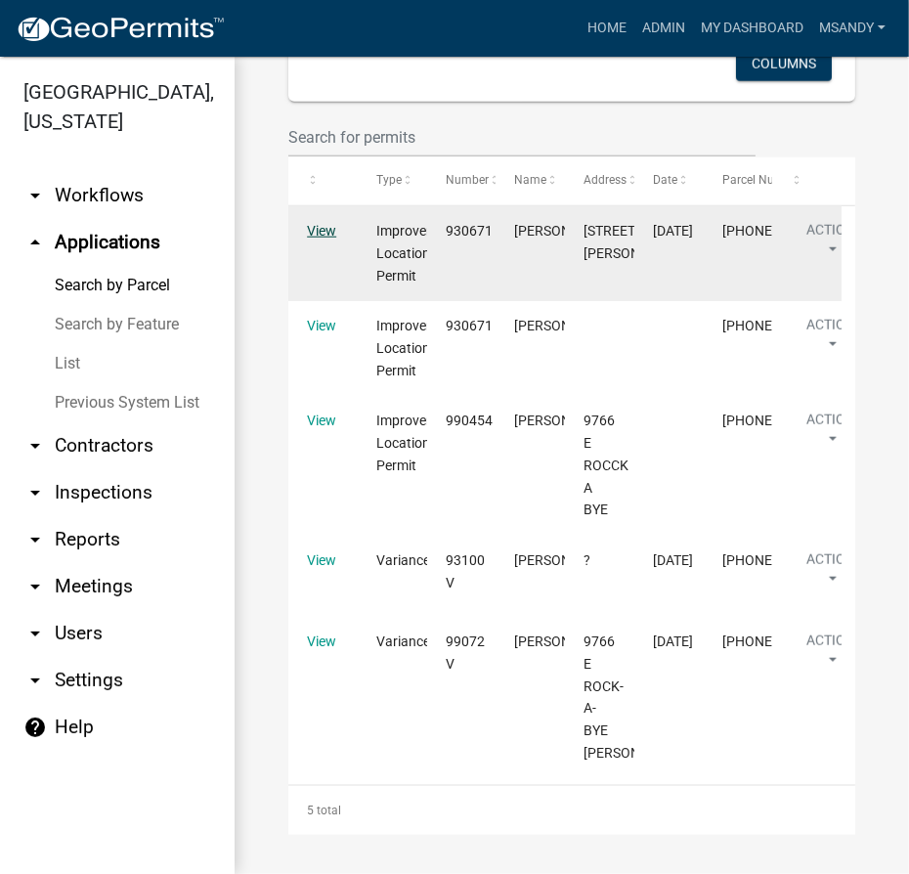
click at [328, 223] on link "View" at bounding box center [321, 231] width 29 height 16
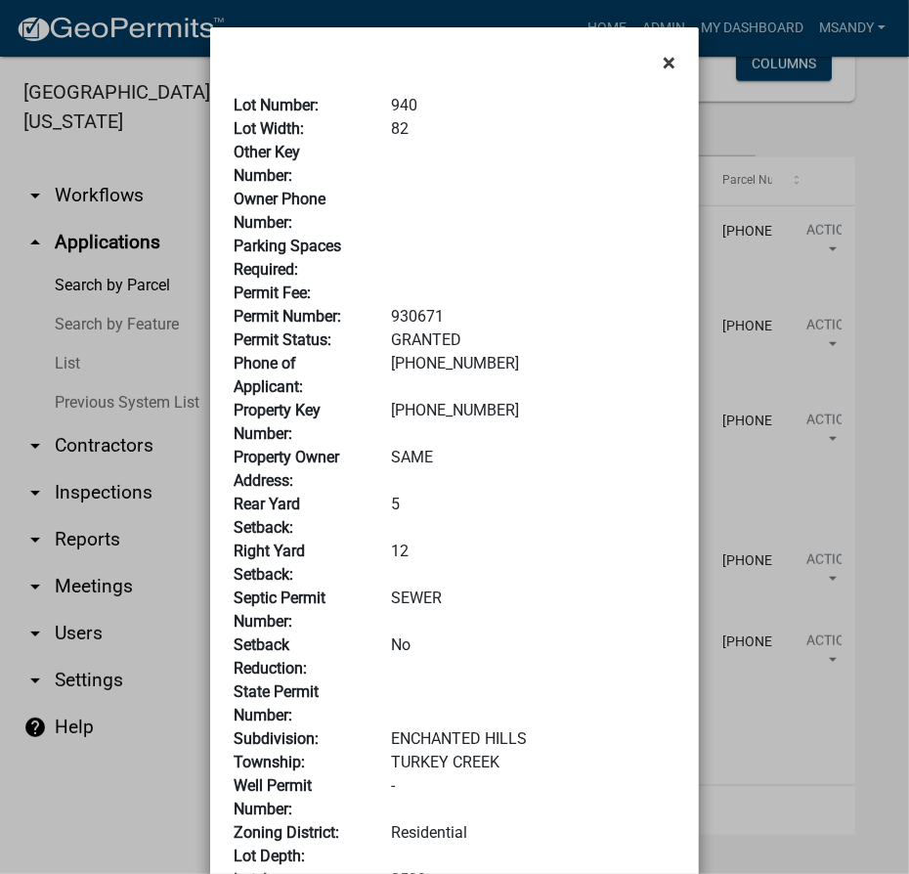
click at [667, 65] on span "×" at bounding box center [669, 62] width 13 height 27
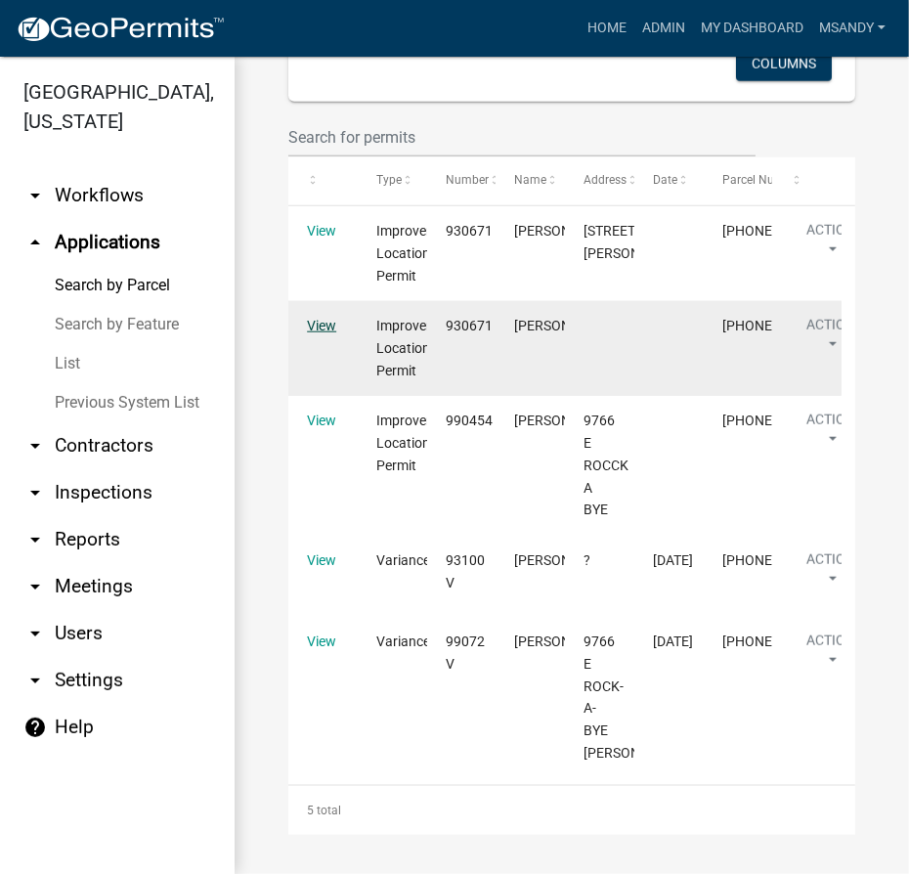
click at [313, 318] on link "View" at bounding box center [321, 326] width 29 height 16
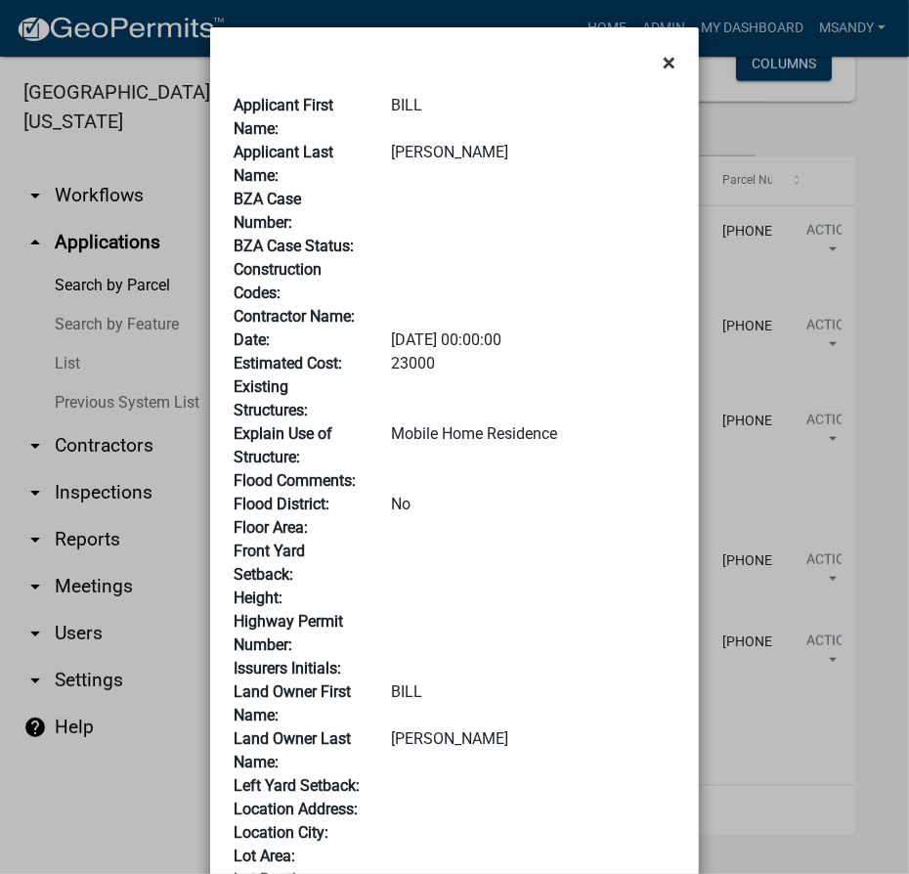
click at [663, 65] on span "×" at bounding box center [669, 62] width 13 height 27
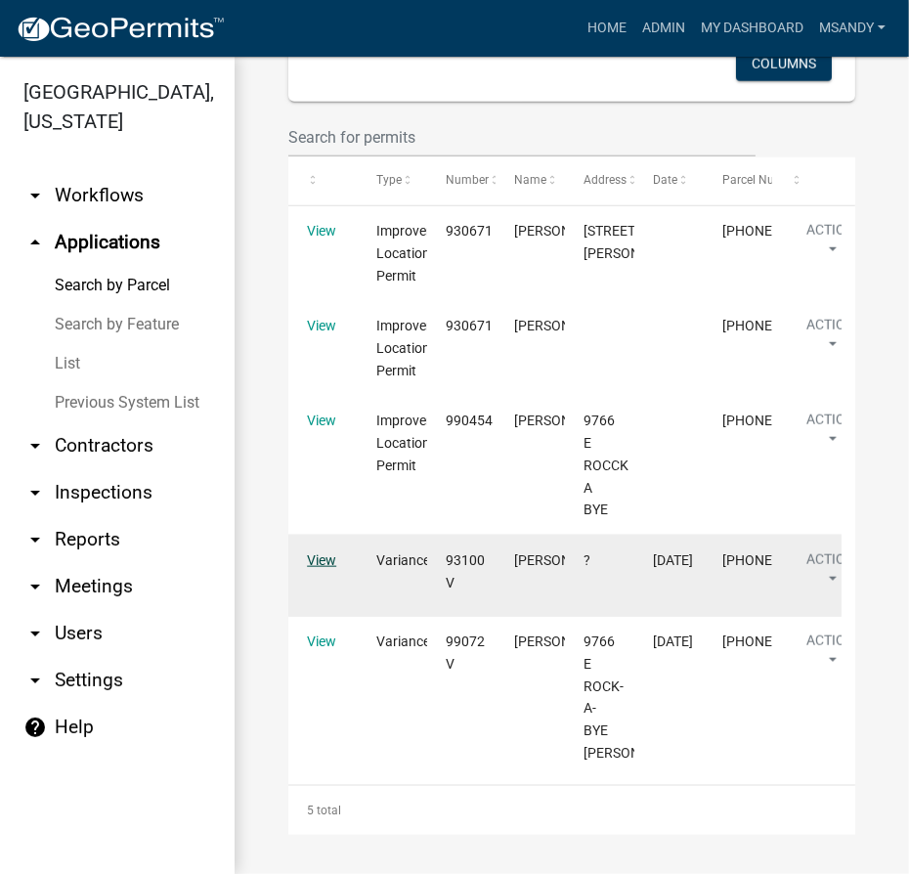
click at [309, 552] on link "View" at bounding box center [321, 560] width 29 height 16
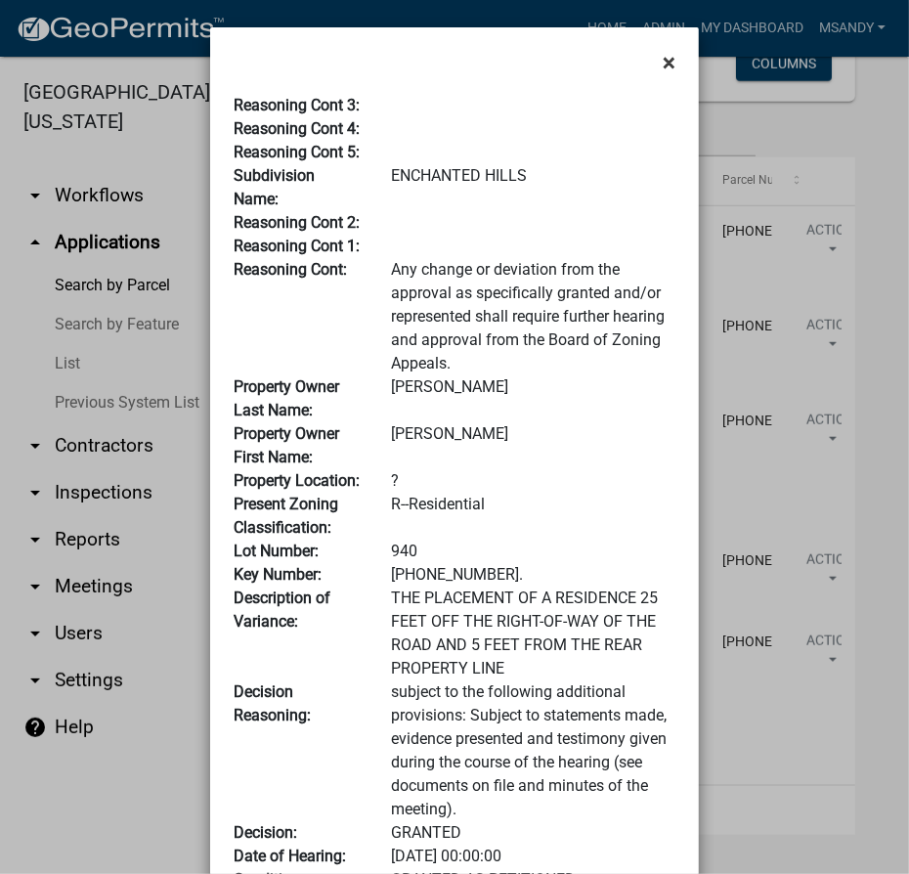
click at [654, 64] on button "×" at bounding box center [669, 62] width 44 height 55
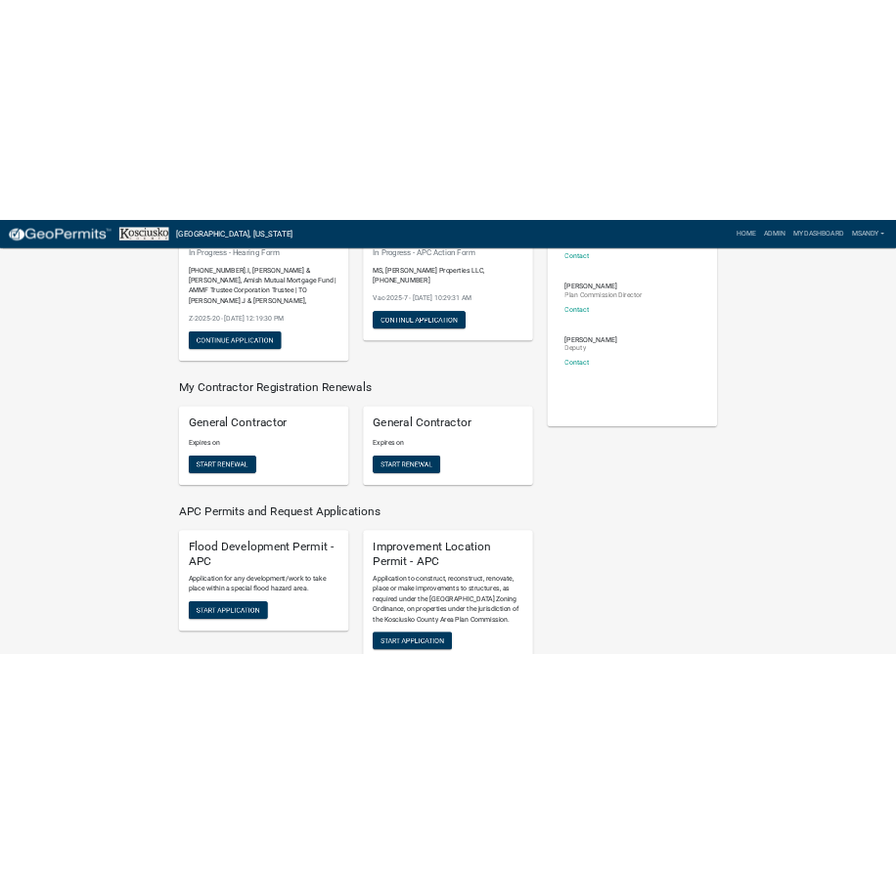
scroll to position [444, 0]
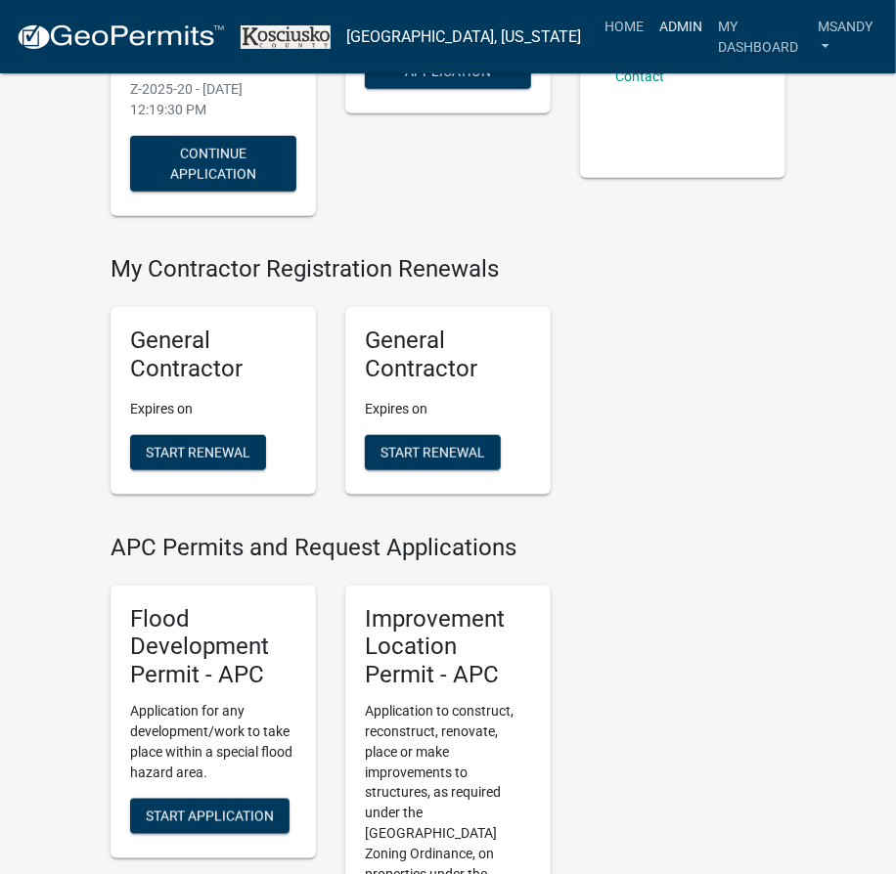
click at [651, 22] on link "Admin" at bounding box center [680, 26] width 59 height 37
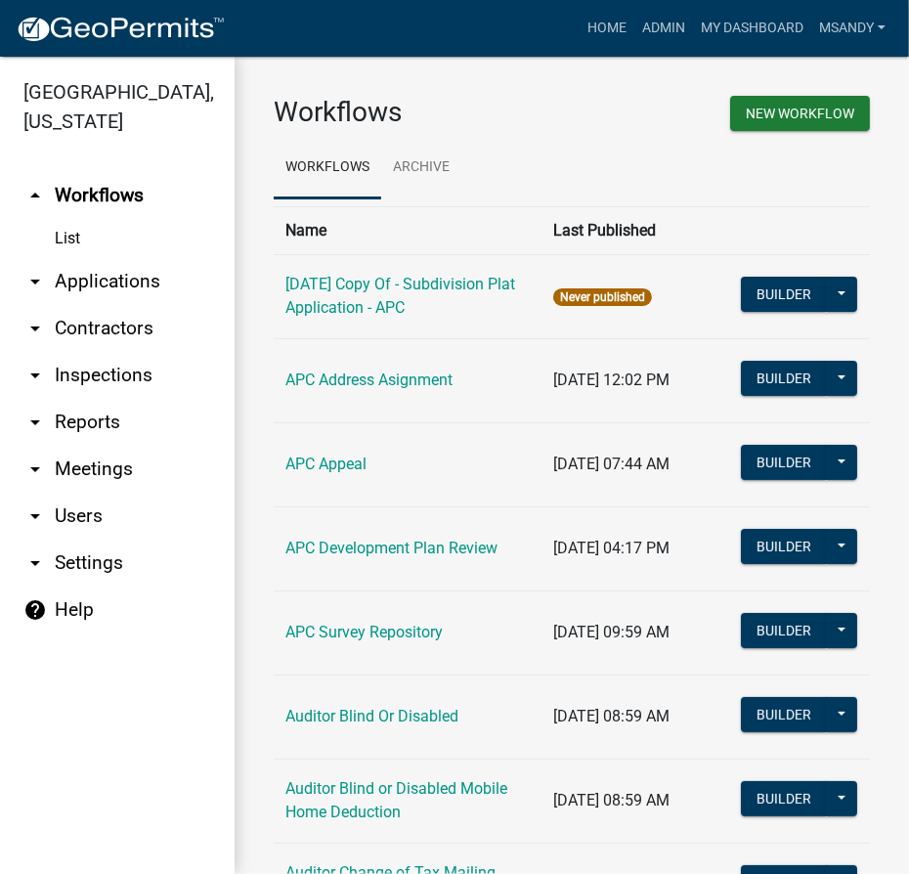
click at [125, 281] on link "arrow_drop_down Applications" at bounding box center [117, 281] width 235 height 47
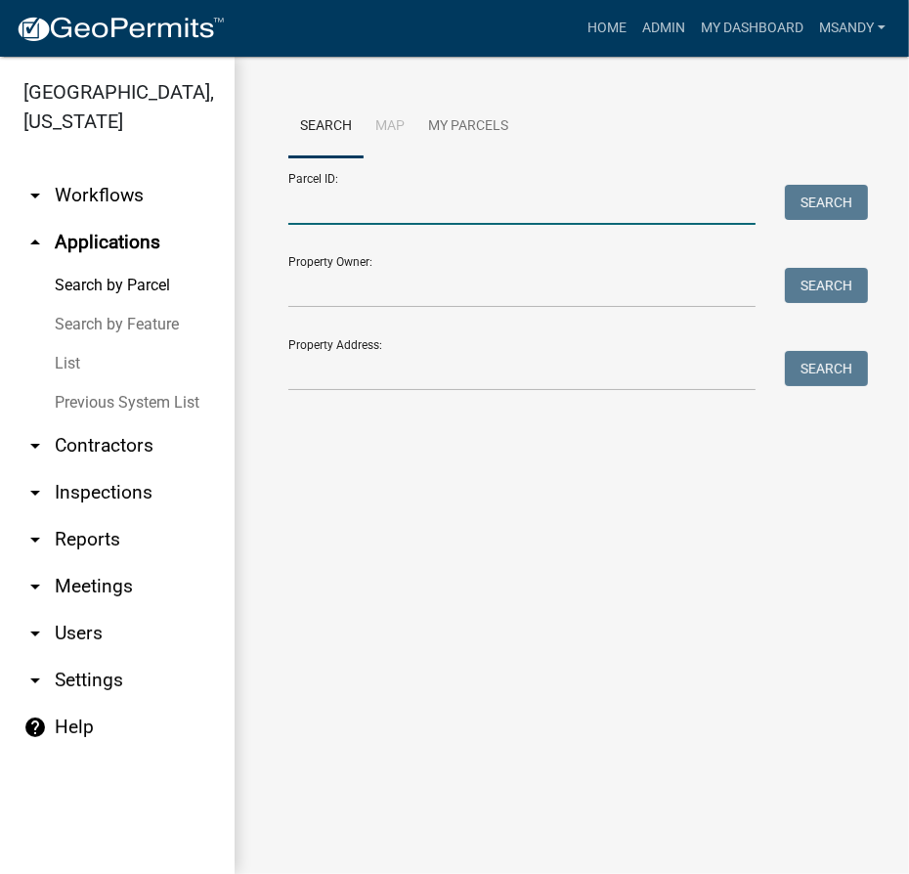
drag, startPoint x: 481, startPoint y: 209, endPoint x: 492, endPoint y: 174, distance: 36.8
click at [481, 209] on input "Parcel ID:" at bounding box center [521, 205] width 467 height 40
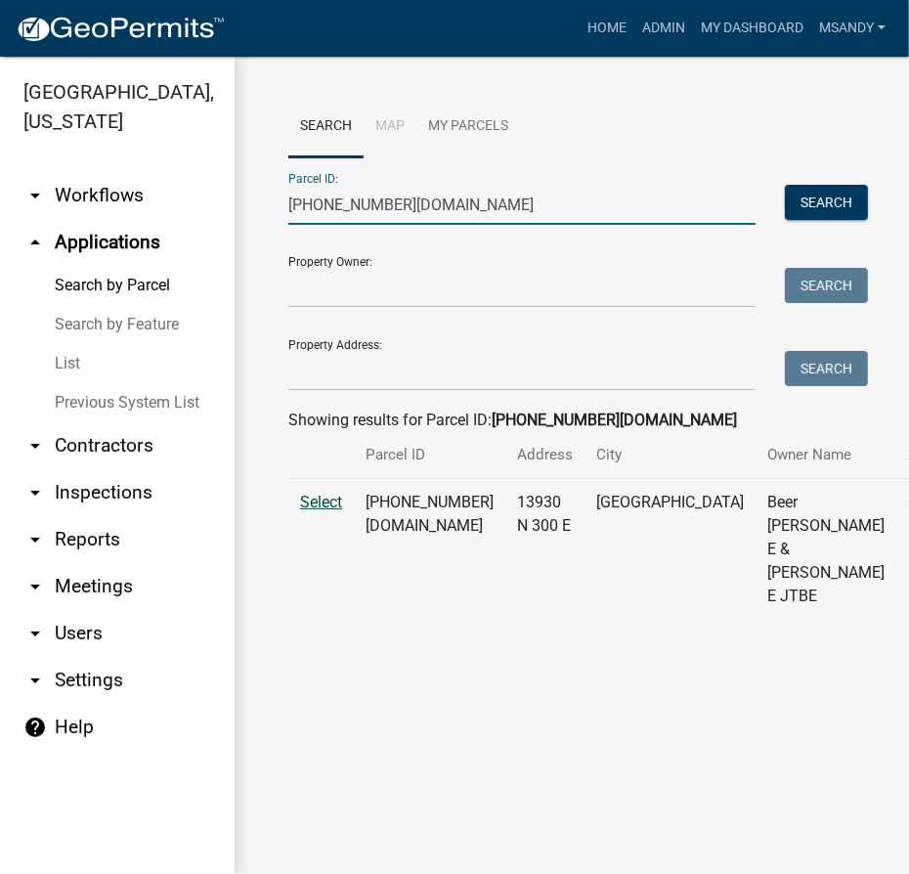
type input "027-002-003.ba"
click at [327, 511] on span "Select" at bounding box center [321, 502] width 42 height 19
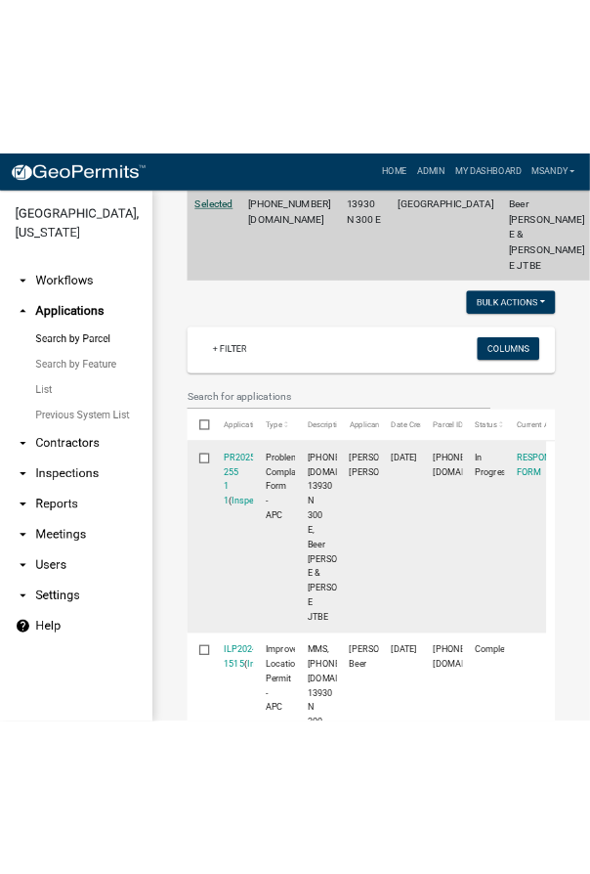
scroll to position [622, 0]
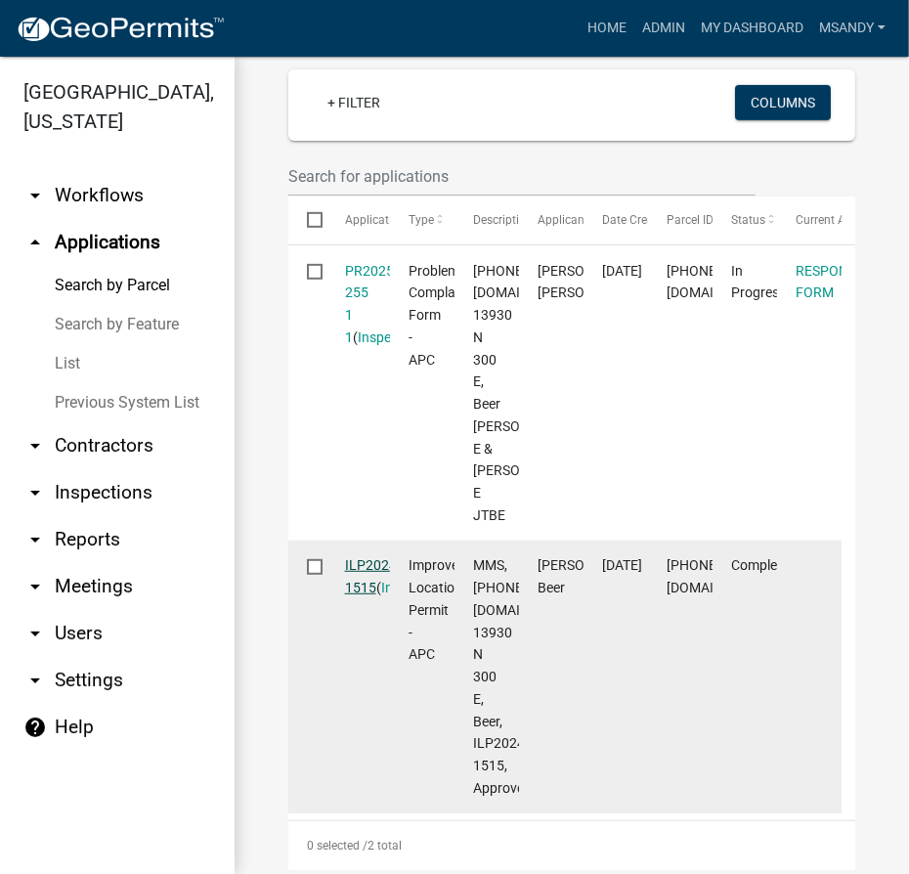
click at [350, 595] on link "ILP2024-1515" at bounding box center [373, 576] width 56 height 38
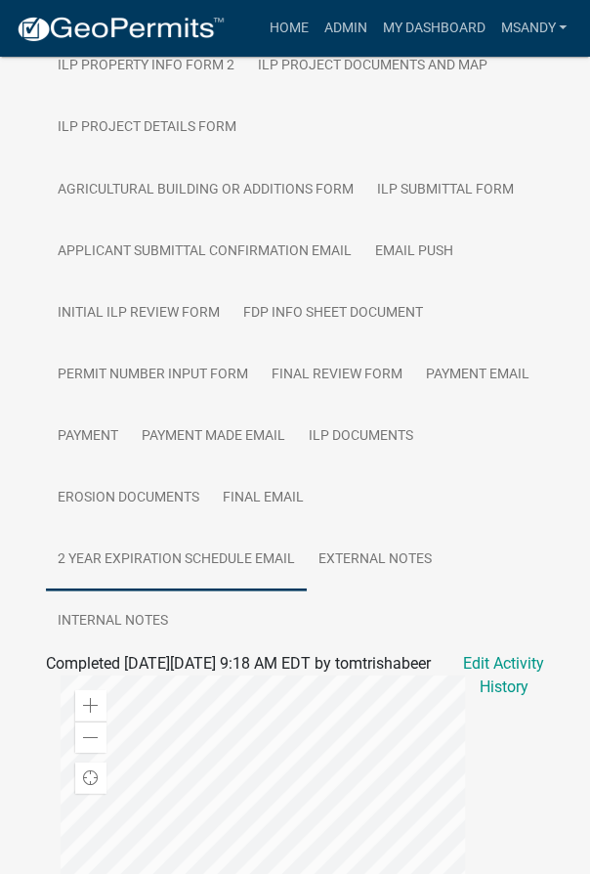
scroll to position [711, 0]
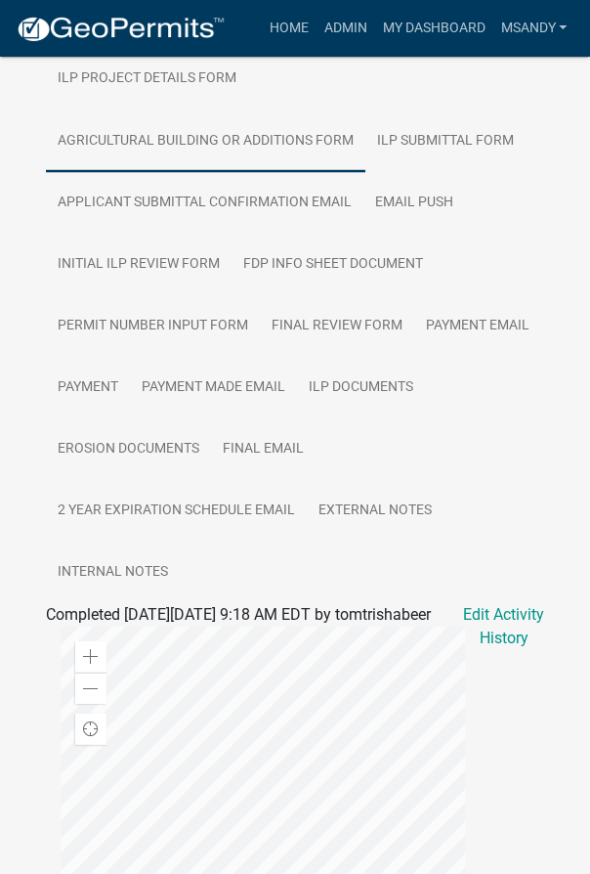
click at [238, 120] on link "Agricultural Building or additions Form" at bounding box center [206, 140] width 320 height 63
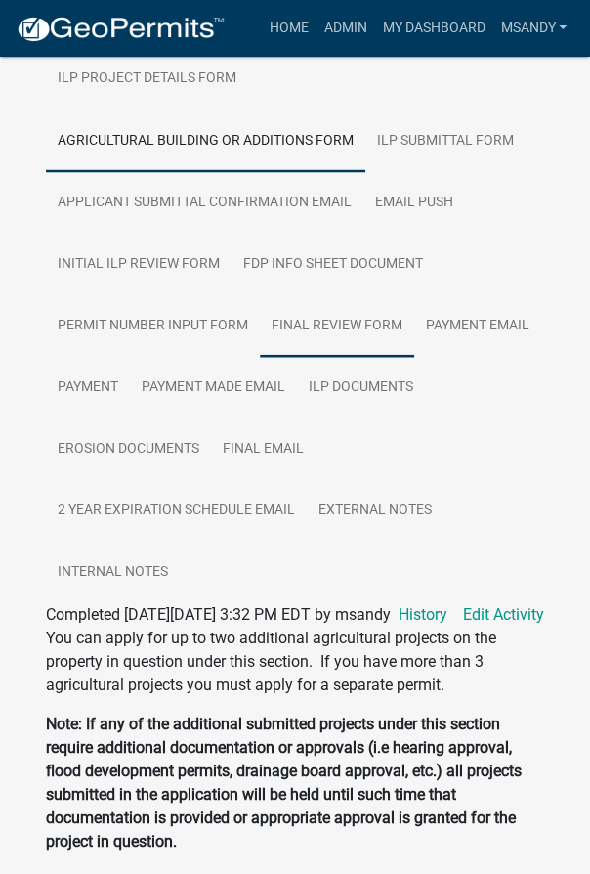
click at [340, 300] on link "Final Review Form" at bounding box center [337, 325] width 154 height 63
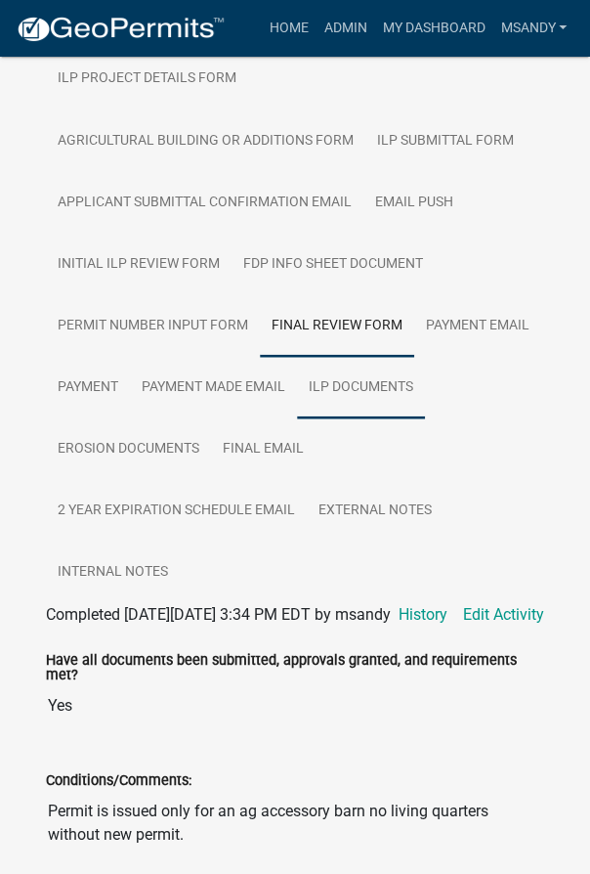
click at [352, 367] on link "ILP Documents" at bounding box center [361, 387] width 128 height 63
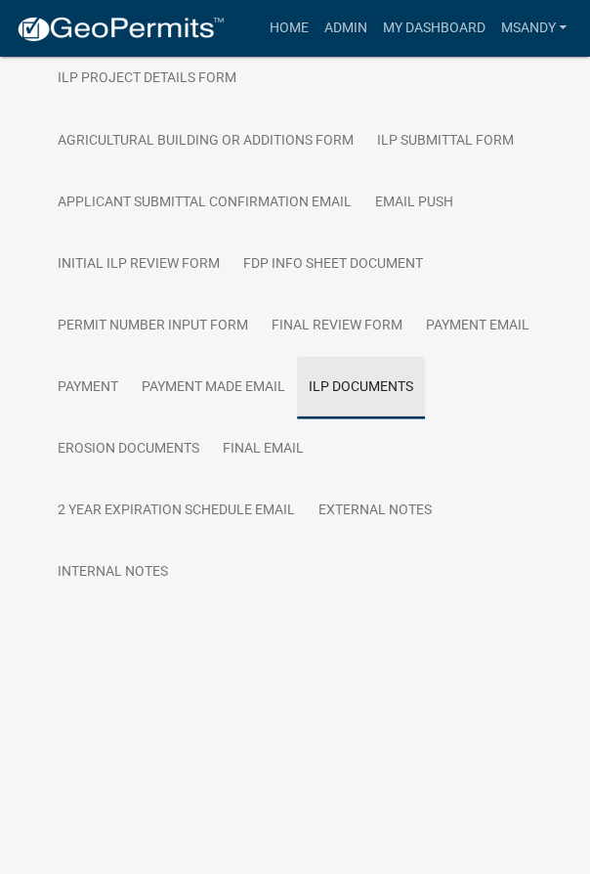
scroll to position [546, 0]
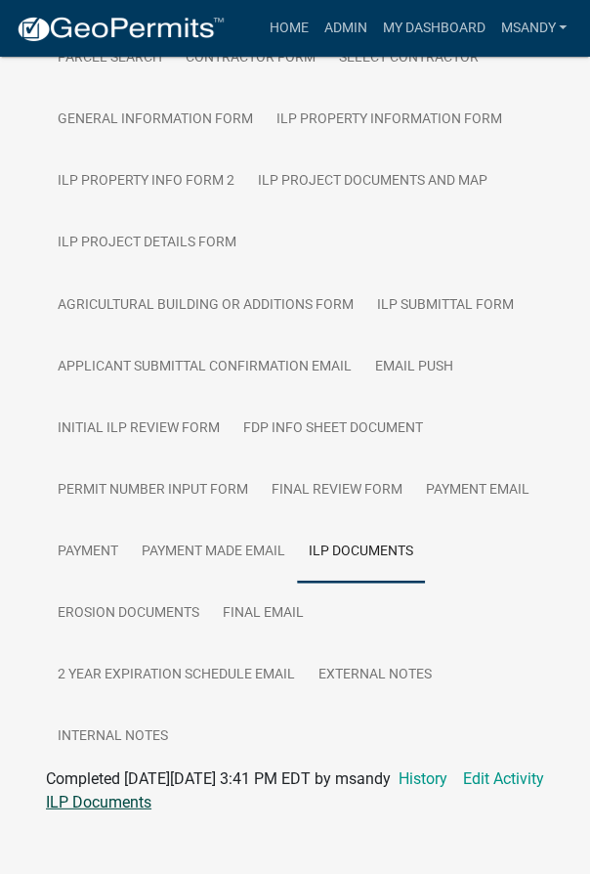
click at [121, 792] on link "ILP Documents" at bounding box center [99, 801] width 106 height 19
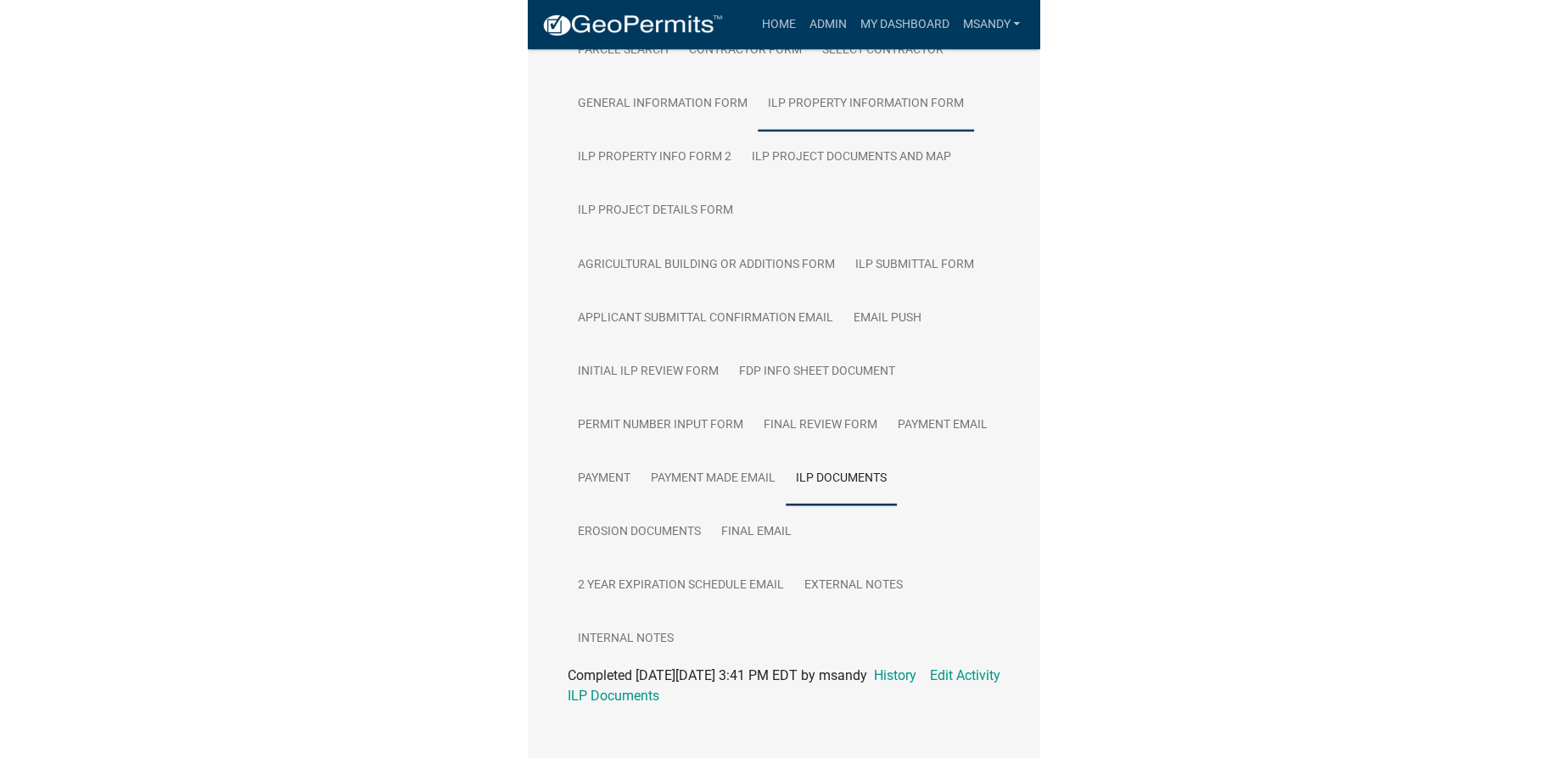
scroll to position [49, 0]
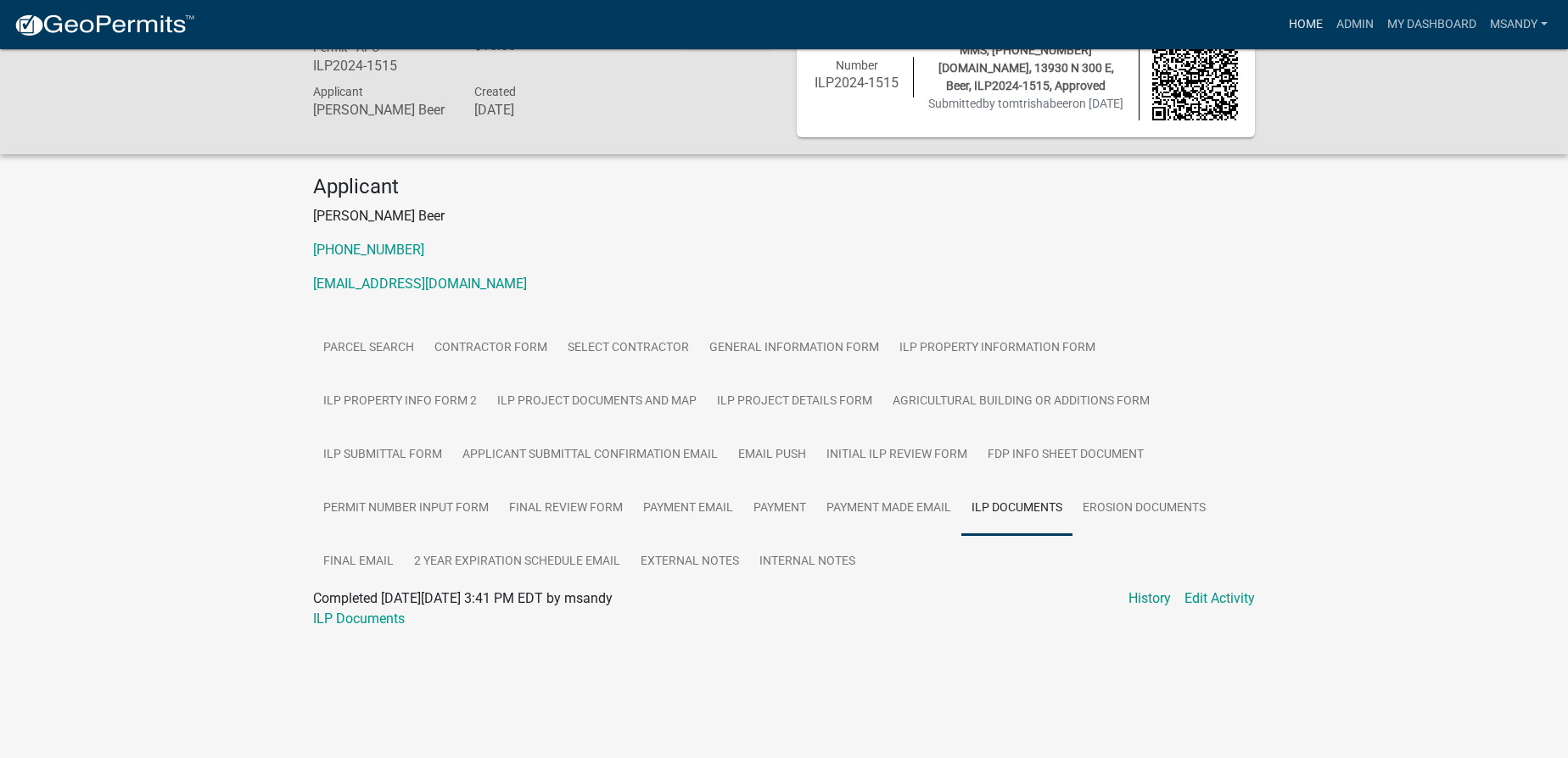
click at [1312, 27] on link "Home" at bounding box center [1305, 24] width 48 height 32
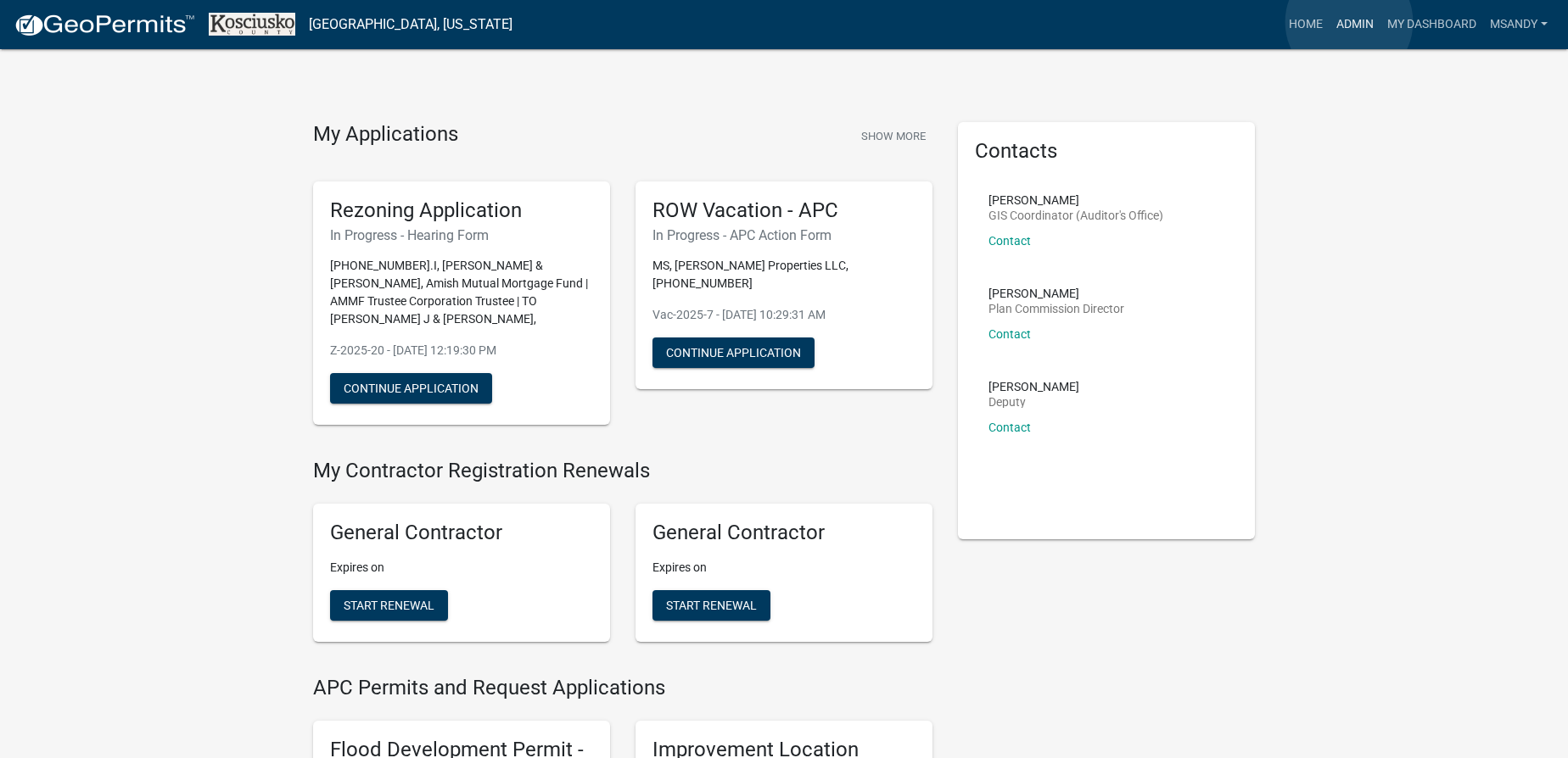
click at [1348, 22] on link "Admin" at bounding box center [1355, 24] width 51 height 32
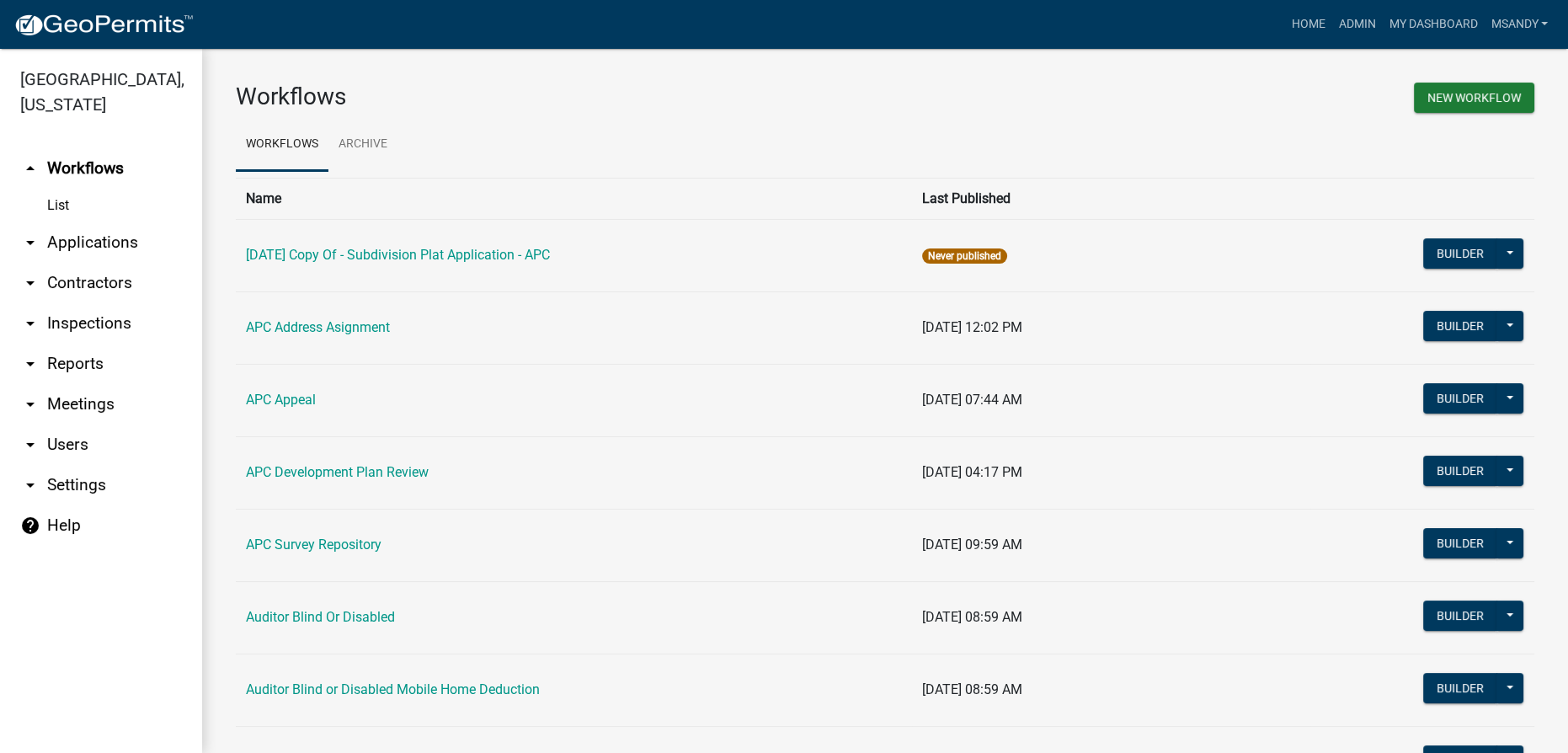
click at [116, 241] on link "arrow_drop_down Applications" at bounding box center [101, 242] width 202 height 40
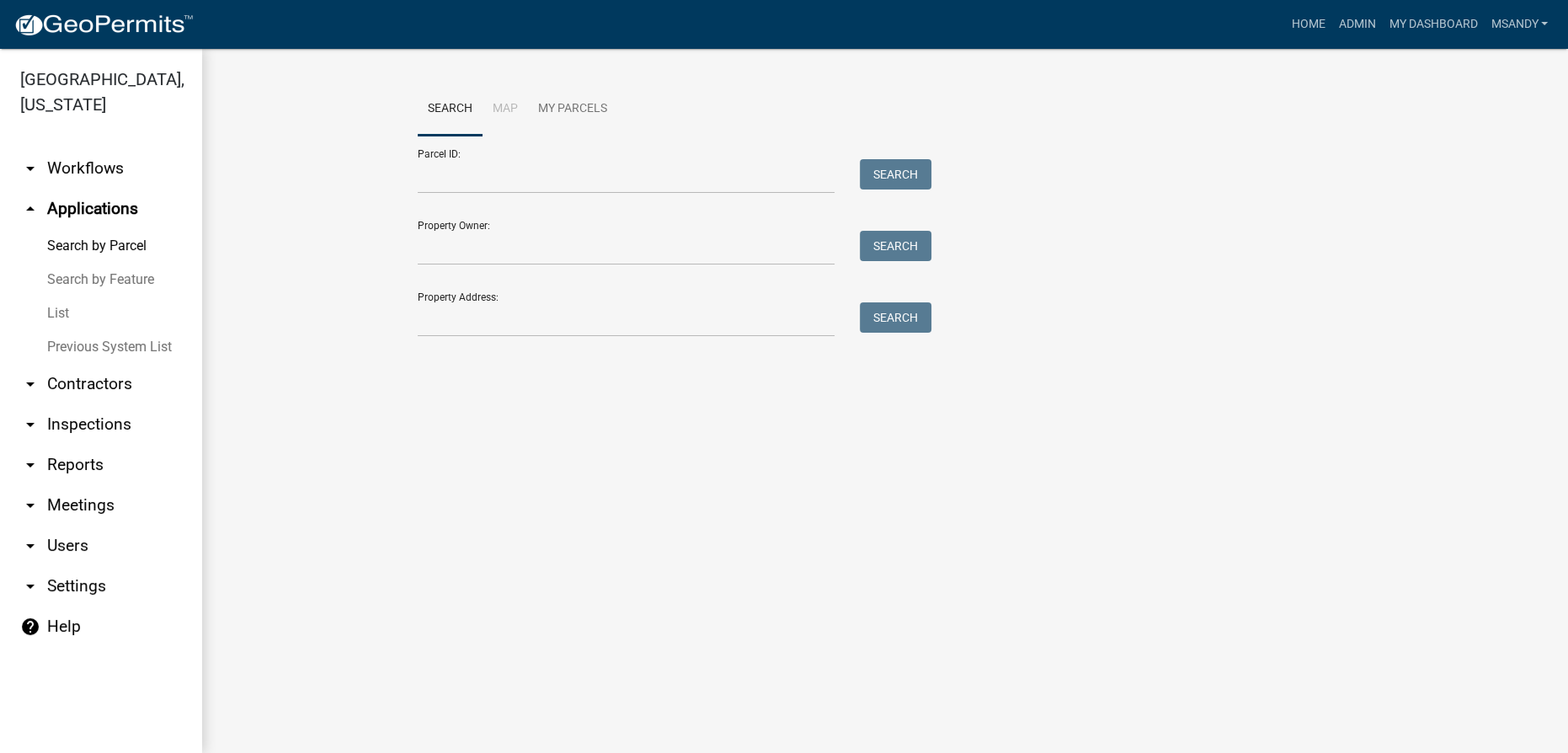
click at [60, 311] on link "List" at bounding box center [101, 313] width 202 height 34
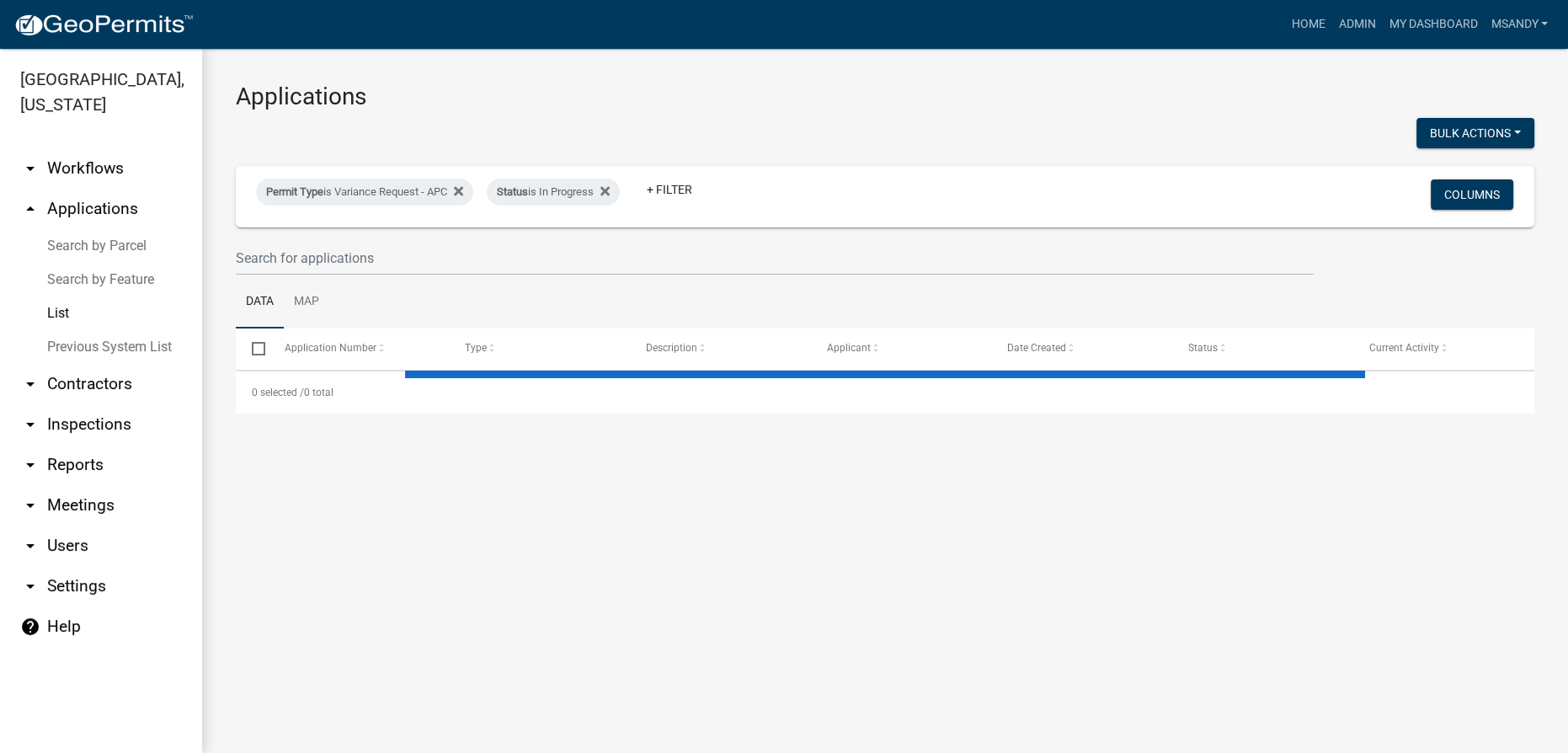
select select "3: 100"
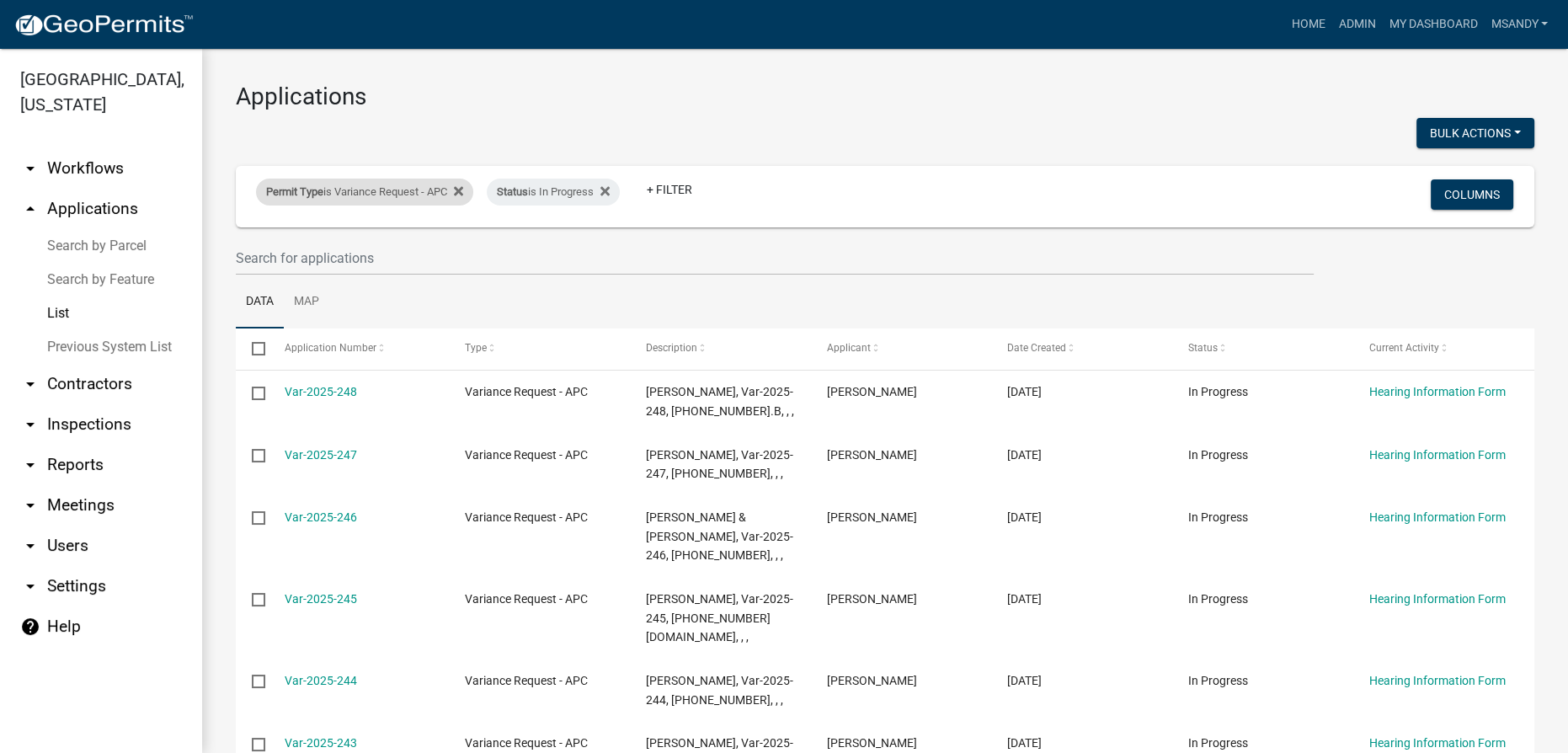
click at [396, 197] on div "Permit Type is Variance Request - APC" at bounding box center [364, 191] width 217 height 27
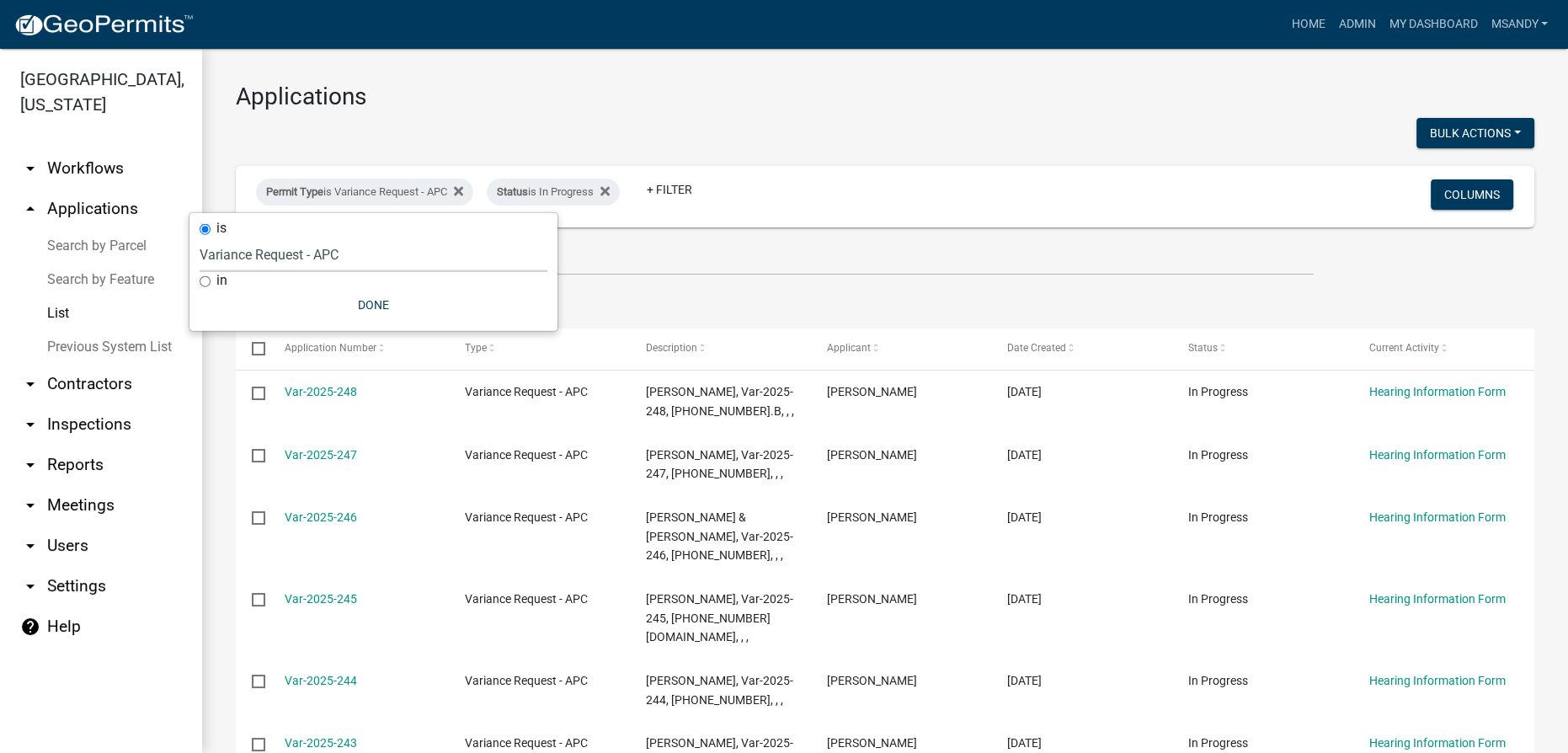
click at [358, 258] on select "Select an option 6 27 2024 Copy Of - Subdivision Plat Application - APC APC Add…" at bounding box center [374, 255] width 348 height 34
select select "a2c991f8-68ce-43d3-971c-57015753063b"
click at [229, 238] on select "Select an option 6 27 2024 Copy Of - Subdivision Plat Application - APC APC Add…" at bounding box center [374, 255] width 348 height 34
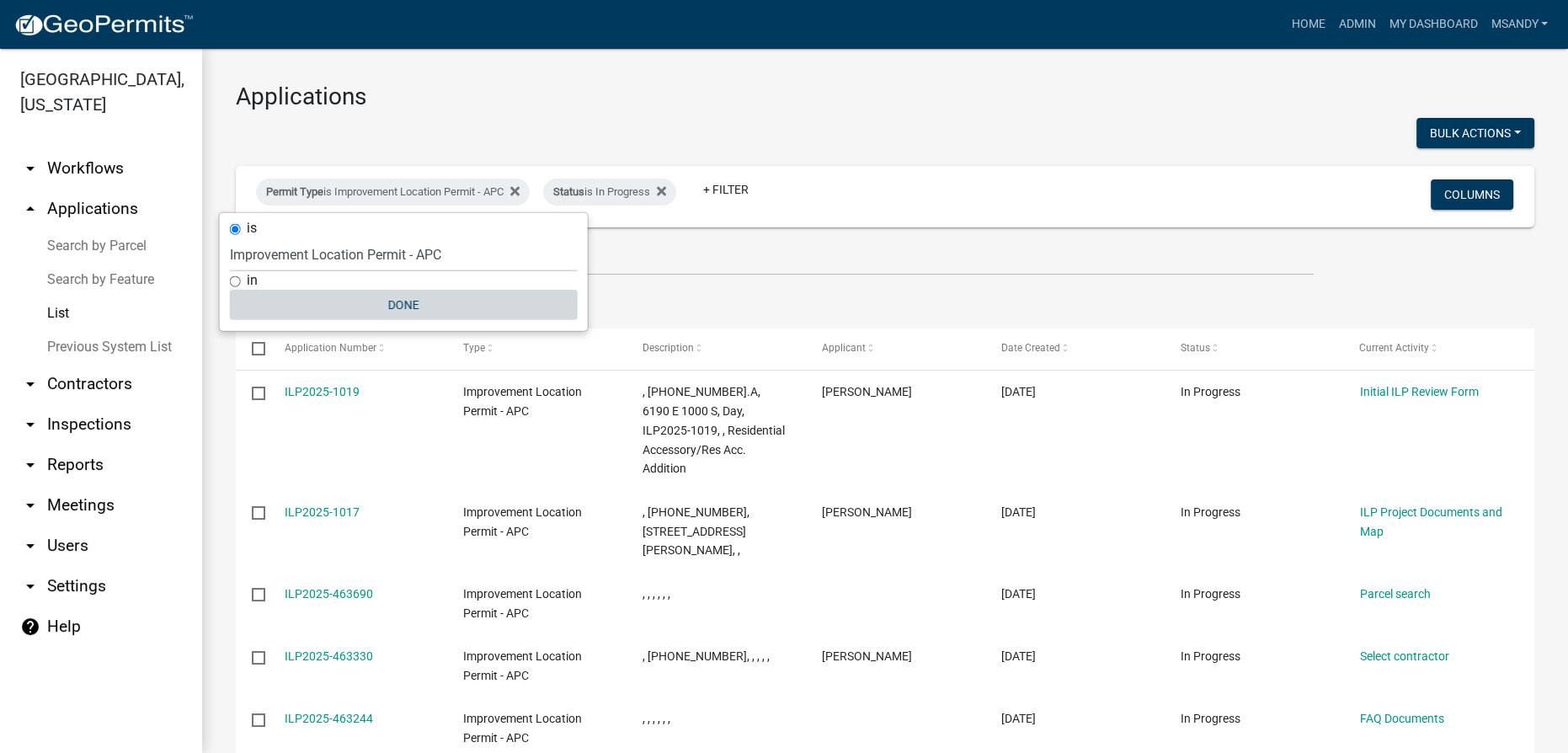
click at [396, 303] on button "Done" at bounding box center [404, 304] width 348 height 30
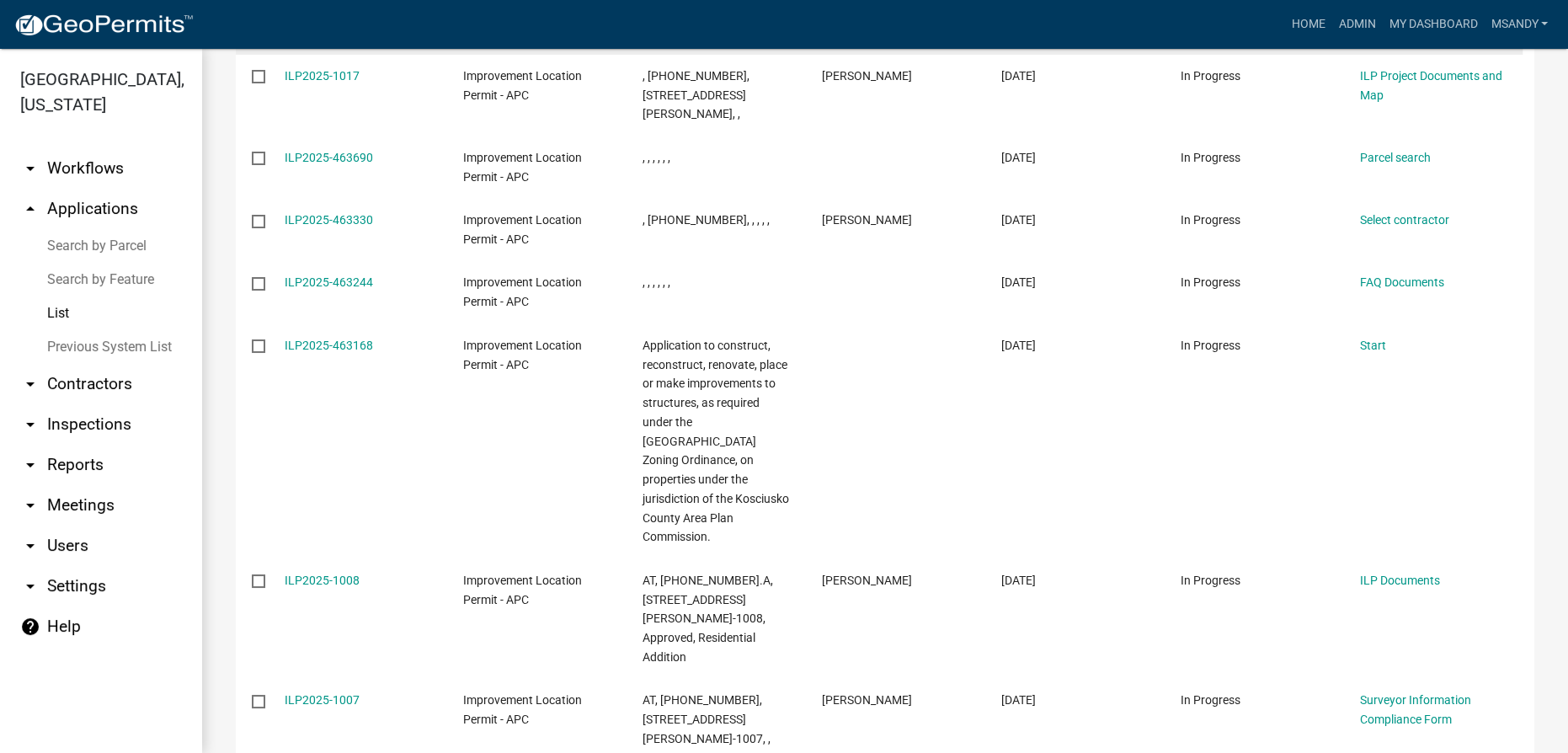
scroll to position [689, 0]
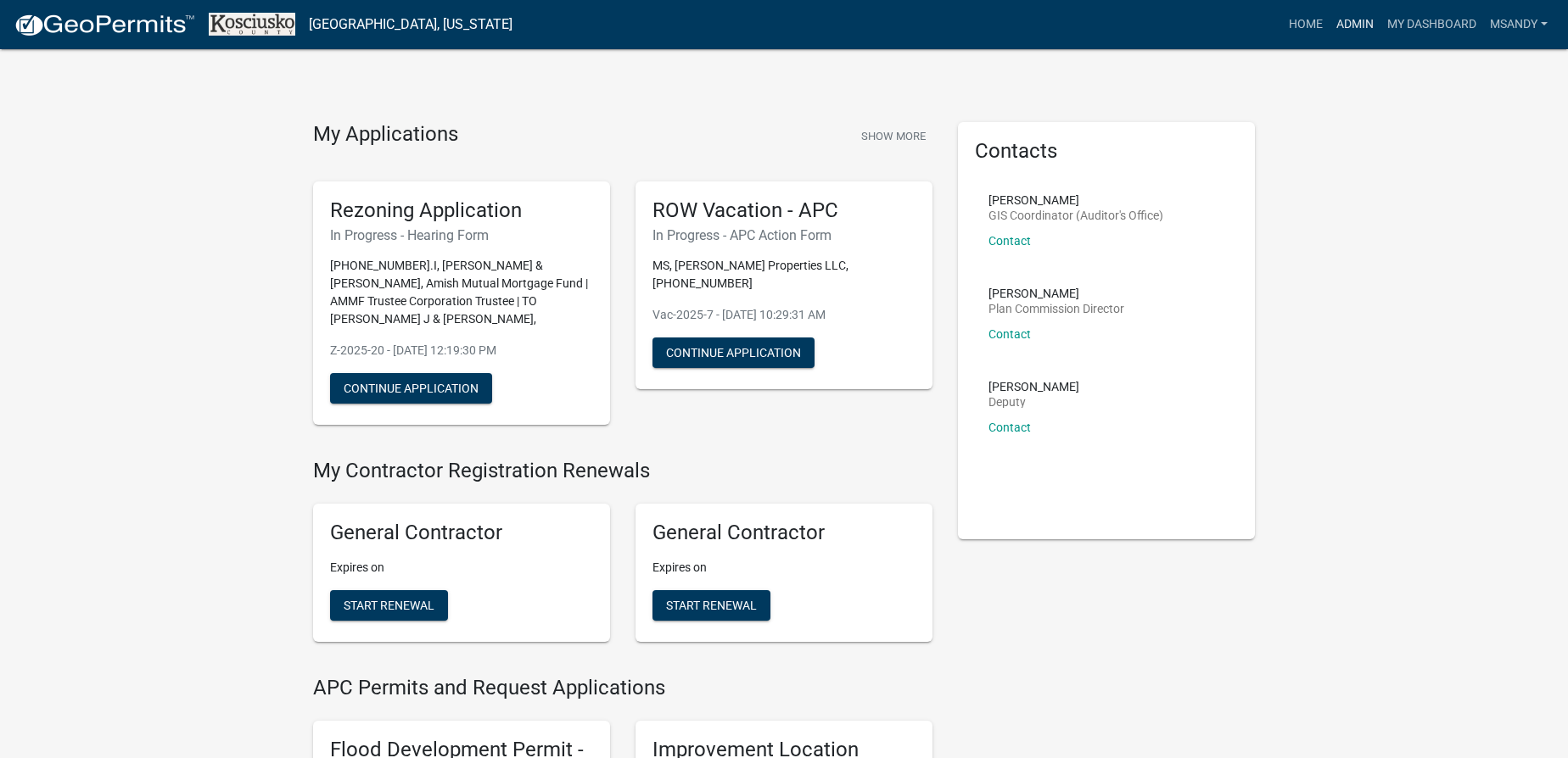
click at [1338, 32] on link "Admin" at bounding box center [1355, 24] width 51 height 32
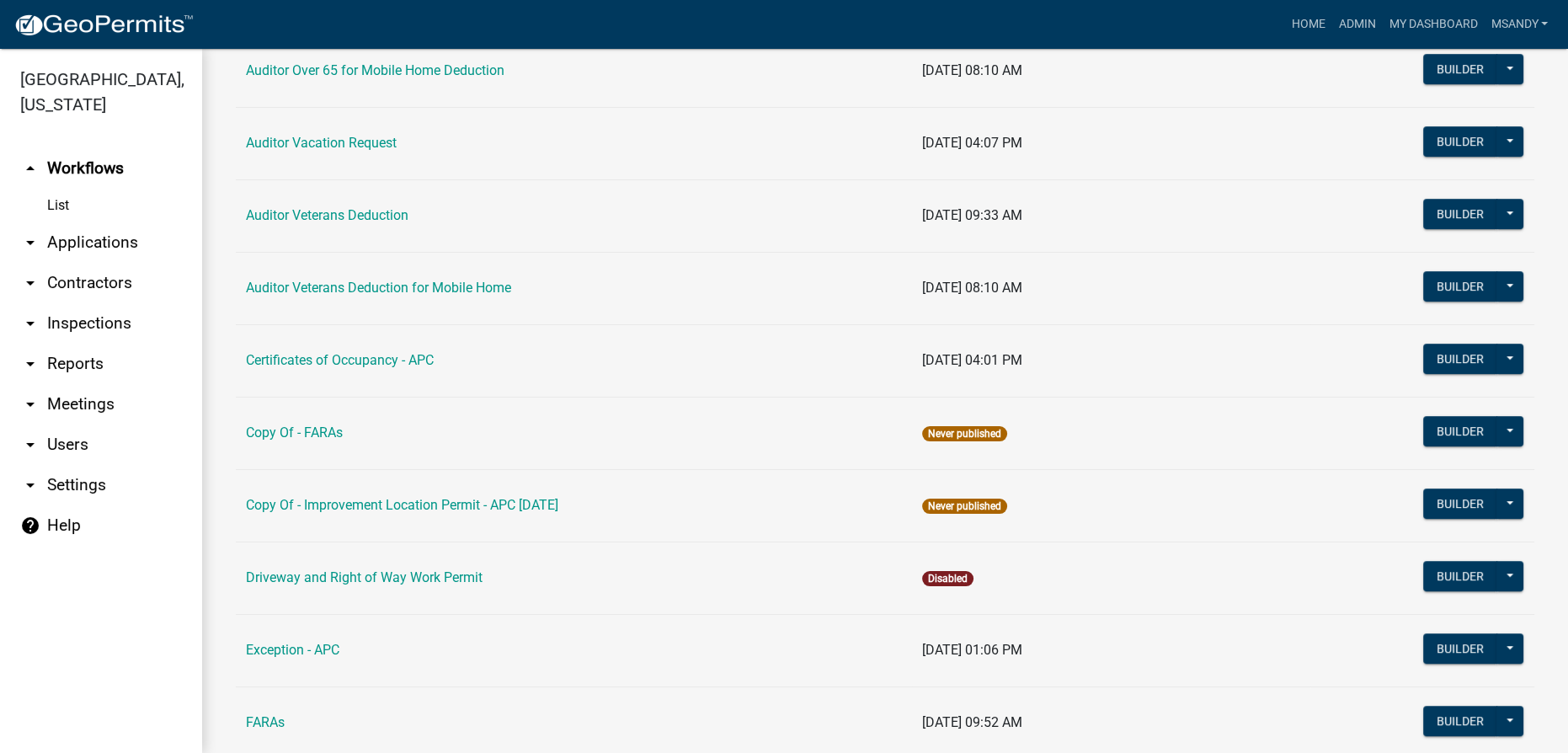
scroll to position [1378, 0]
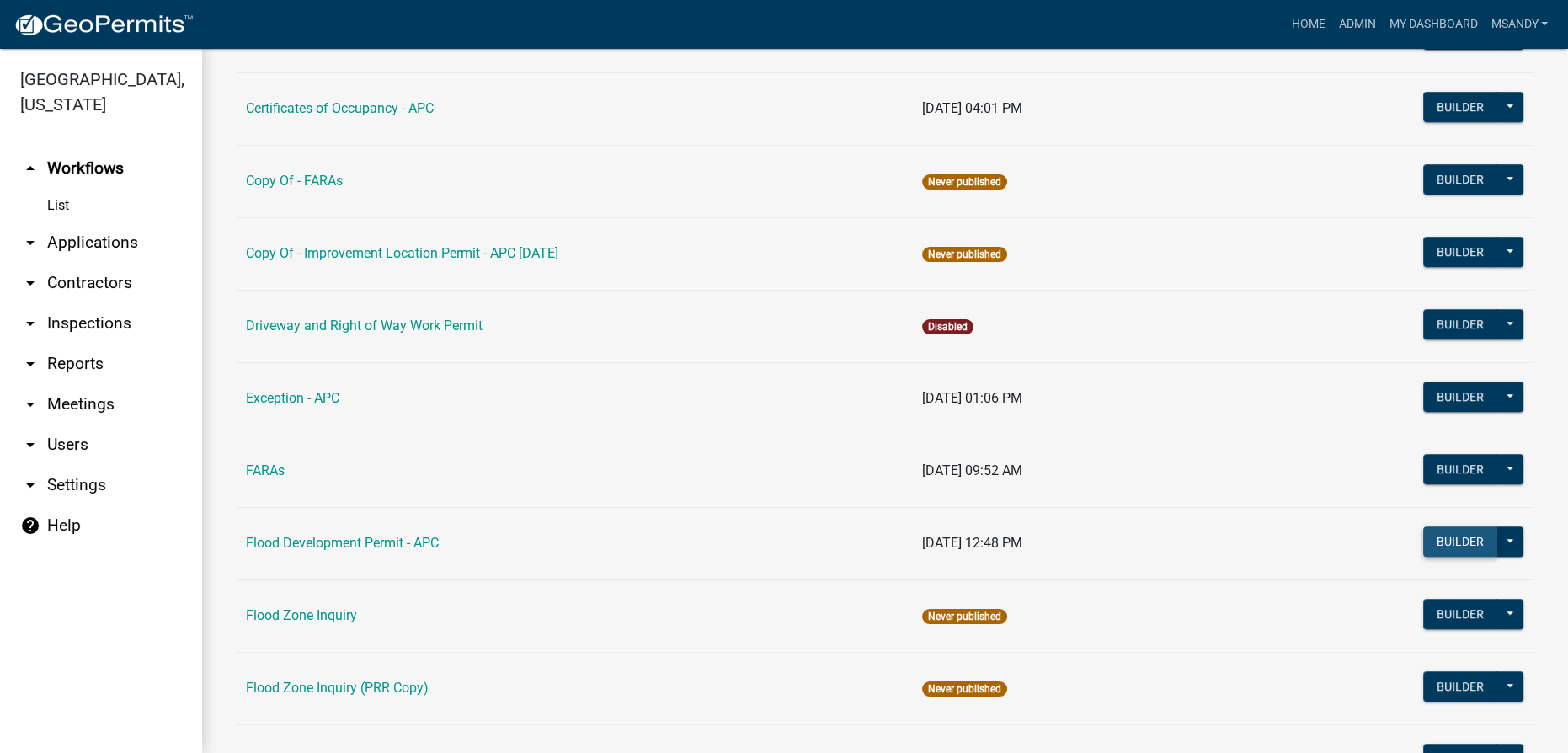
click at [1437, 543] on button "Builder" at bounding box center [1460, 541] width 74 height 30
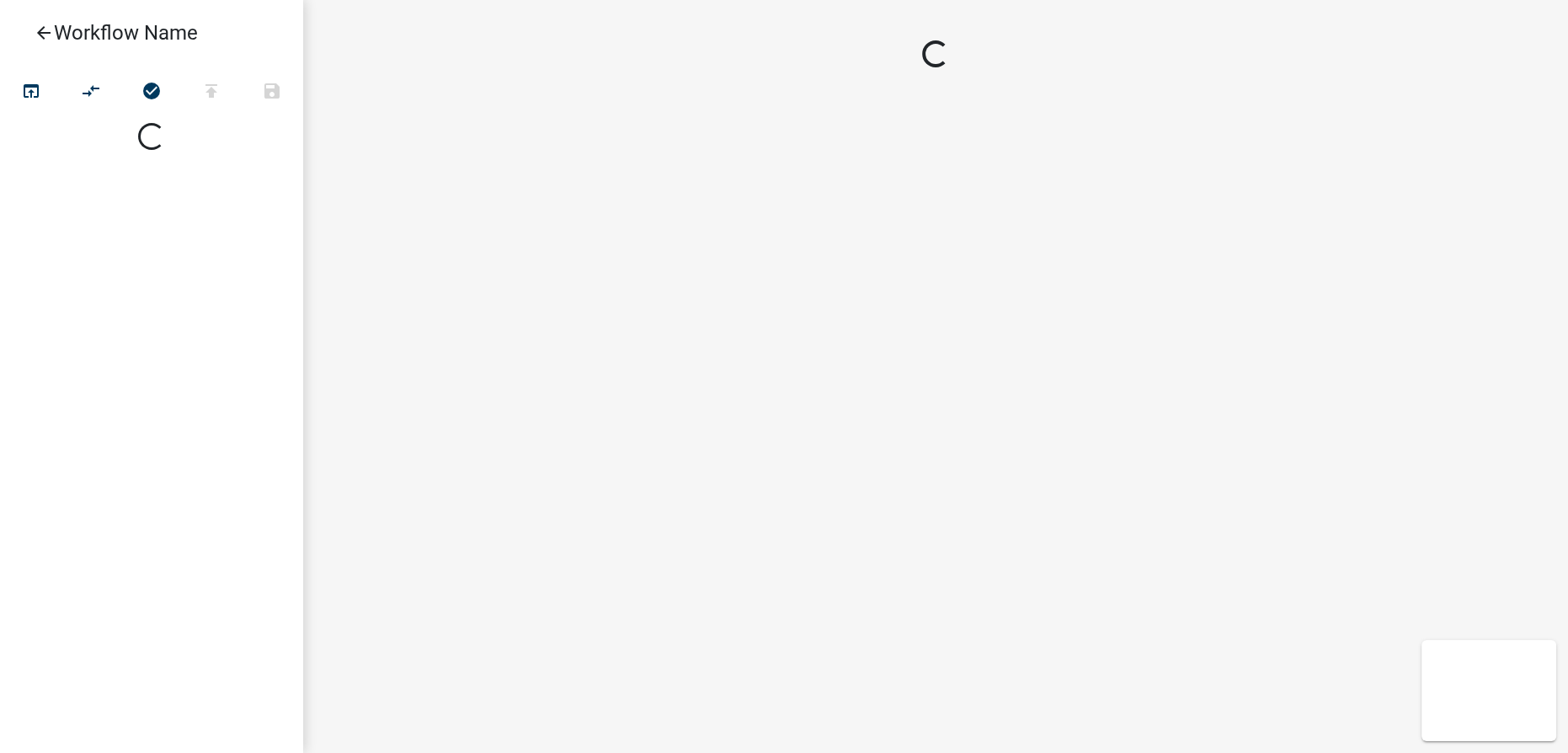
select select
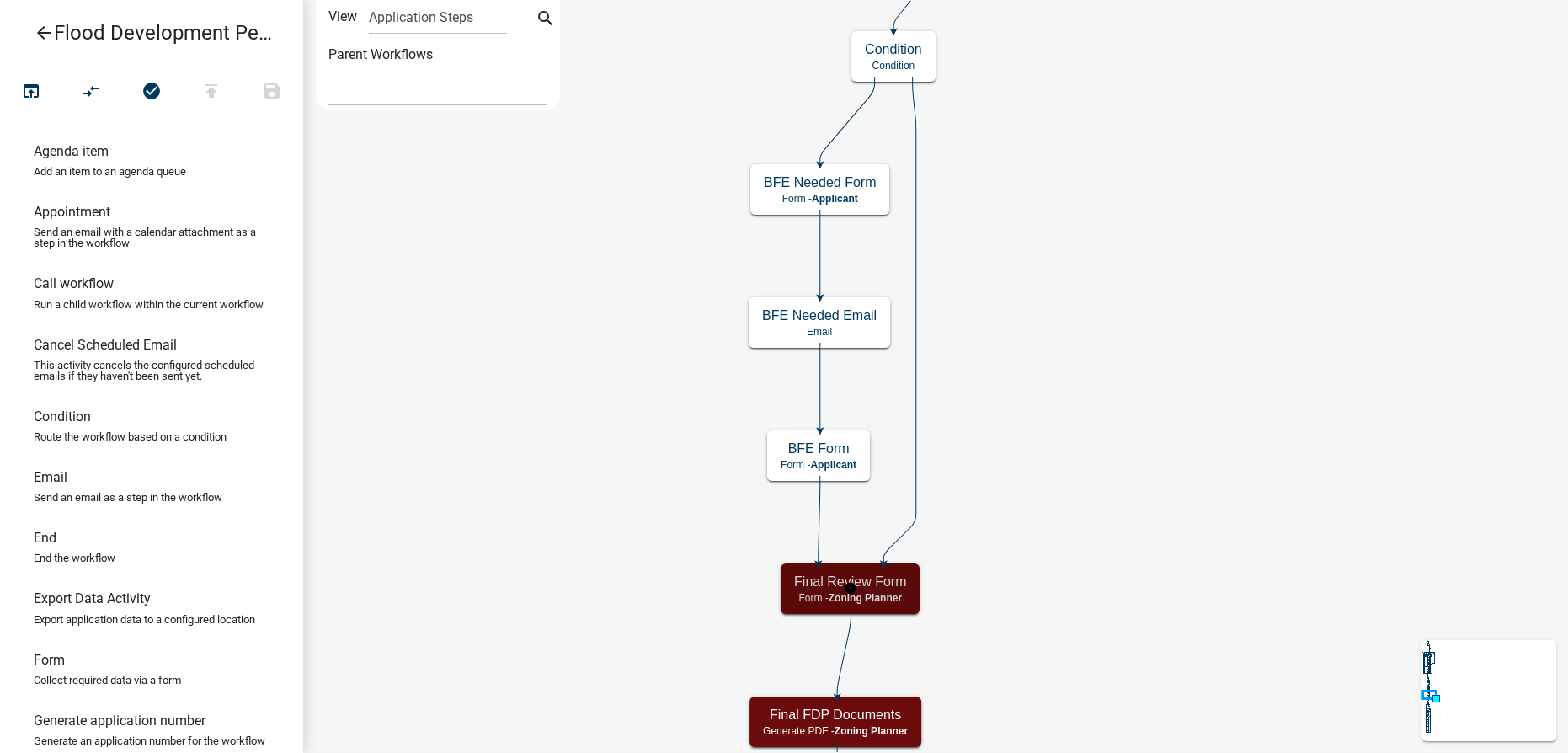
click at [822, 598] on p "Form - Zoning Planner" at bounding box center [850, 598] width 112 height 12
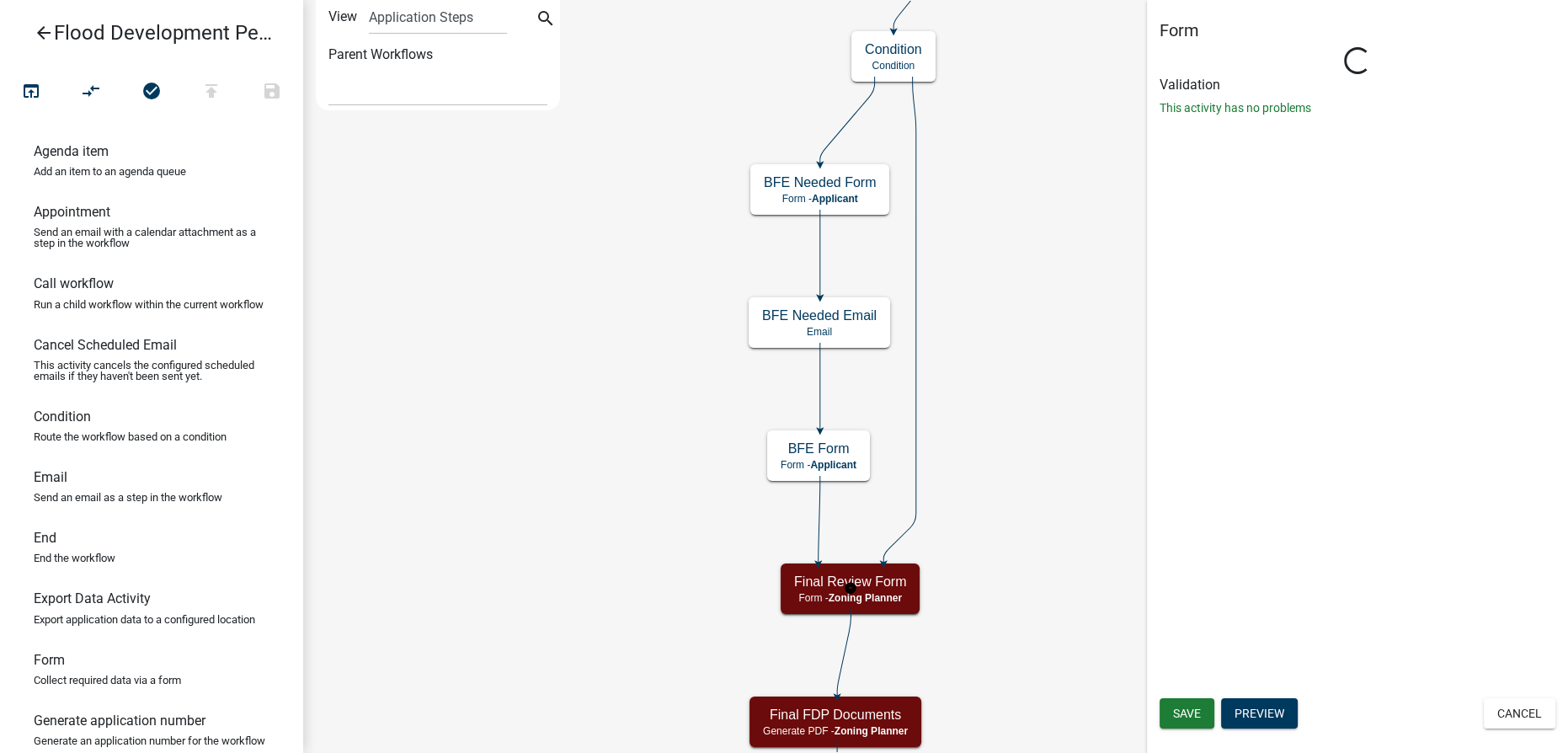
select select "D0DD44D4-00F5-448F-AFCA-0AAF2E74DCFD"
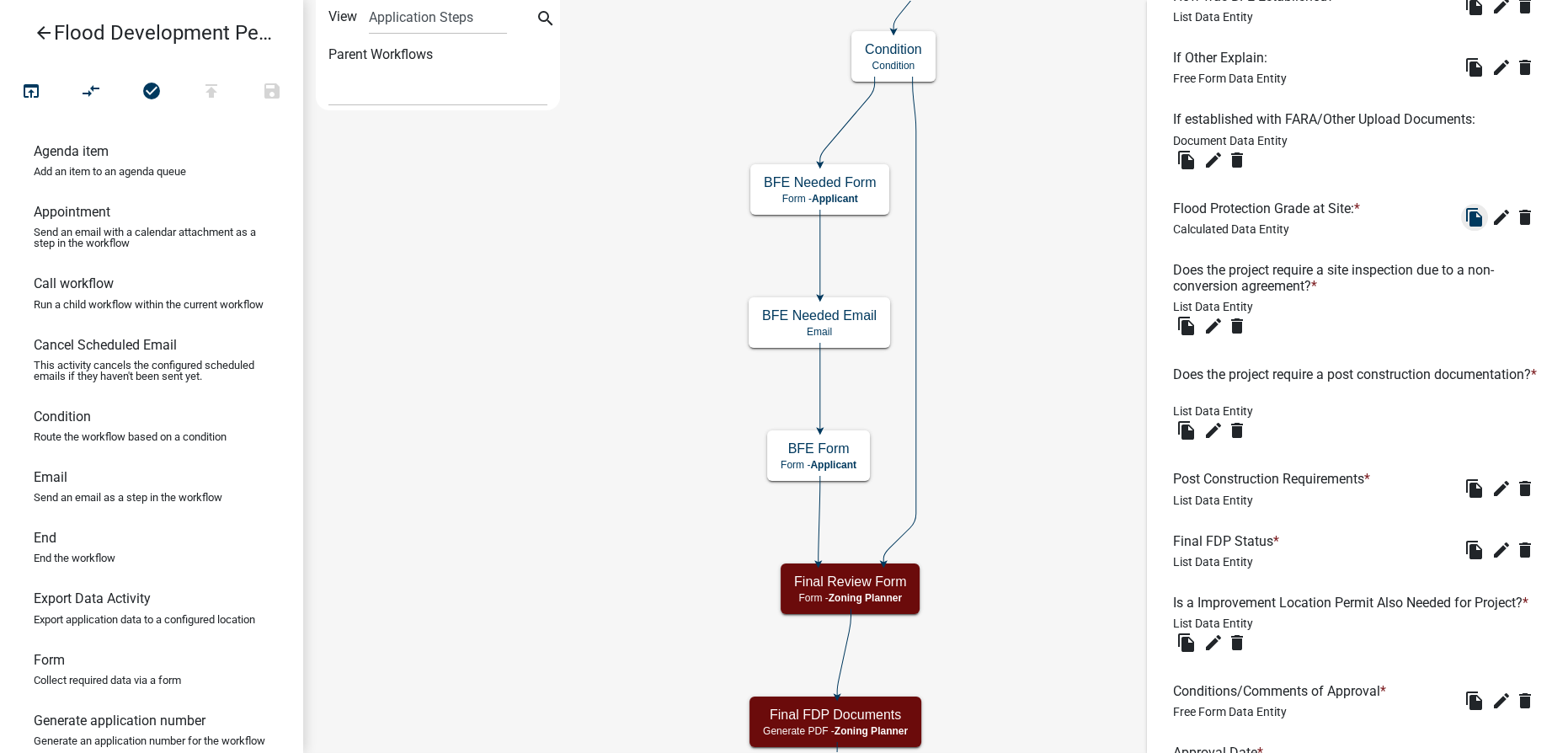
scroll to position [1072, 0]
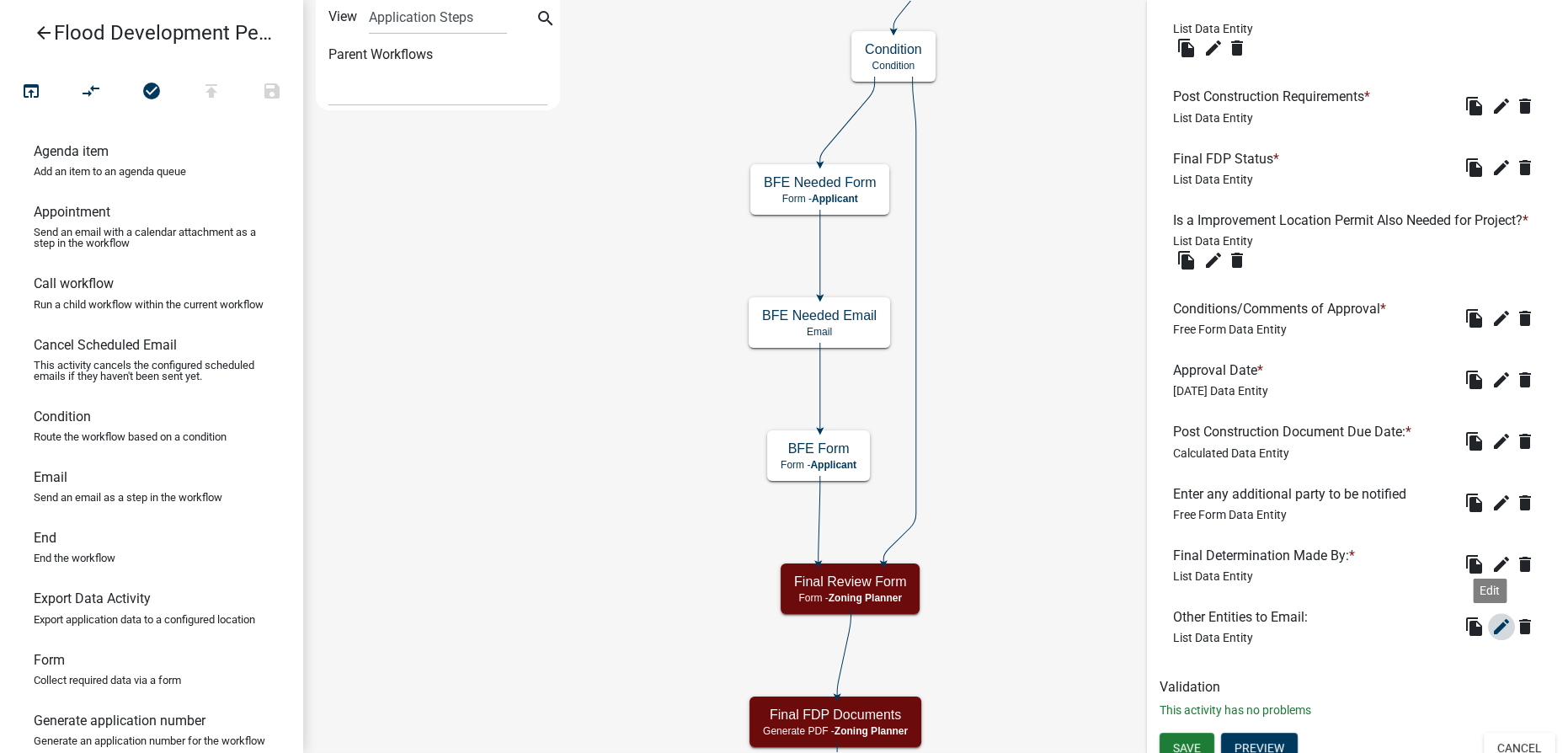
click at [1491, 637] on icon "edit" at bounding box center [1501, 626] width 20 height 20
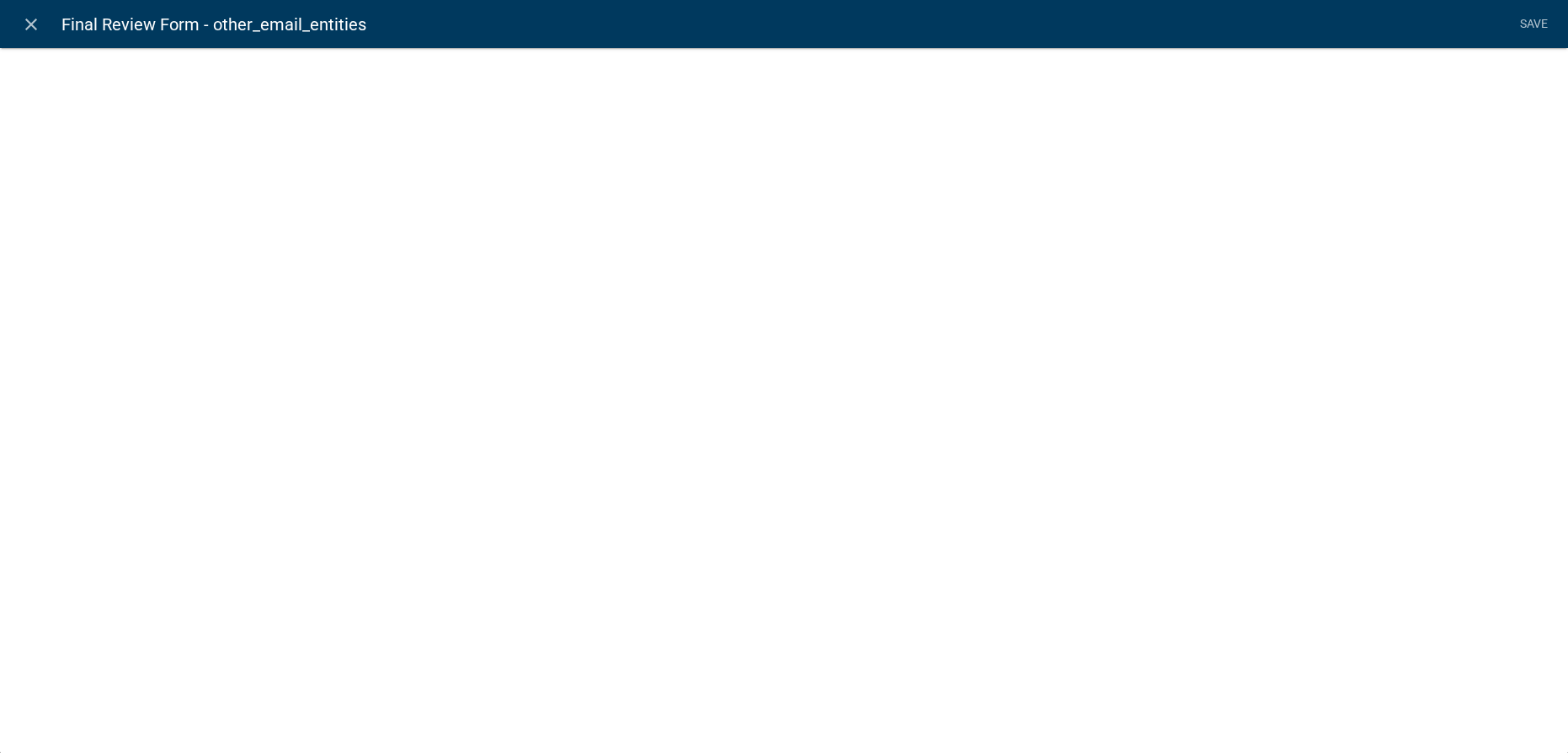
select select "list-data"
select select
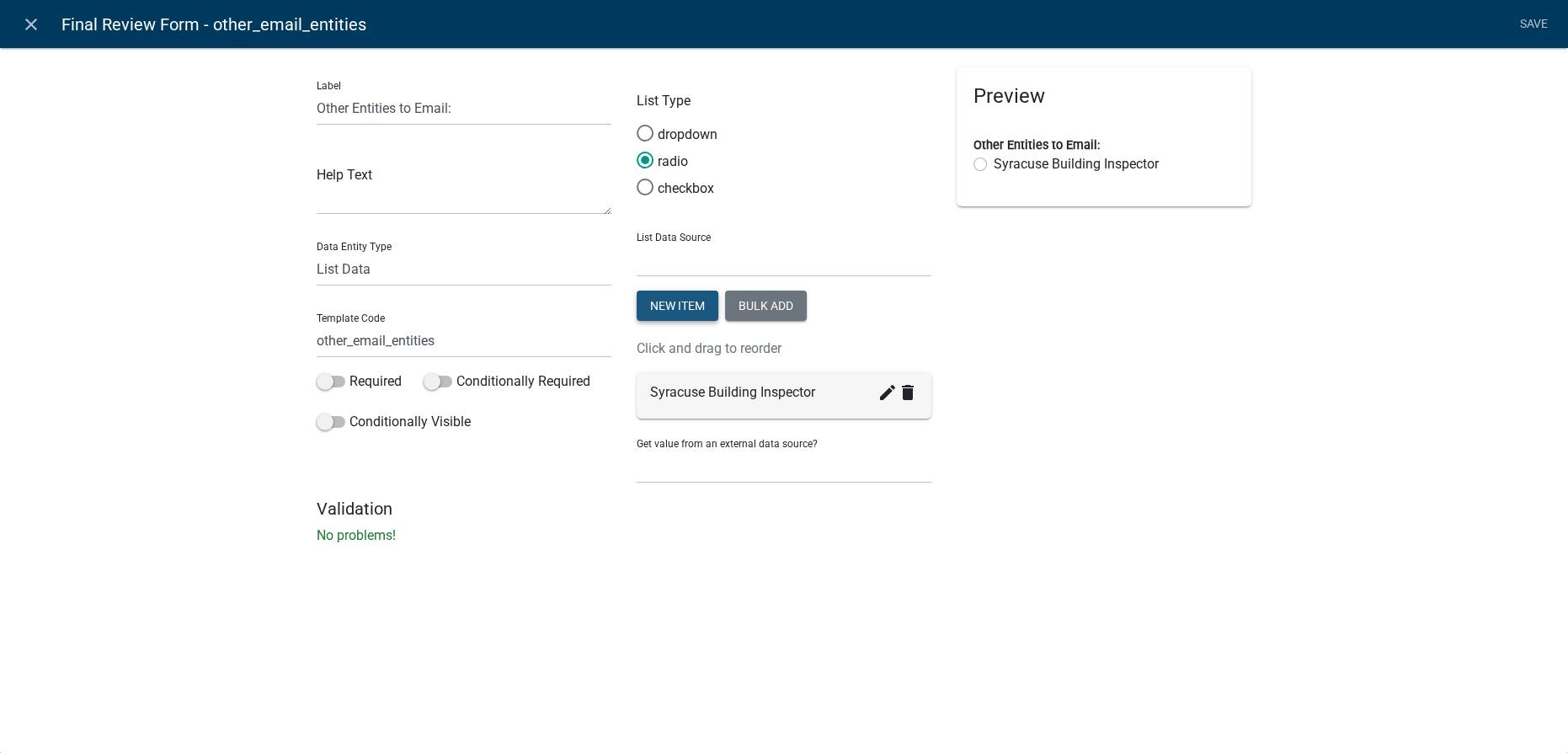
click at [662, 307] on button "New item" at bounding box center [677, 305] width 82 height 30
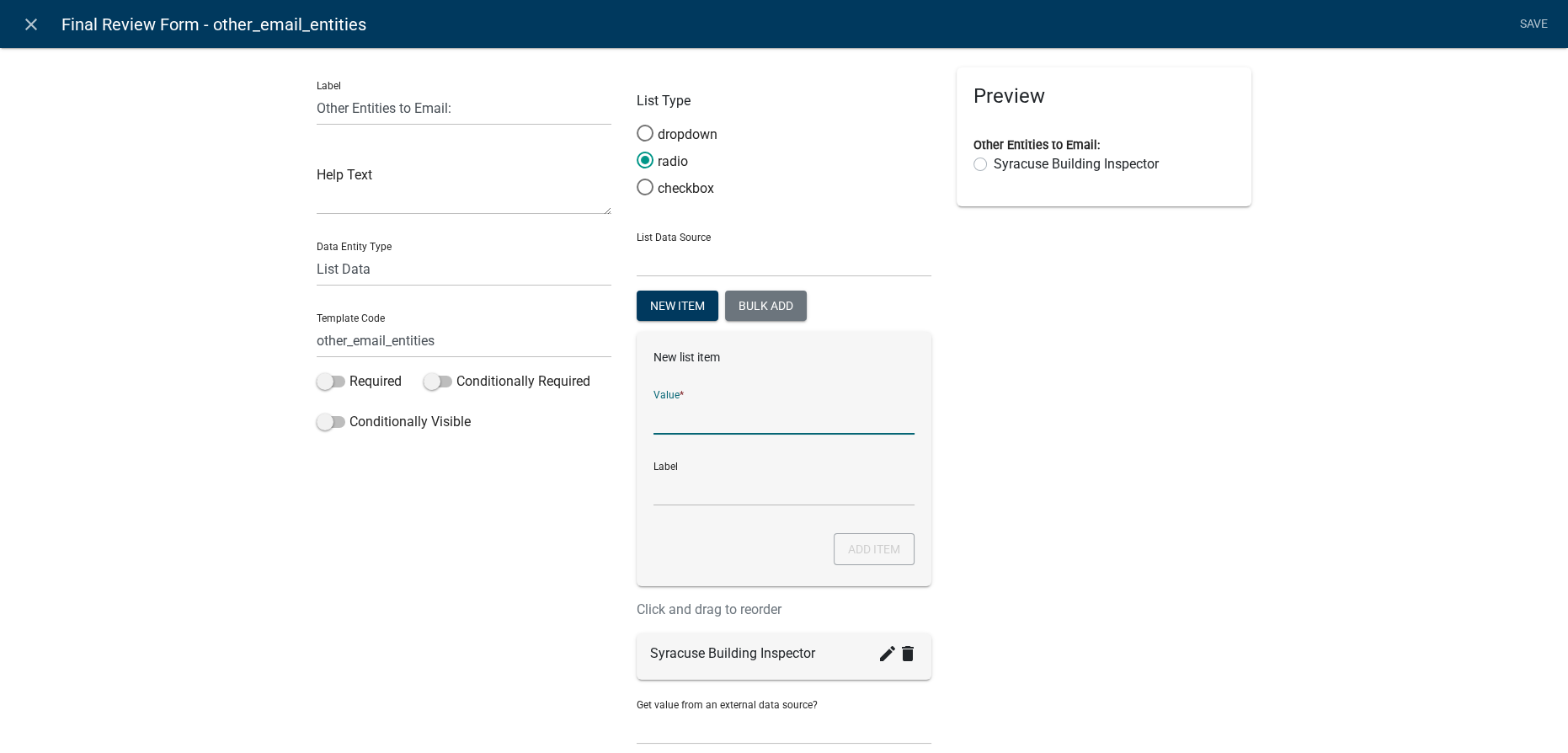
click at [690, 413] on input "List Data Source" at bounding box center [784, 417] width 261 height 34
paste input "aepermits@campyogi.net"
type input "aepermits@campyogi.net"
click at [691, 495] on input "aepermits@campyogi.net" at bounding box center [784, 489] width 261 height 34
drag, startPoint x: 813, startPoint y: 482, endPoint x: 598, endPoint y: 482, distance: 215.0
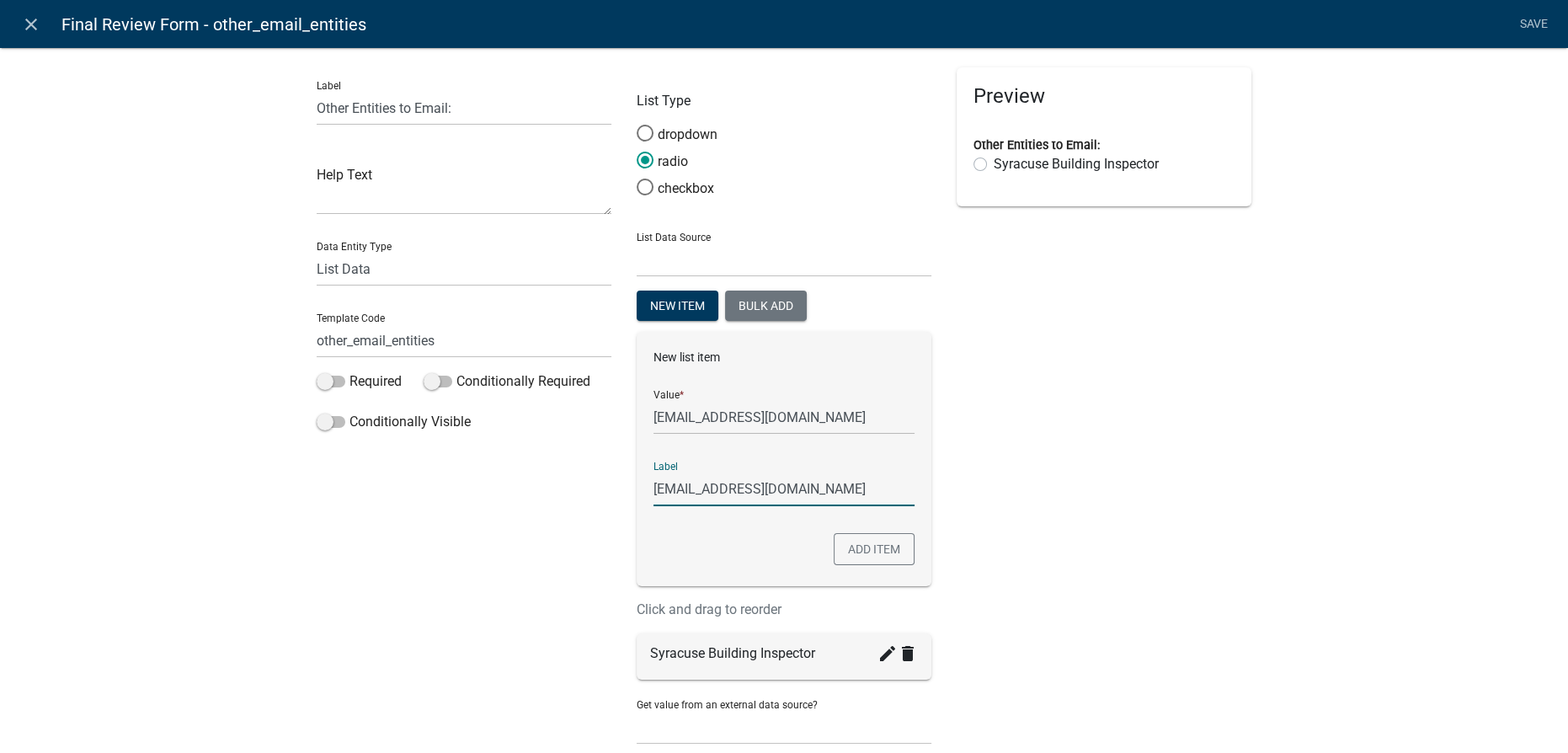
click at [598, 482] on div "Label Other Entities to Email: Help Text Data Entity Type Free Form Text Docume…" at bounding box center [784, 414] width 961 height 693
type input "Yogi"
click at [878, 544] on button "Add item" at bounding box center [874, 549] width 81 height 32
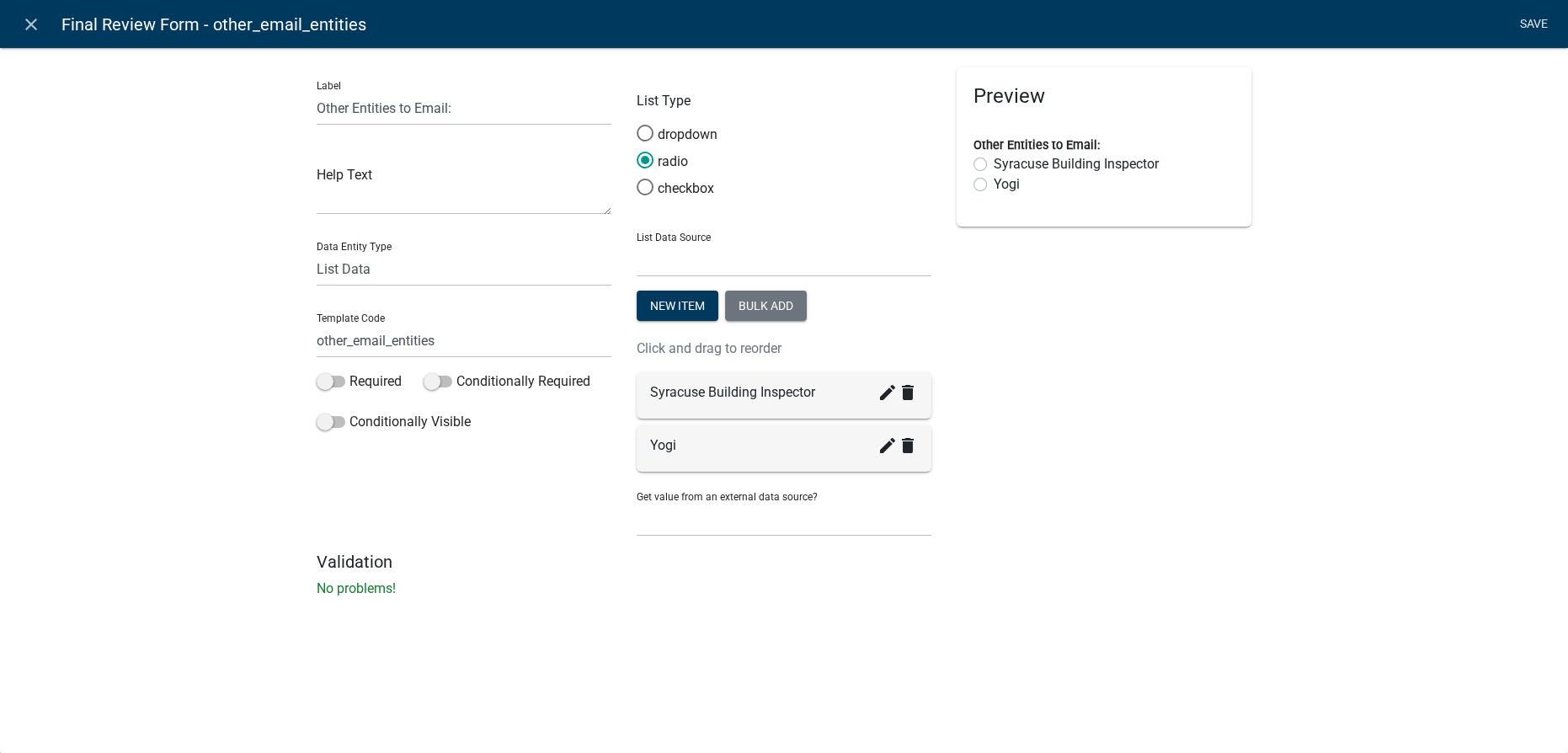
click at [1540, 19] on link "Save" at bounding box center [1534, 24] width 42 height 32
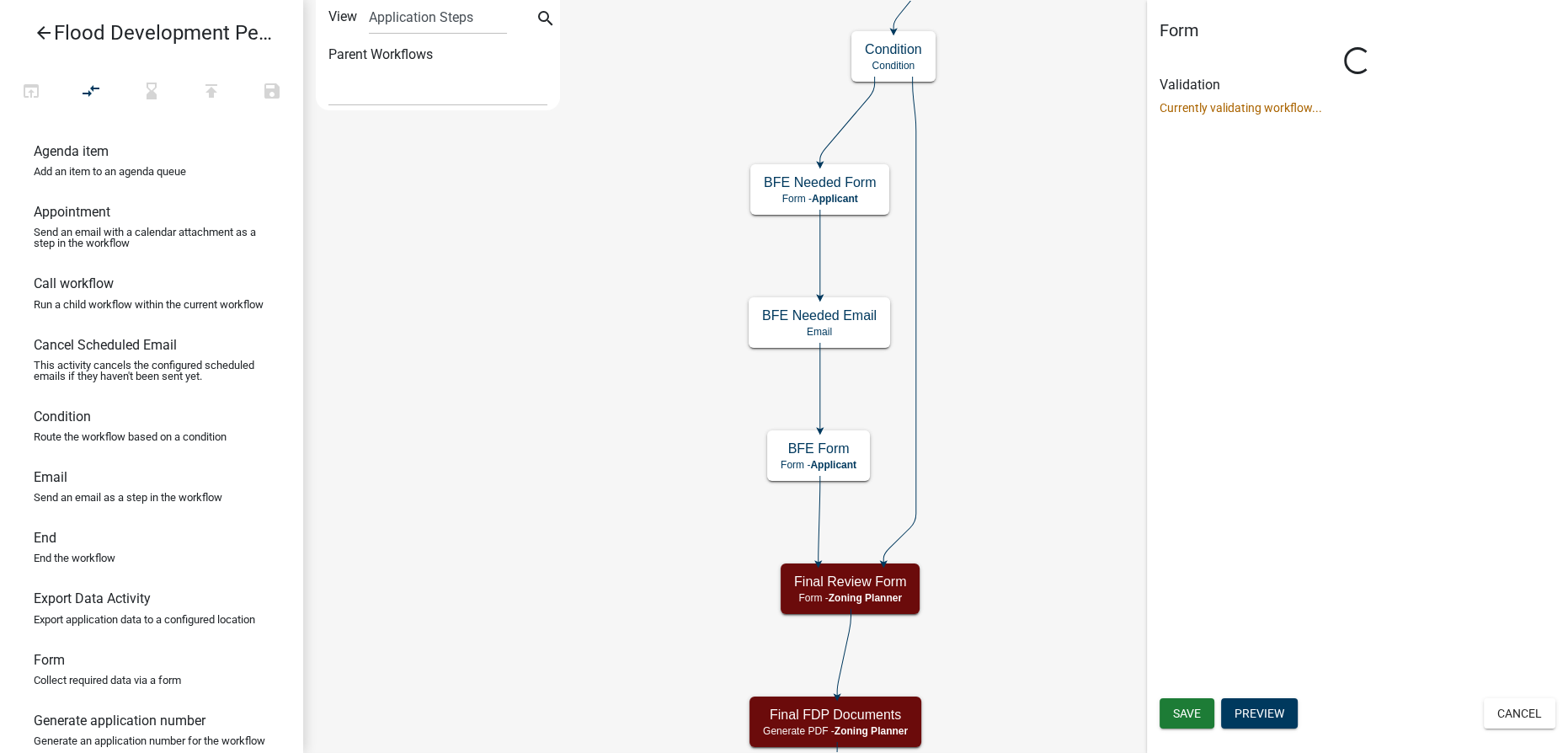
scroll to position [0, 0]
select select "D0DD44D4-00F5-448F-AFCA-0AAF2E74DCFD"
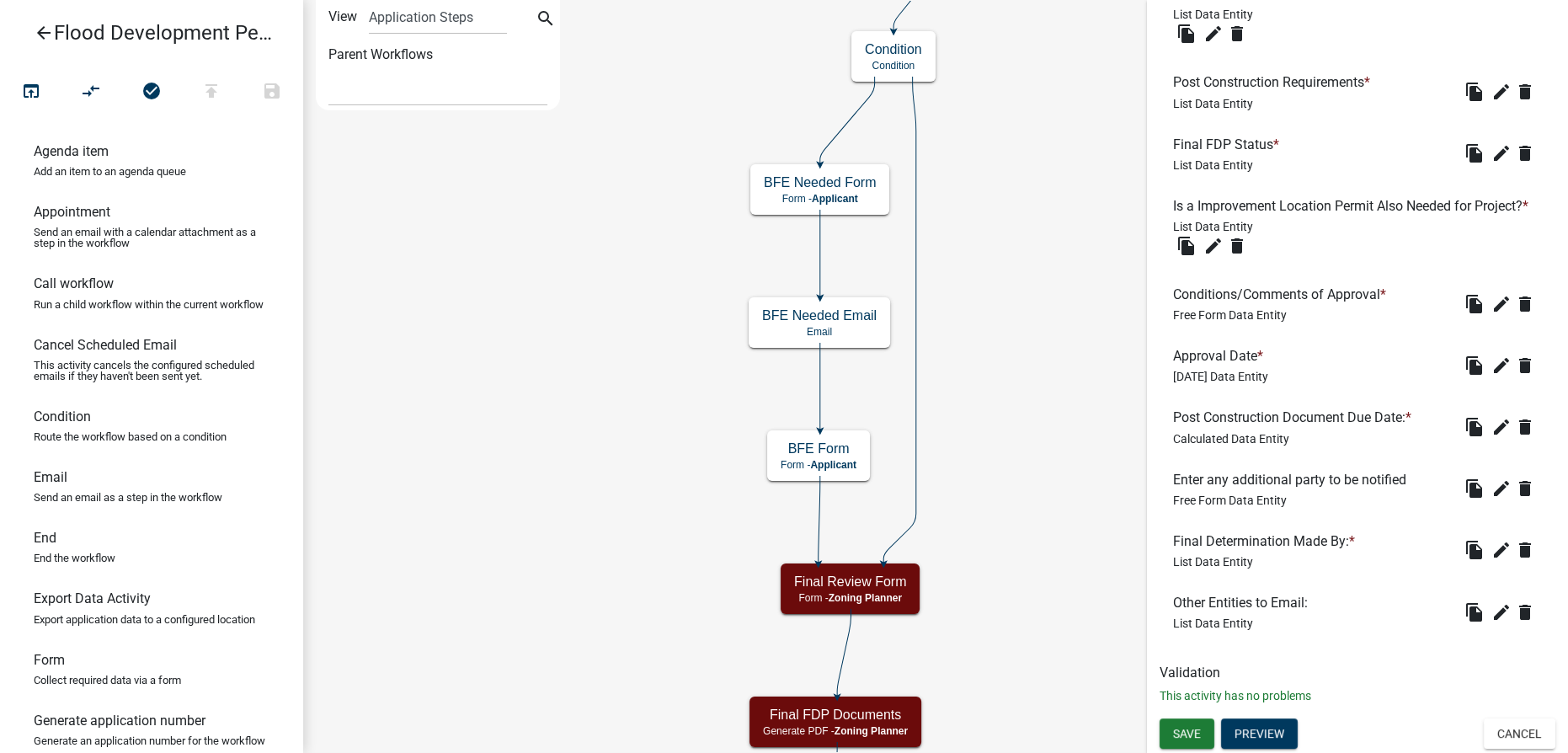
scroll to position [1103, 0]
click at [1491, 554] on icon "edit" at bounding box center [1501, 550] width 20 height 20
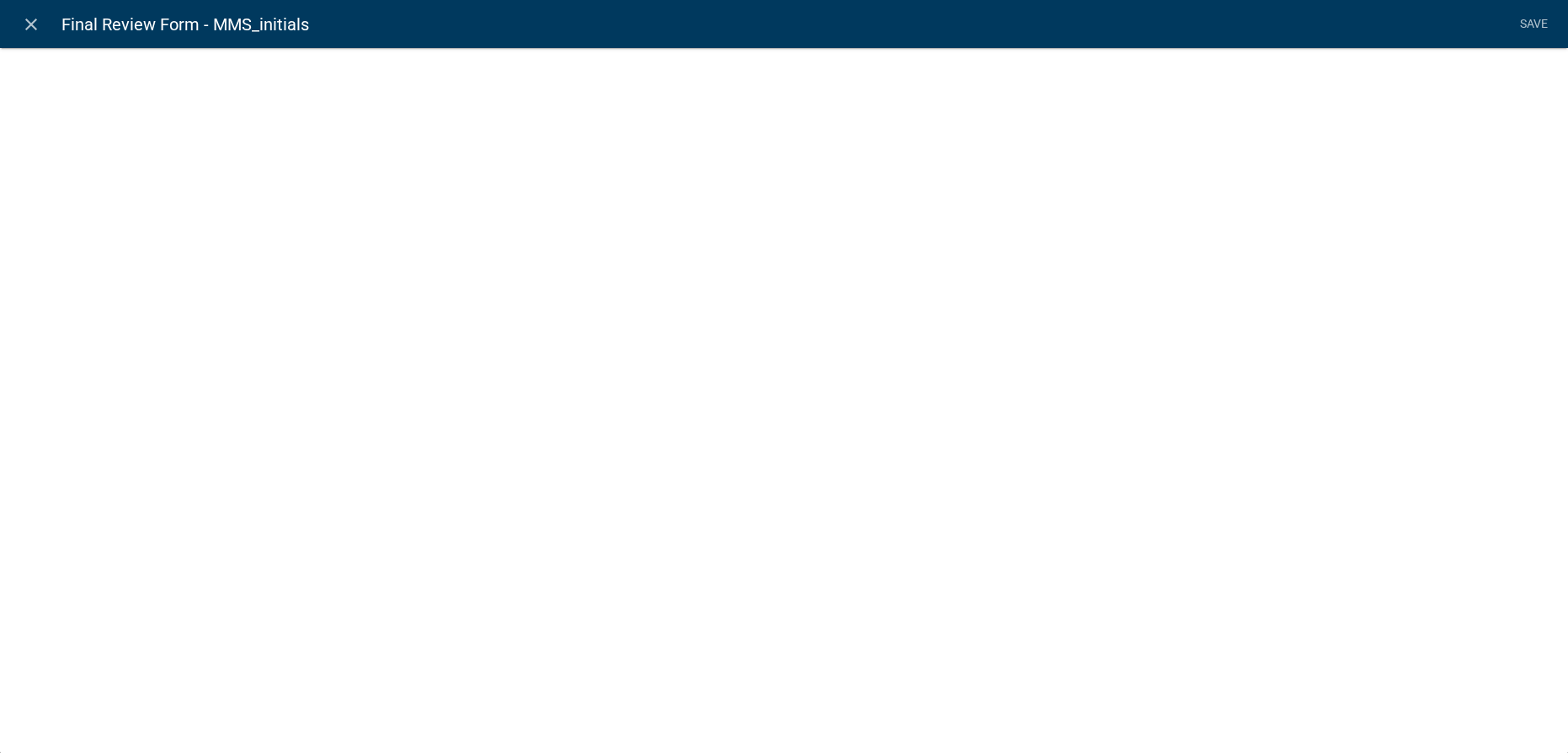
select select "list-data"
select select
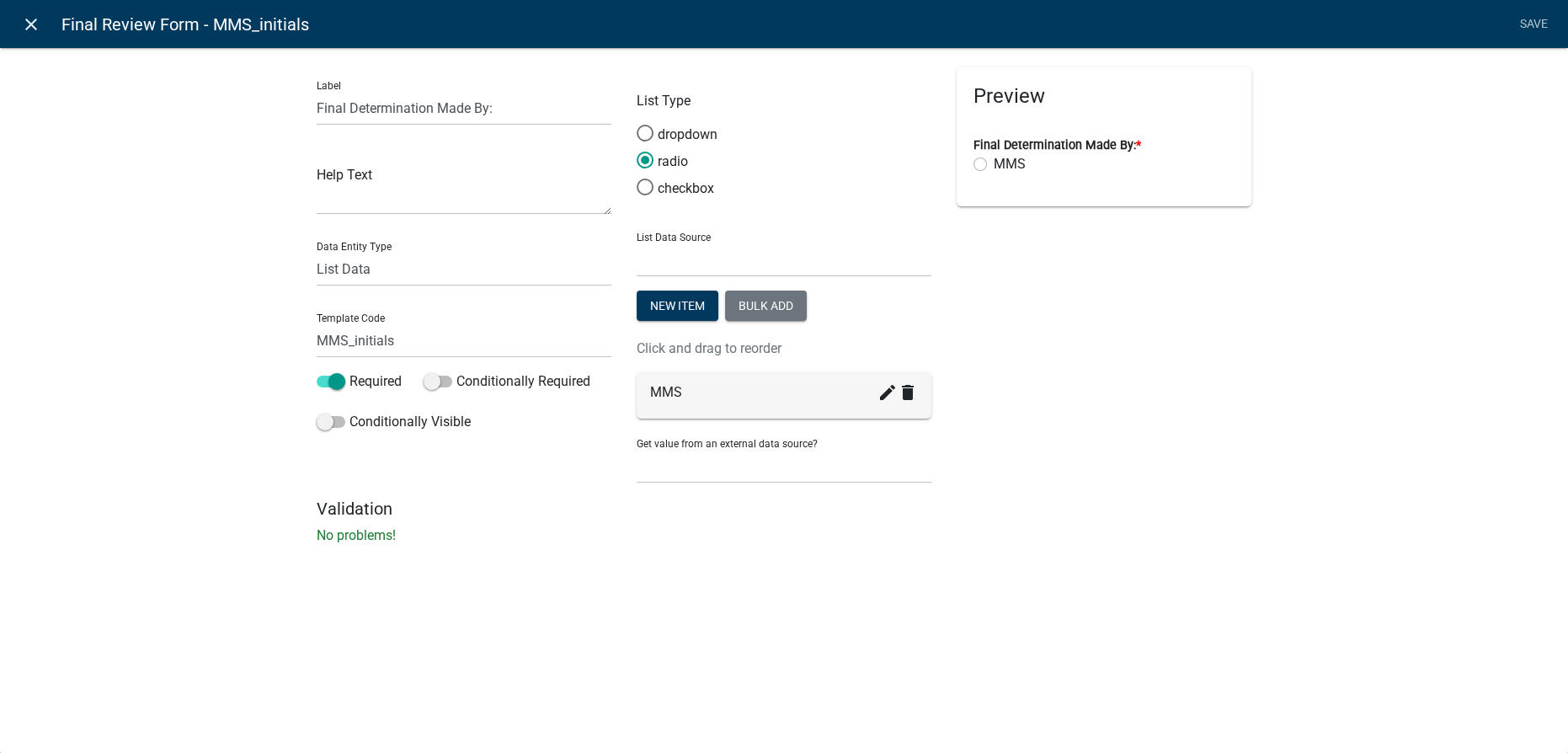
click at [33, 32] on icon "close" at bounding box center [30, 24] width 20 height 20
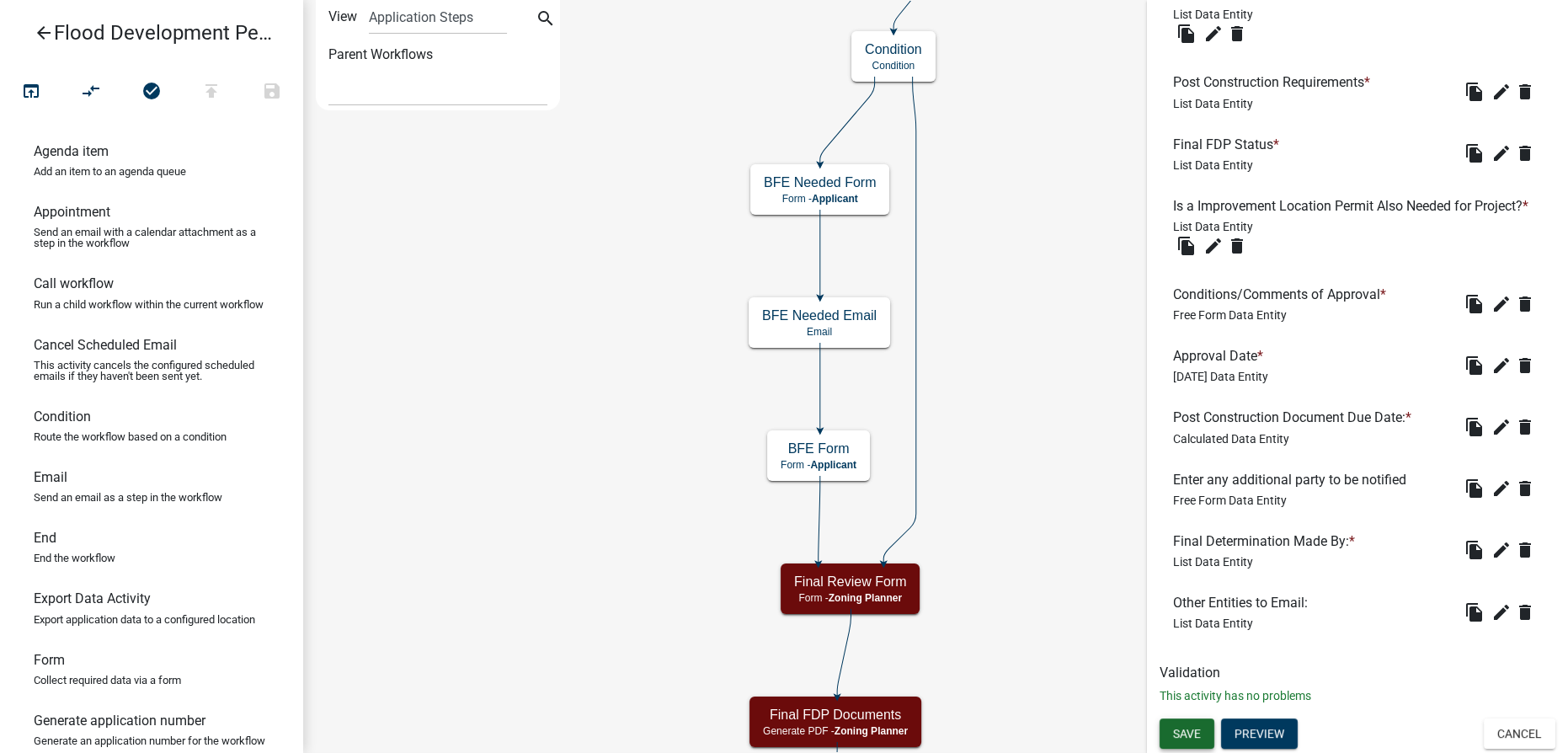
click at [1176, 736] on span "Save" at bounding box center [1187, 734] width 28 height 14
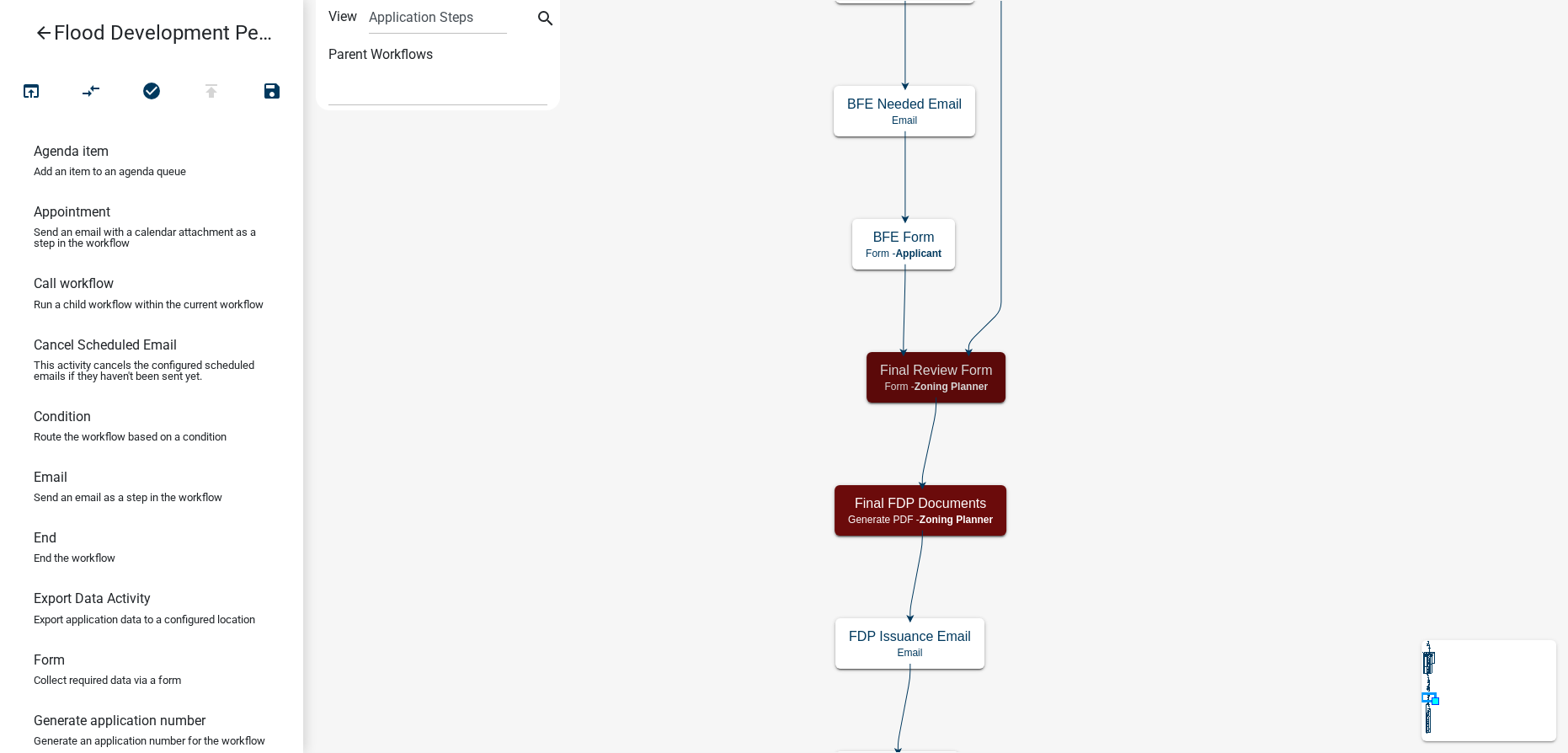
scroll to position [0, 0]
click at [47, 37] on icon "arrow_back" at bounding box center [43, 34] width 20 height 23
click at [218, 90] on icon "publish" at bounding box center [211, 92] width 20 height 23
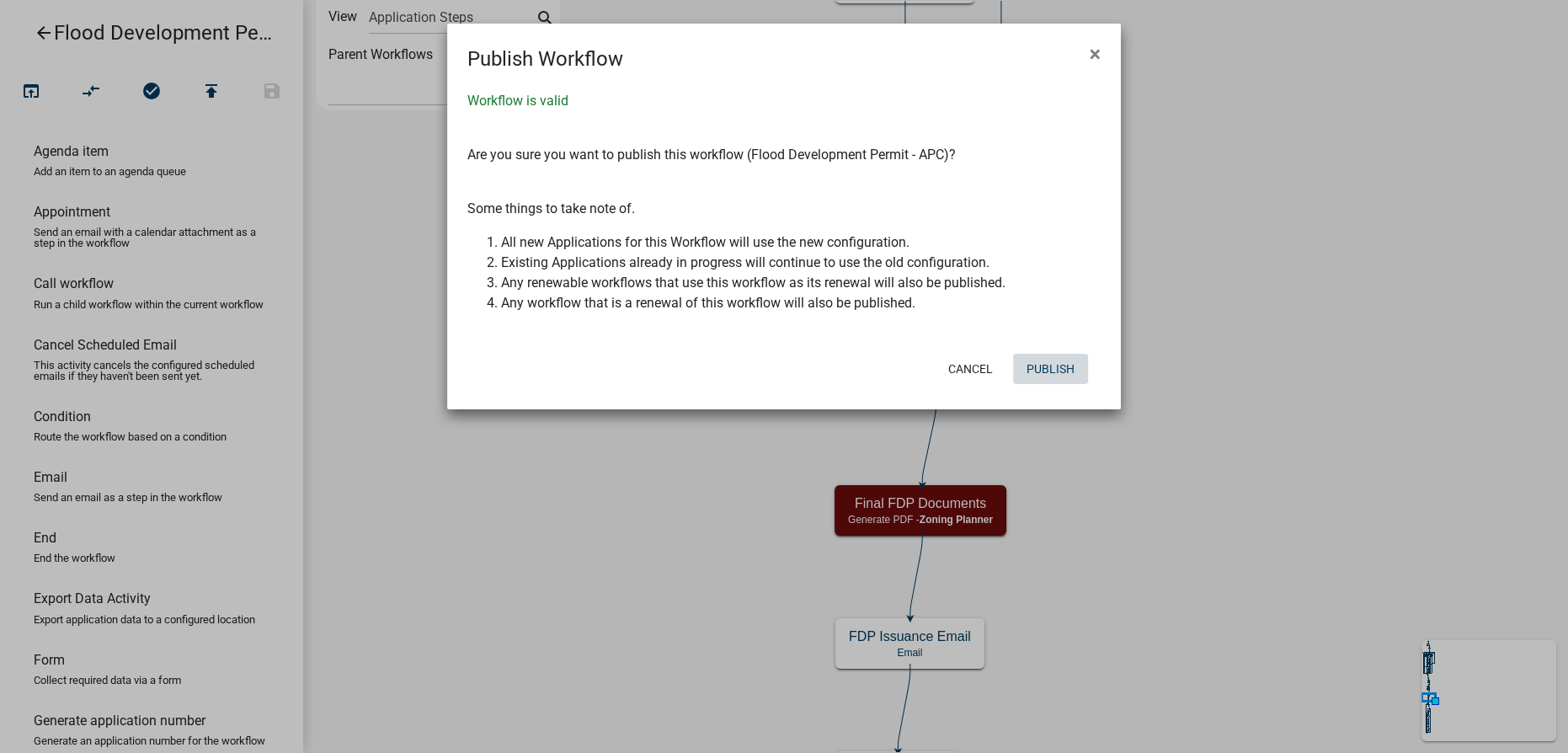
click at [1056, 364] on button "Publish" at bounding box center [1050, 369] width 75 height 30
